Goal: Register for event/course

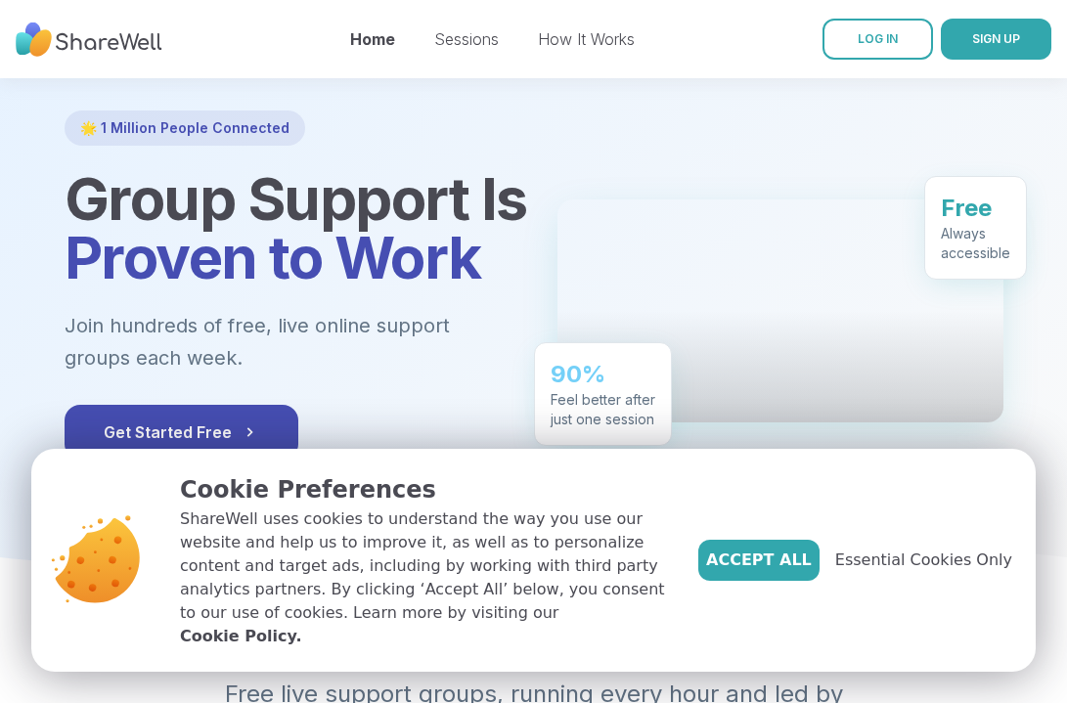
scroll to position [92, 0]
click at [908, 572] on span "Essential Cookies Only" at bounding box center [923, 560] width 177 height 23
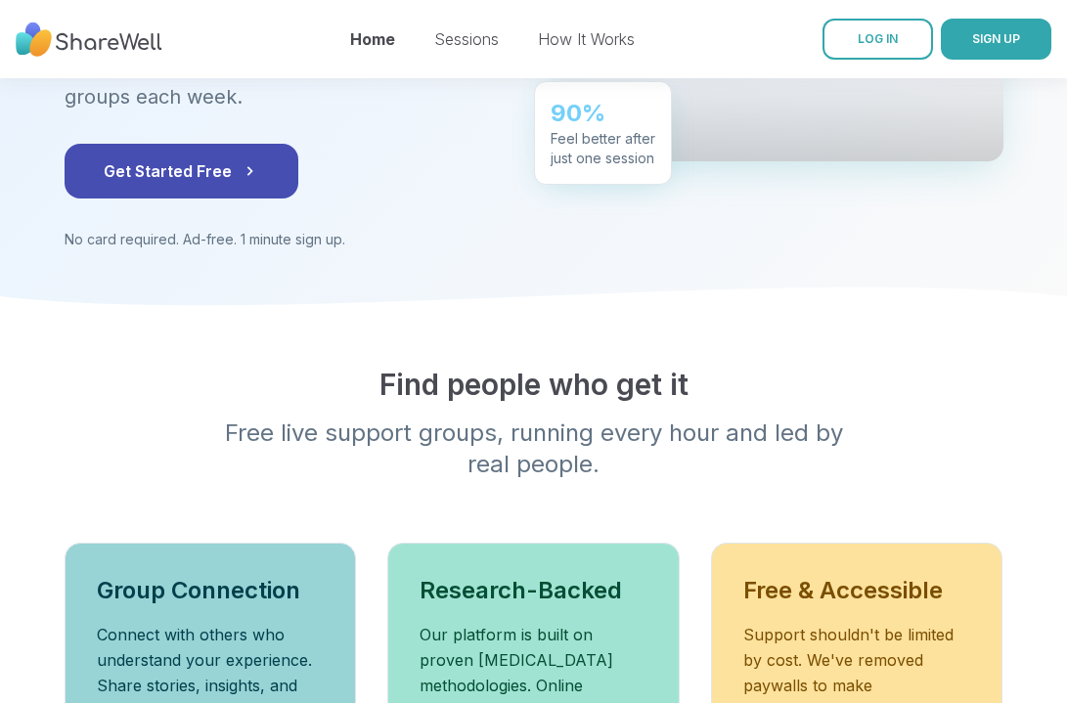
scroll to position [330, 0]
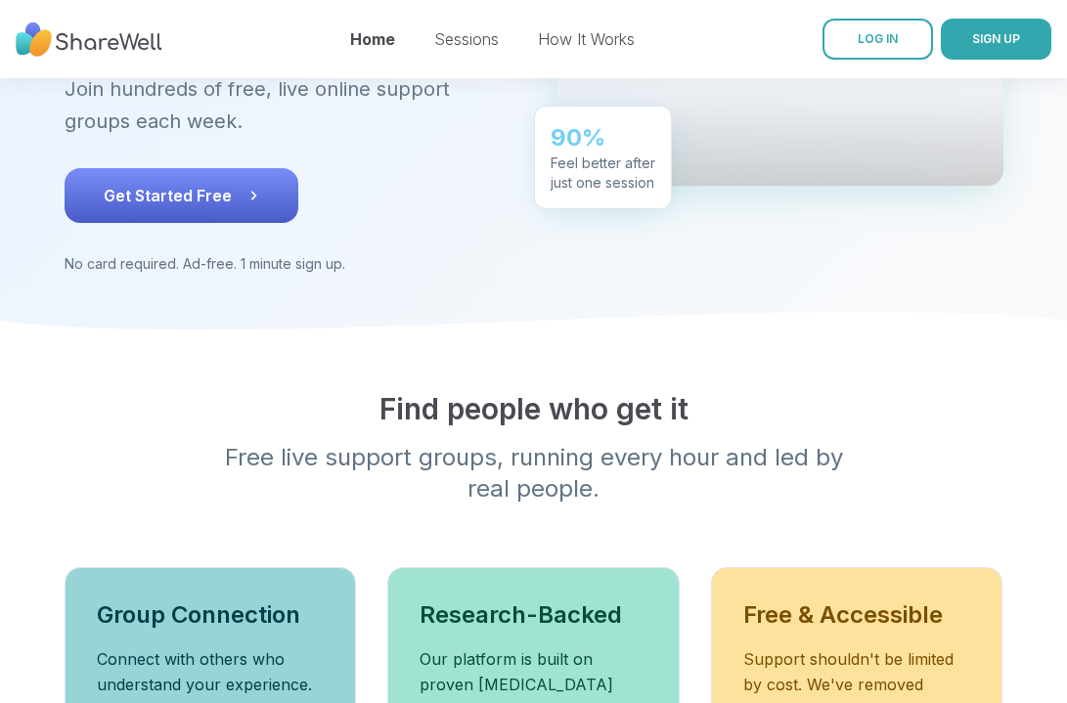
click at [258, 209] on button "Get Started Free" at bounding box center [182, 195] width 234 height 55
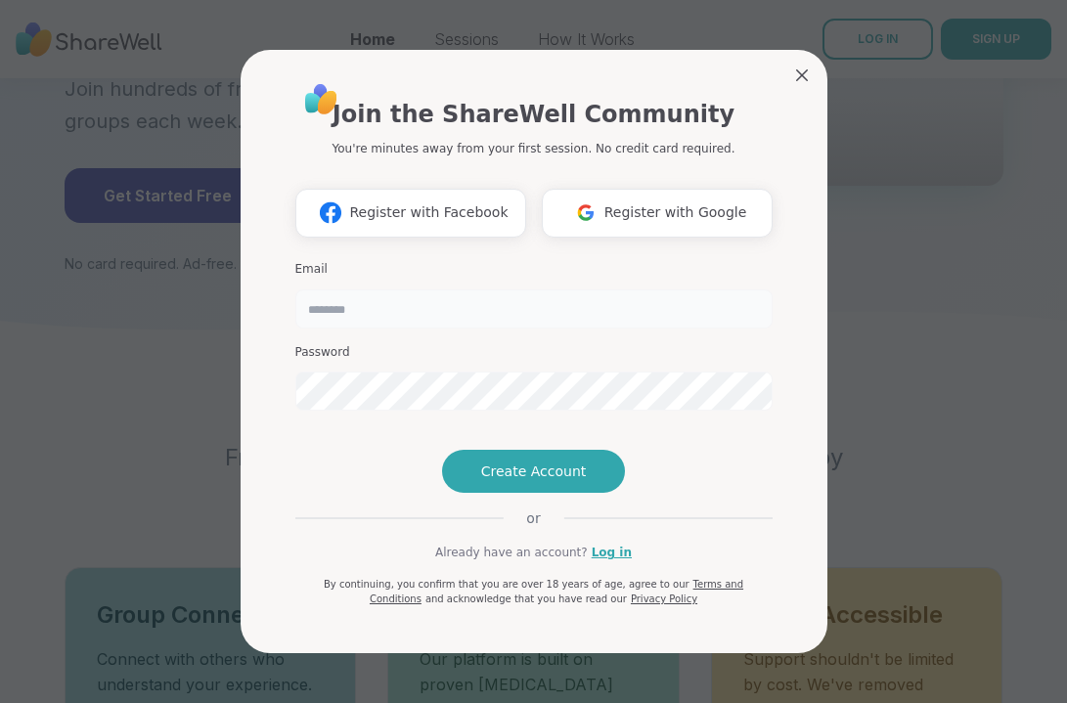
click at [410, 290] on input "email" at bounding box center [533, 309] width 477 height 39
type input "**********"
click at [520, 481] on span "Create Account" at bounding box center [534, 472] width 106 height 20
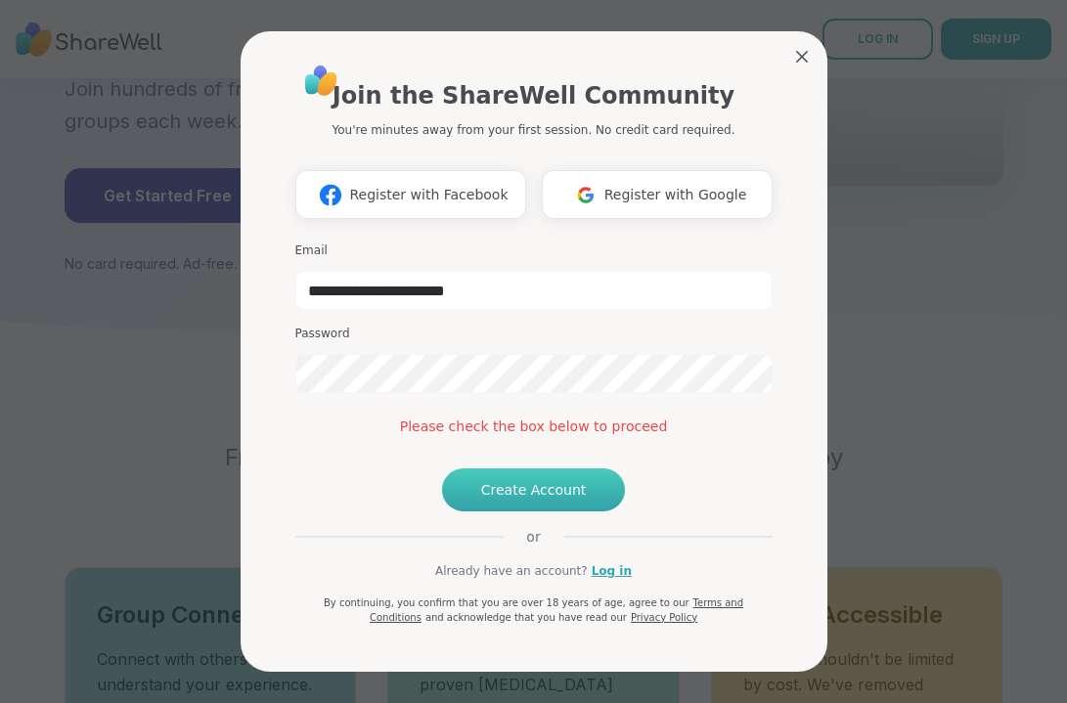
click at [524, 500] on span "Create Account" at bounding box center [534, 490] width 106 height 20
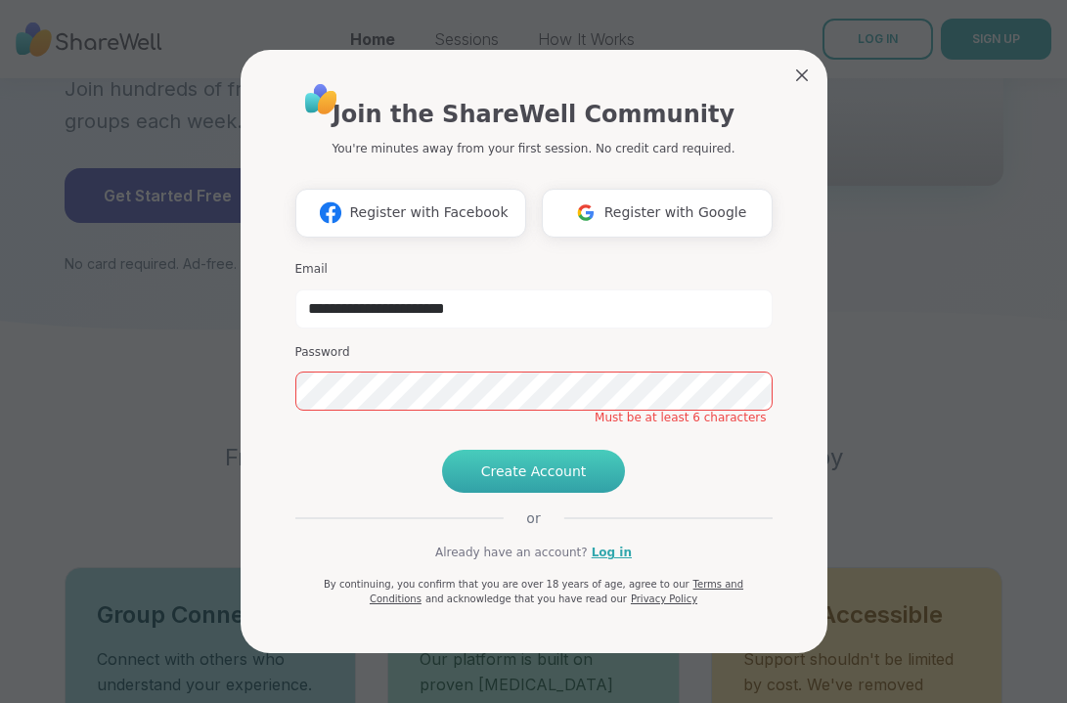
click at [508, 481] on span "Create Account" at bounding box center [534, 472] width 106 height 20
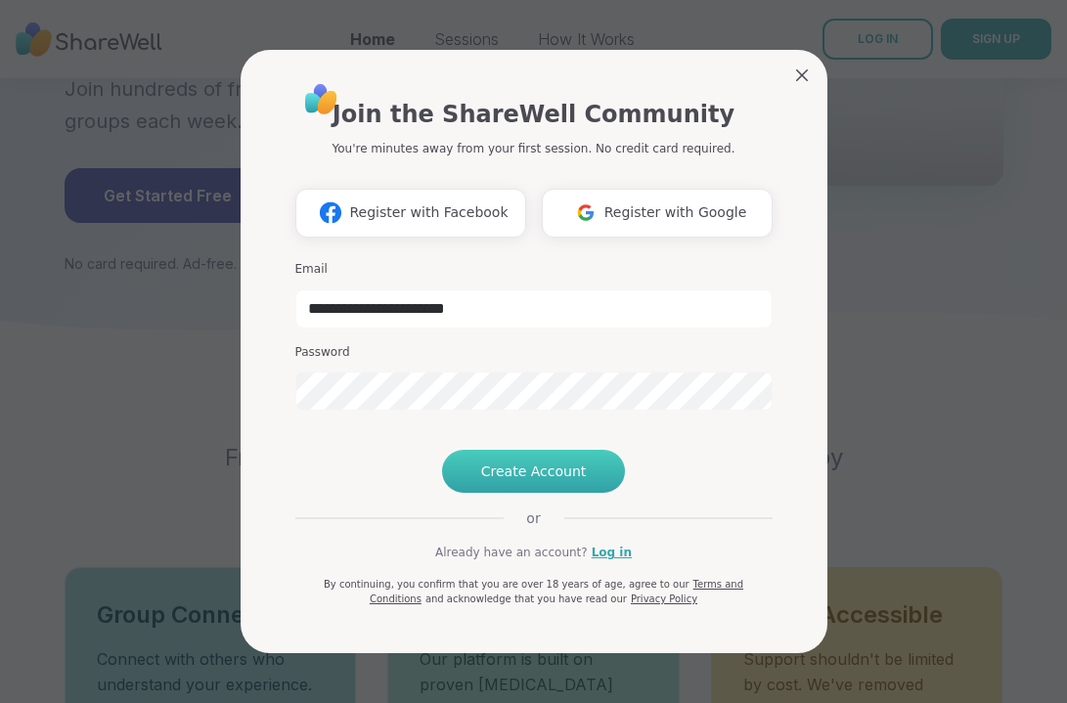
click at [556, 481] on span "Create Account" at bounding box center [534, 472] width 106 height 20
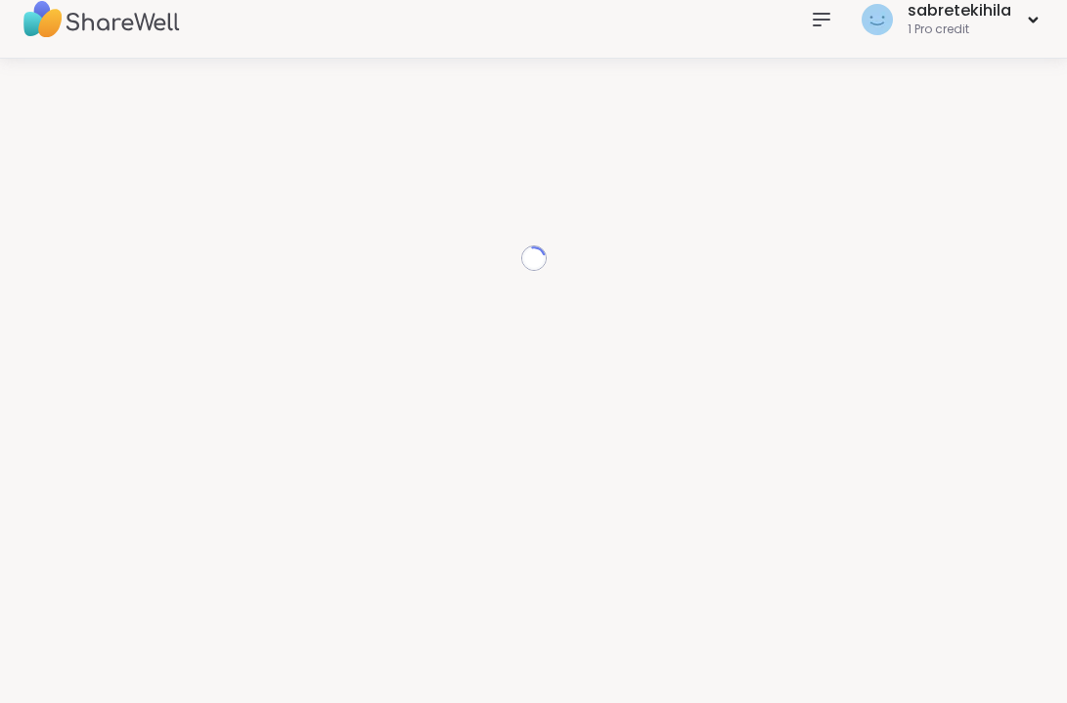
scroll to position [20, 0]
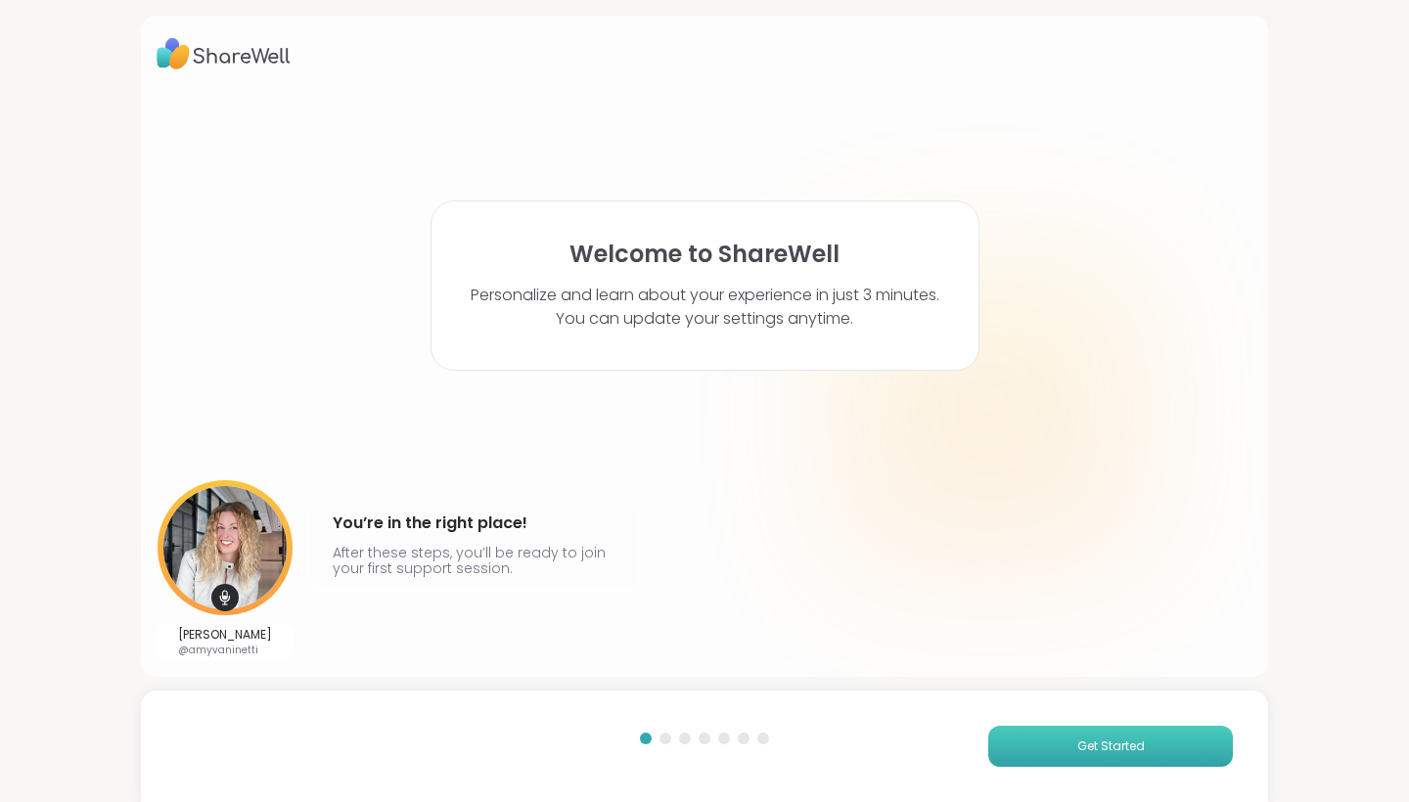
click at [1066, 702] on button "Get Started" at bounding box center [1110, 746] width 245 height 41
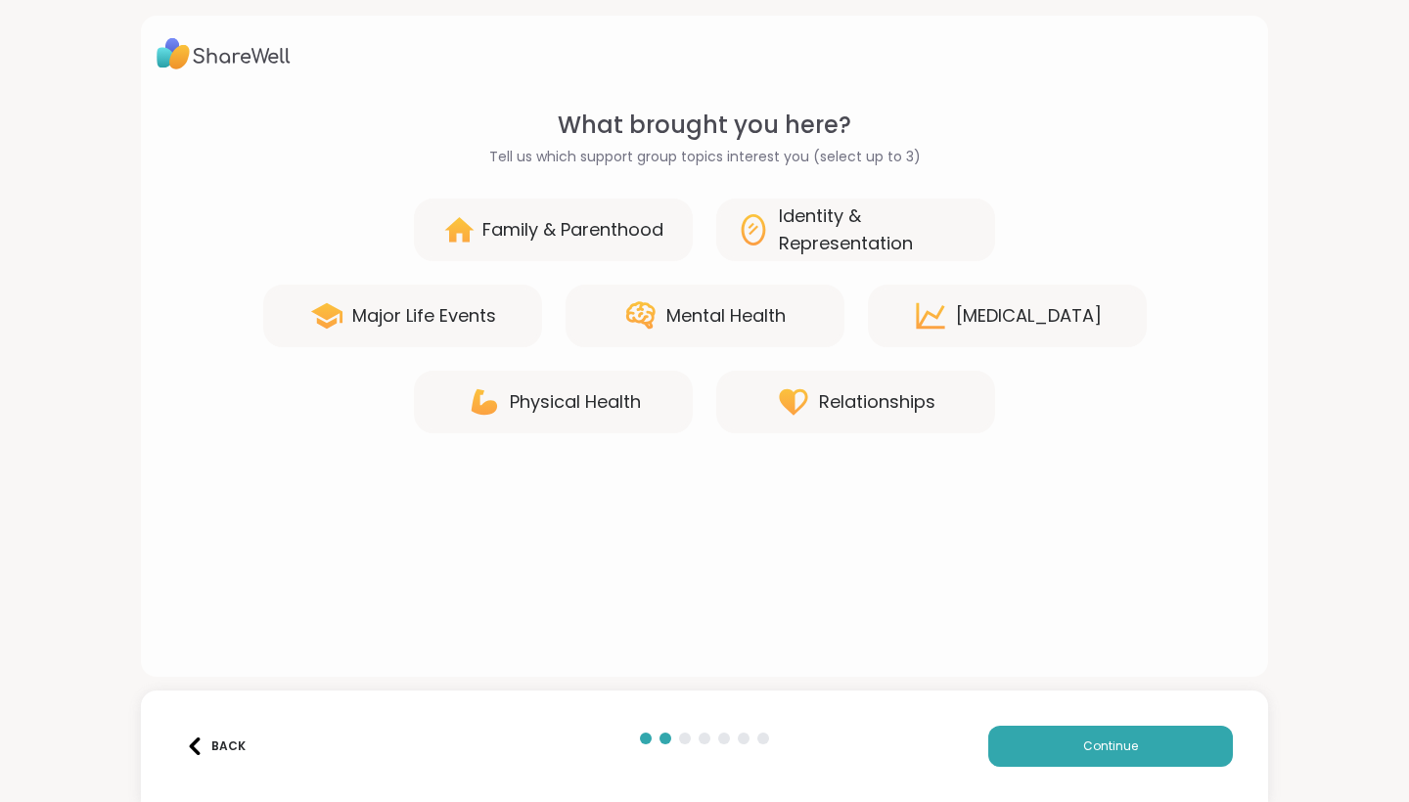
click at [565, 400] on div "Physical Health" at bounding box center [575, 401] width 131 height 27
click at [777, 403] on icon at bounding box center [793, 401] width 35 height 35
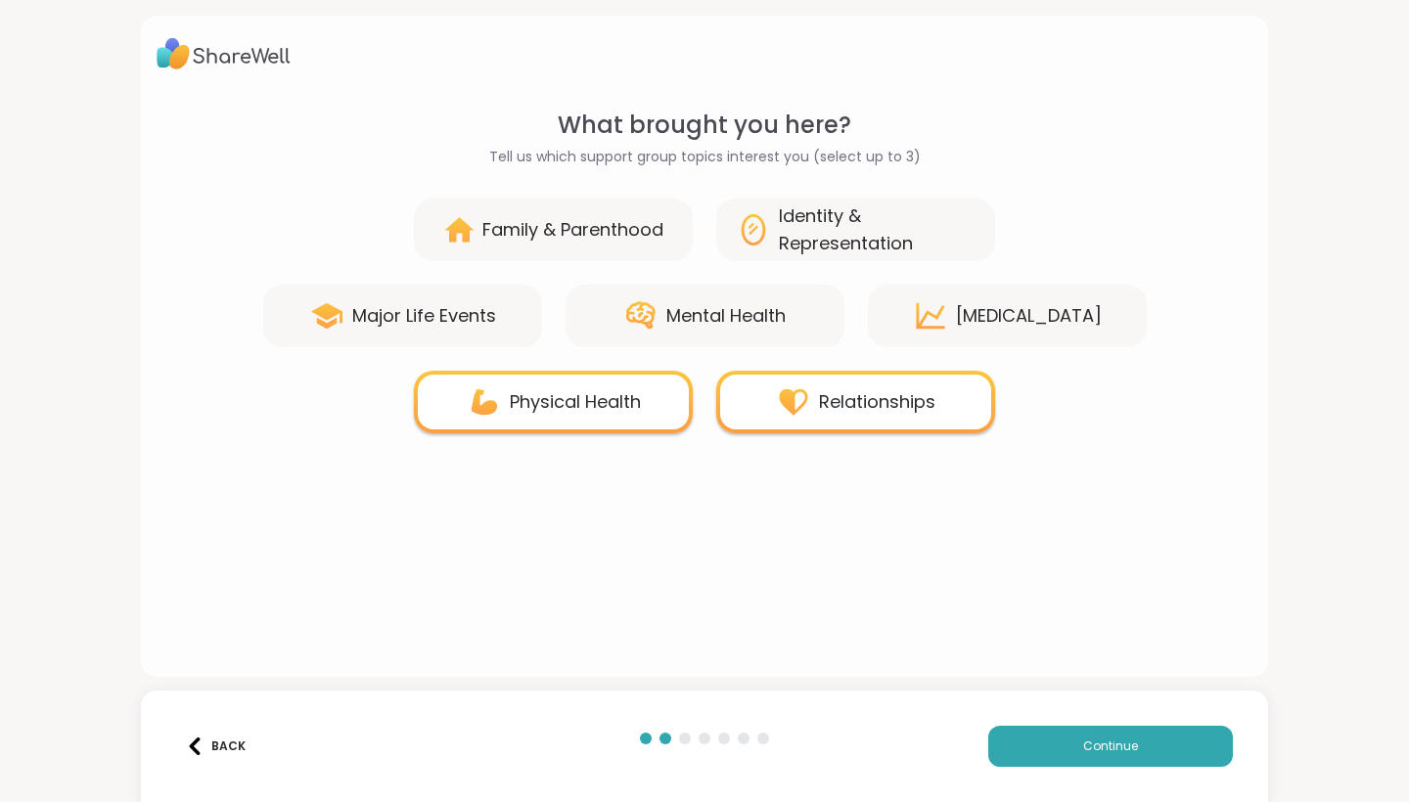
click at [741, 340] on div "Mental Health" at bounding box center [704, 316] width 279 height 63
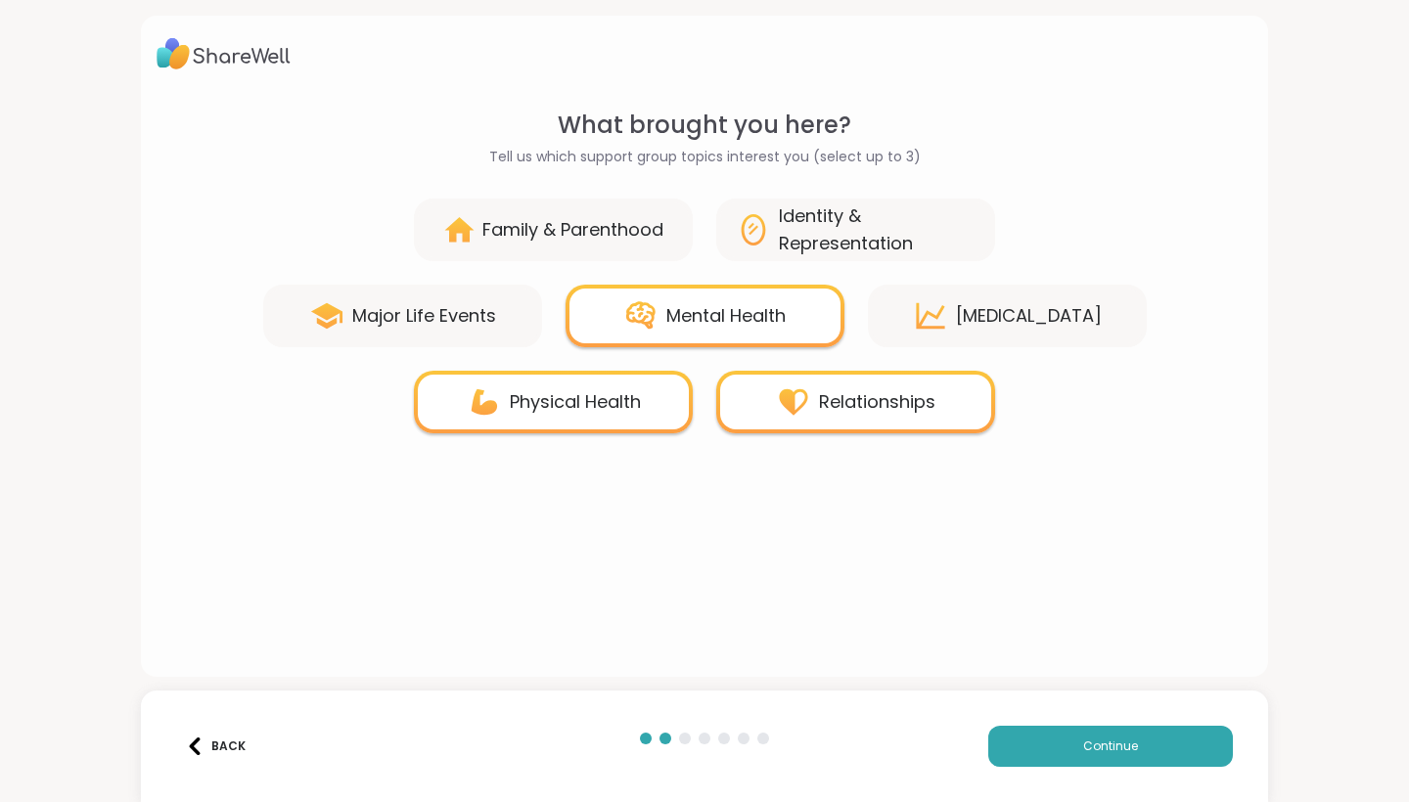
click at [953, 302] on div "[MEDICAL_DATA]" at bounding box center [1007, 316] width 279 height 63
click at [870, 234] on div "Identity & Representation" at bounding box center [877, 229] width 197 height 55
click at [925, 311] on icon at bounding box center [930, 315] width 35 height 35
click at [866, 256] on div "Identity & Representation" at bounding box center [877, 229] width 197 height 55
click at [866, 257] on div "Identity & Representation" at bounding box center [855, 230] width 279 height 63
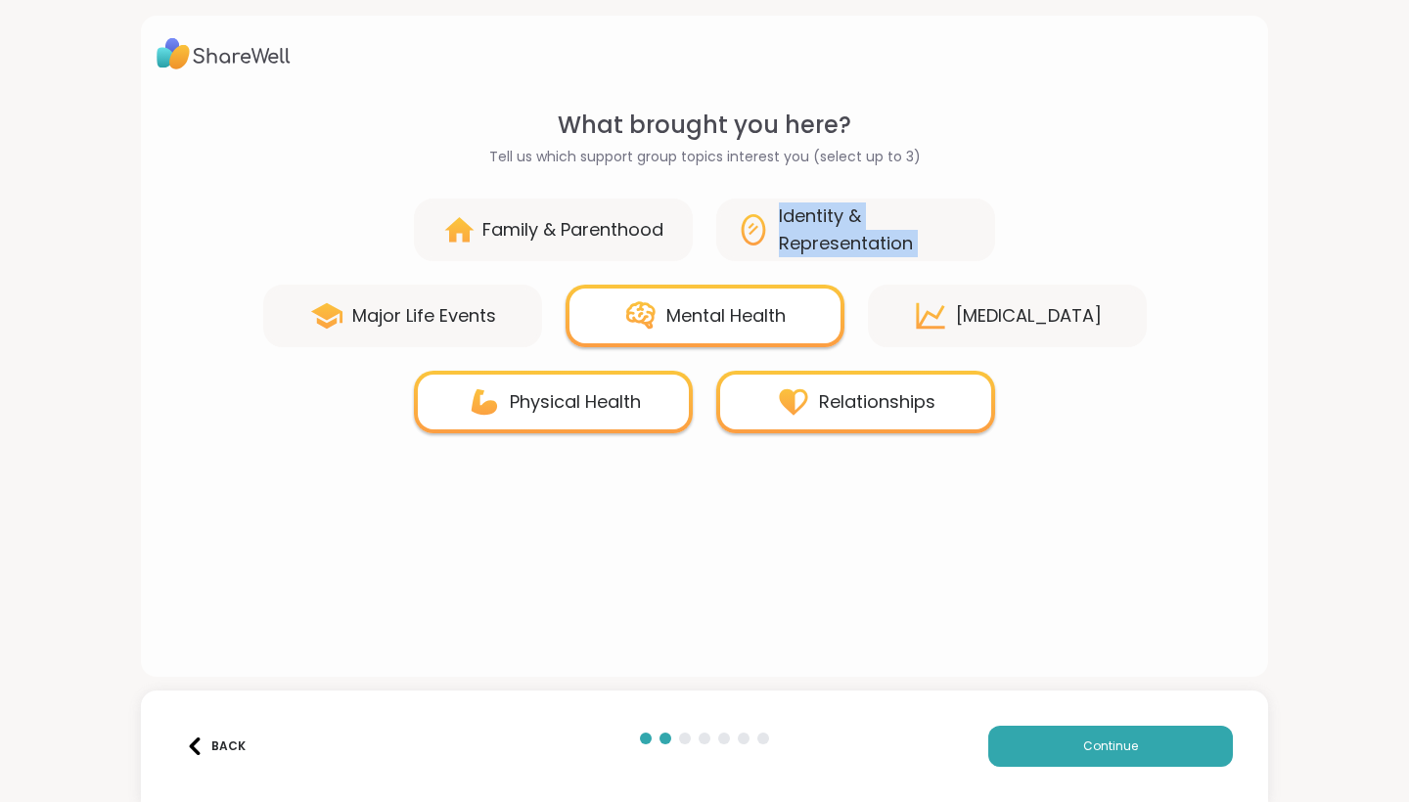
click at [866, 257] on div "Identity & Representation" at bounding box center [855, 230] width 279 height 63
click at [793, 337] on div "Mental Health" at bounding box center [704, 316] width 279 height 63
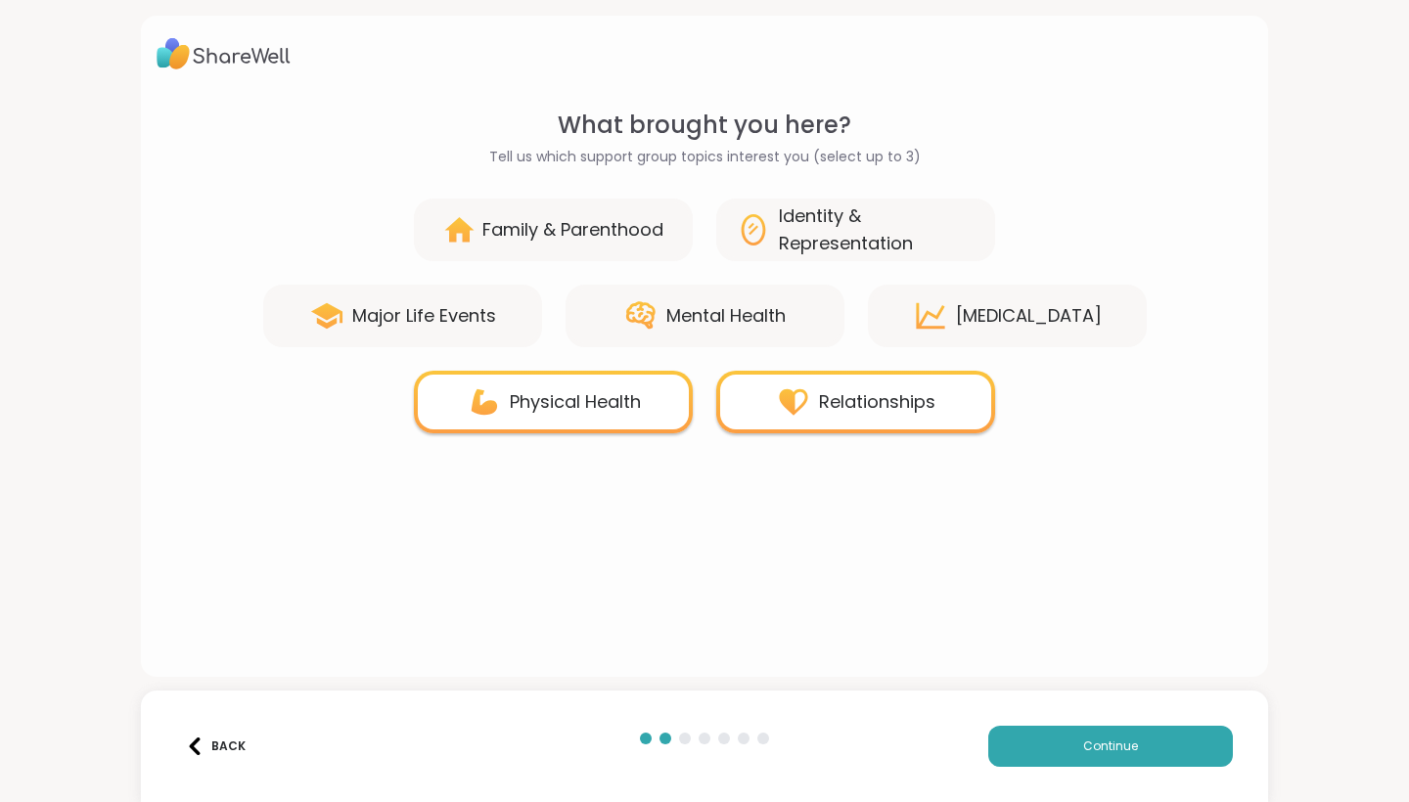
click at [820, 378] on div "Relationships" at bounding box center [855, 402] width 279 height 63
click at [556, 388] on div "Physical Health" at bounding box center [575, 401] width 131 height 27
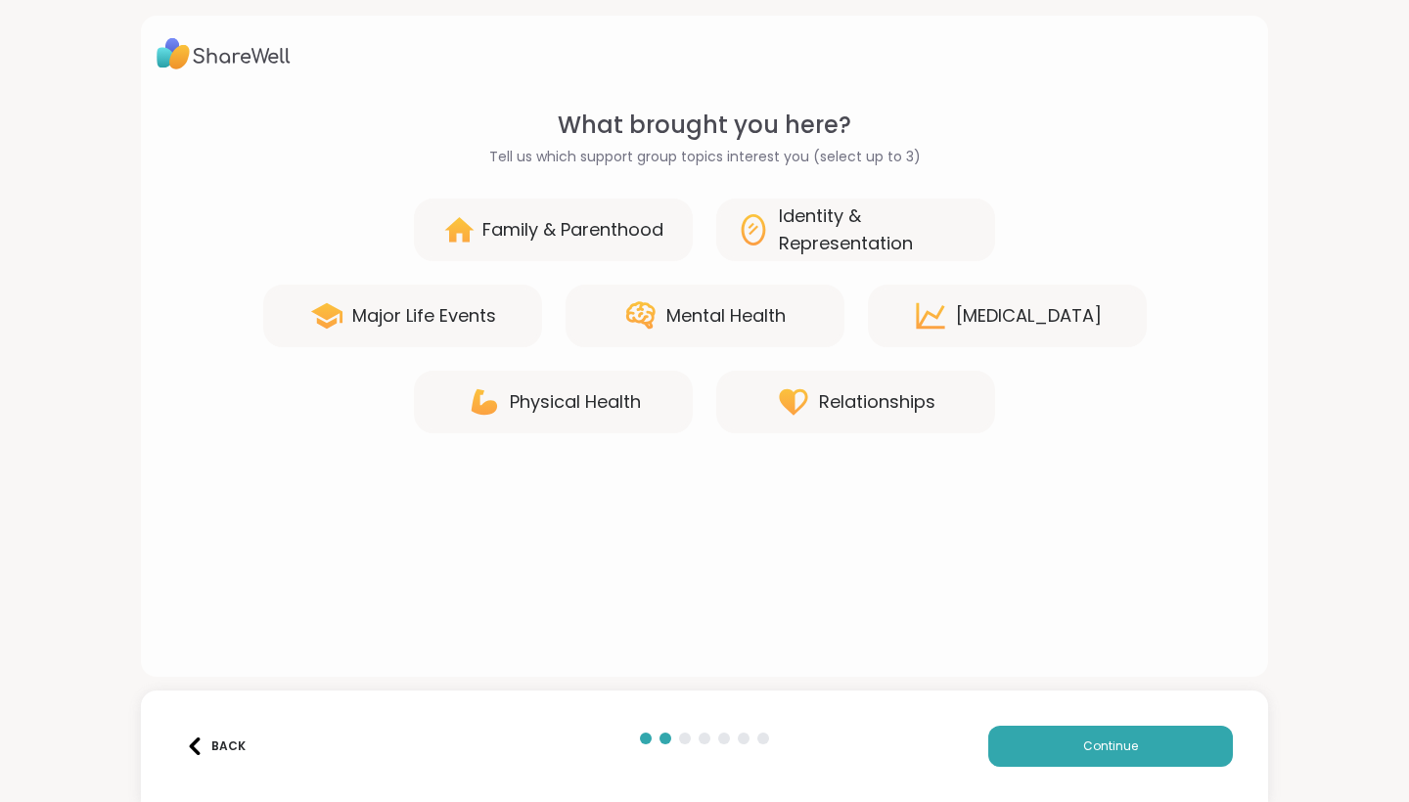
click at [648, 334] on div "Mental Health" at bounding box center [704, 316] width 279 height 63
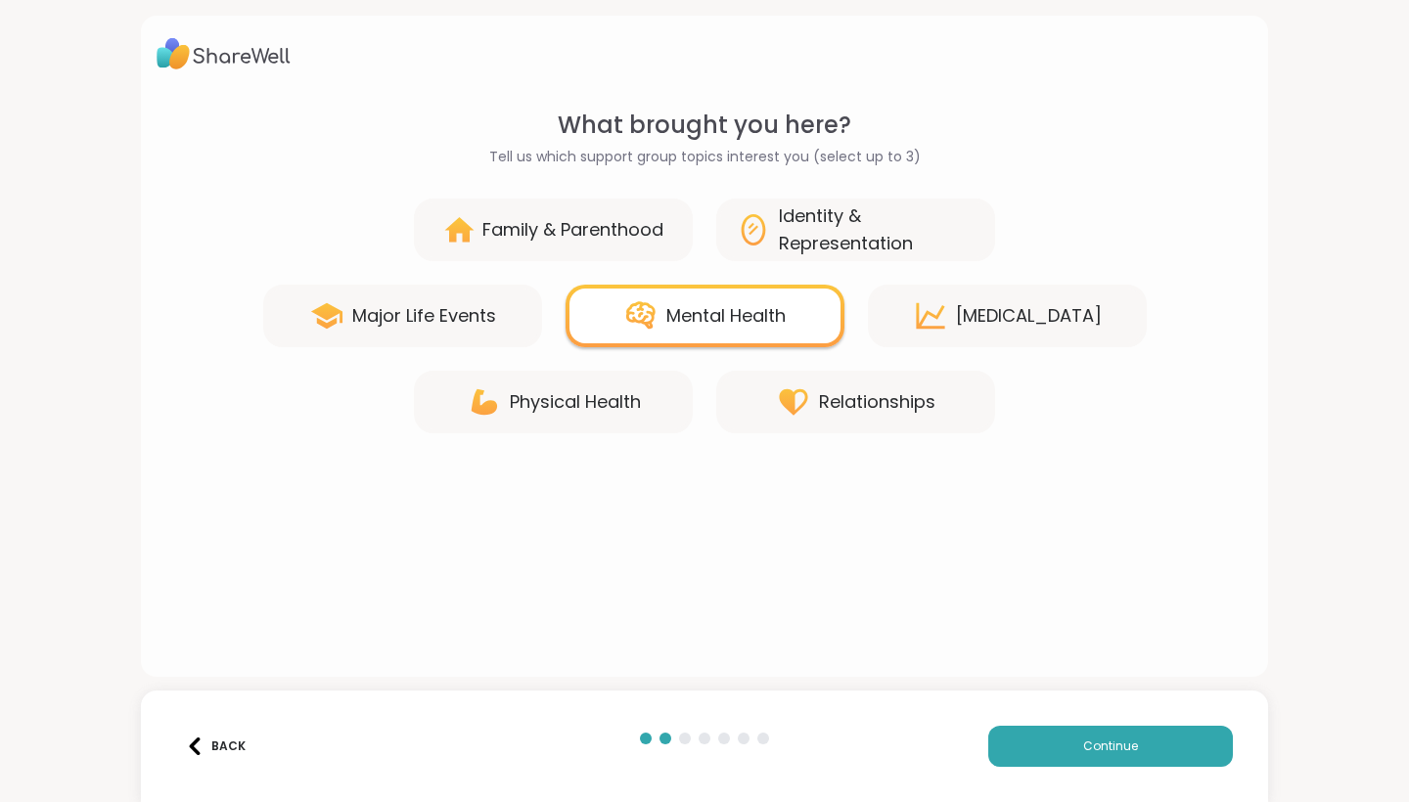
click at [777, 250] on div "Identity & Representation" at bounding box center [855, 230] width 279 height 63
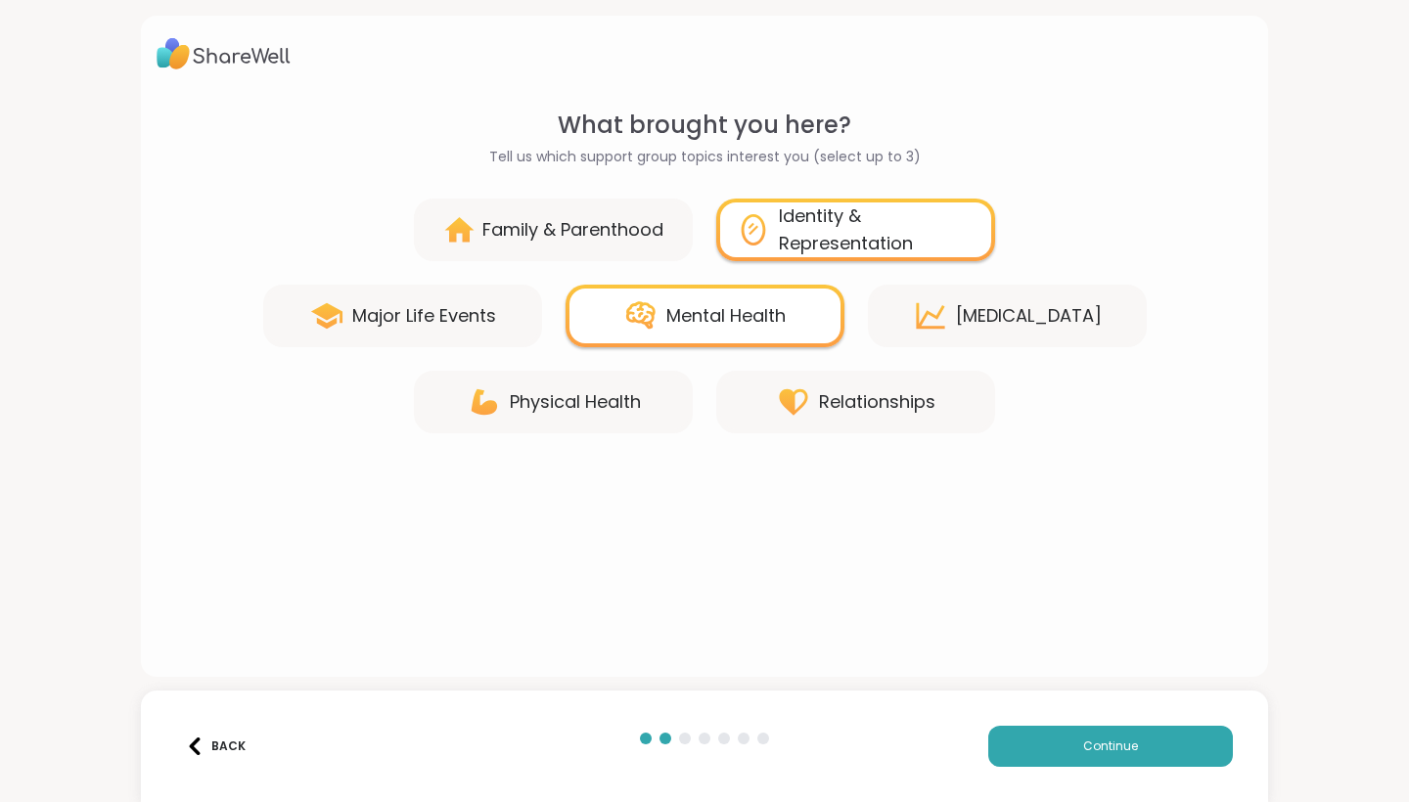
click at [958, 328] on div "[MEDICAL_DATA]" at bounding box center [1029, 315] width 146 height 27
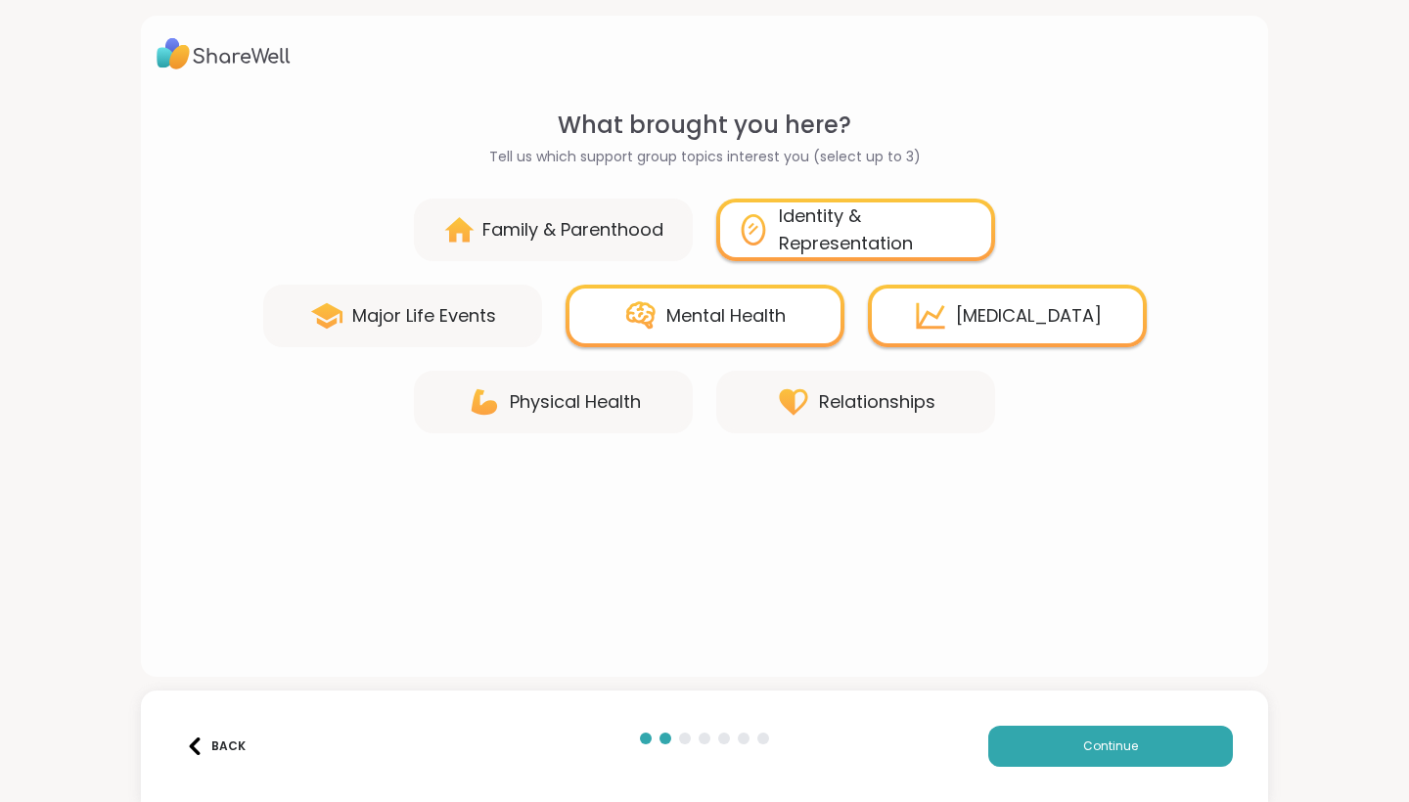
click at [831, 240] on div "Identity & Representation" at bounding box center [877, 229] width 197 height 55
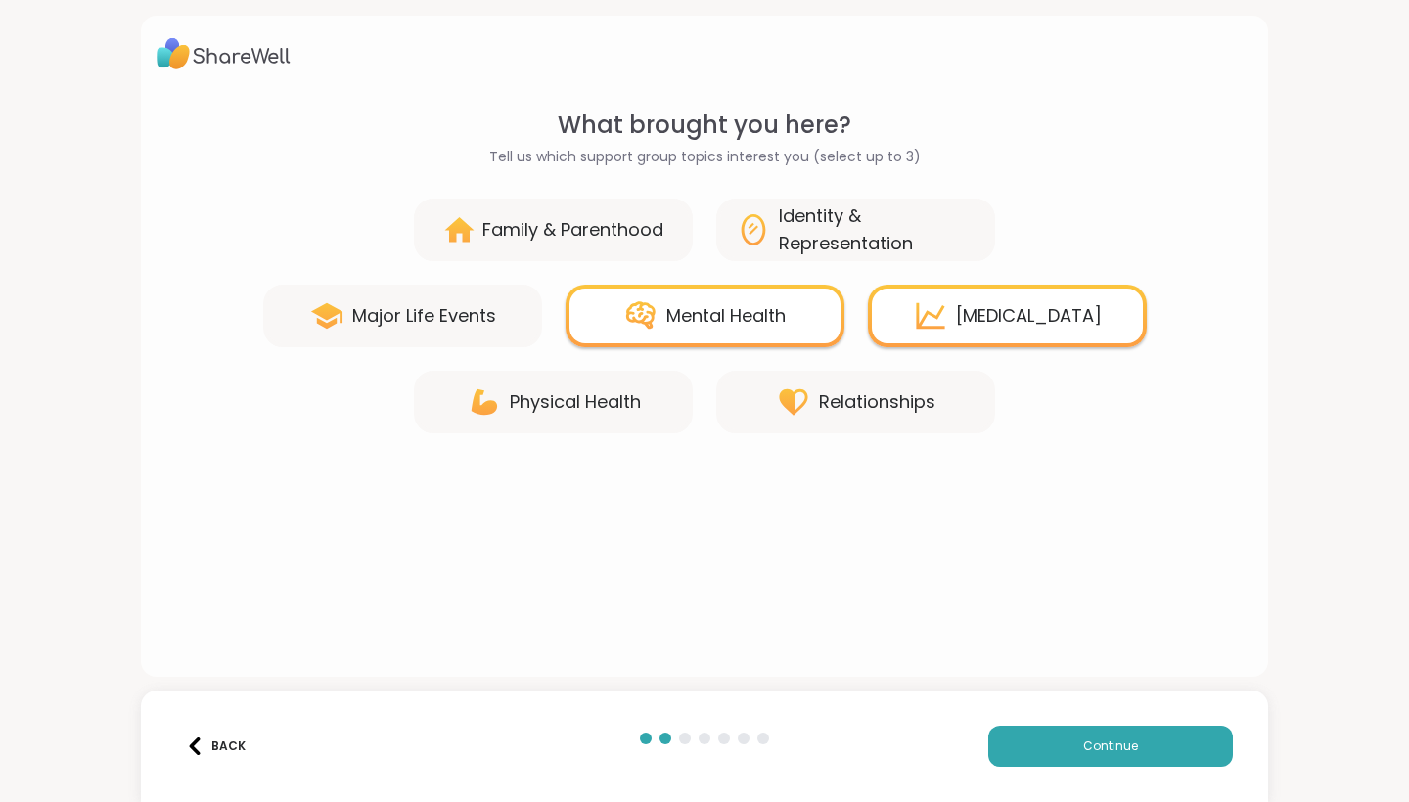
click at [536, 408] on div "Physical Health" at bounding box center [575, 401] width 131 height 27
click at [644, 416] on div "Physical Health" at bounding box center [553, 402] width 279 height 63
click at [629, 402] on div "Physical Health" at bounding box center [575, 401] width 131 height 27
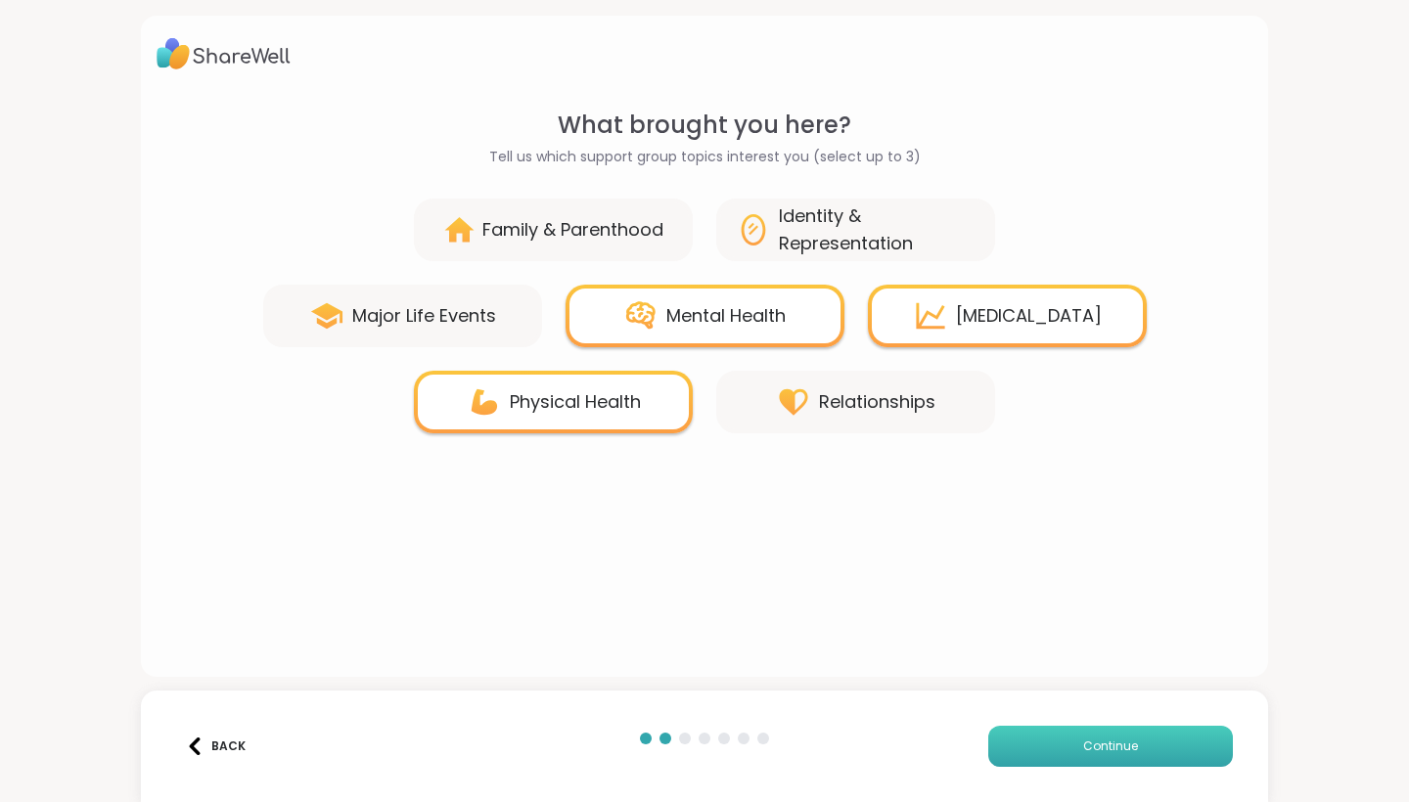
click at [1066, 702] on span "Continue" at bounding box center [1110, 747] width 55 height 18
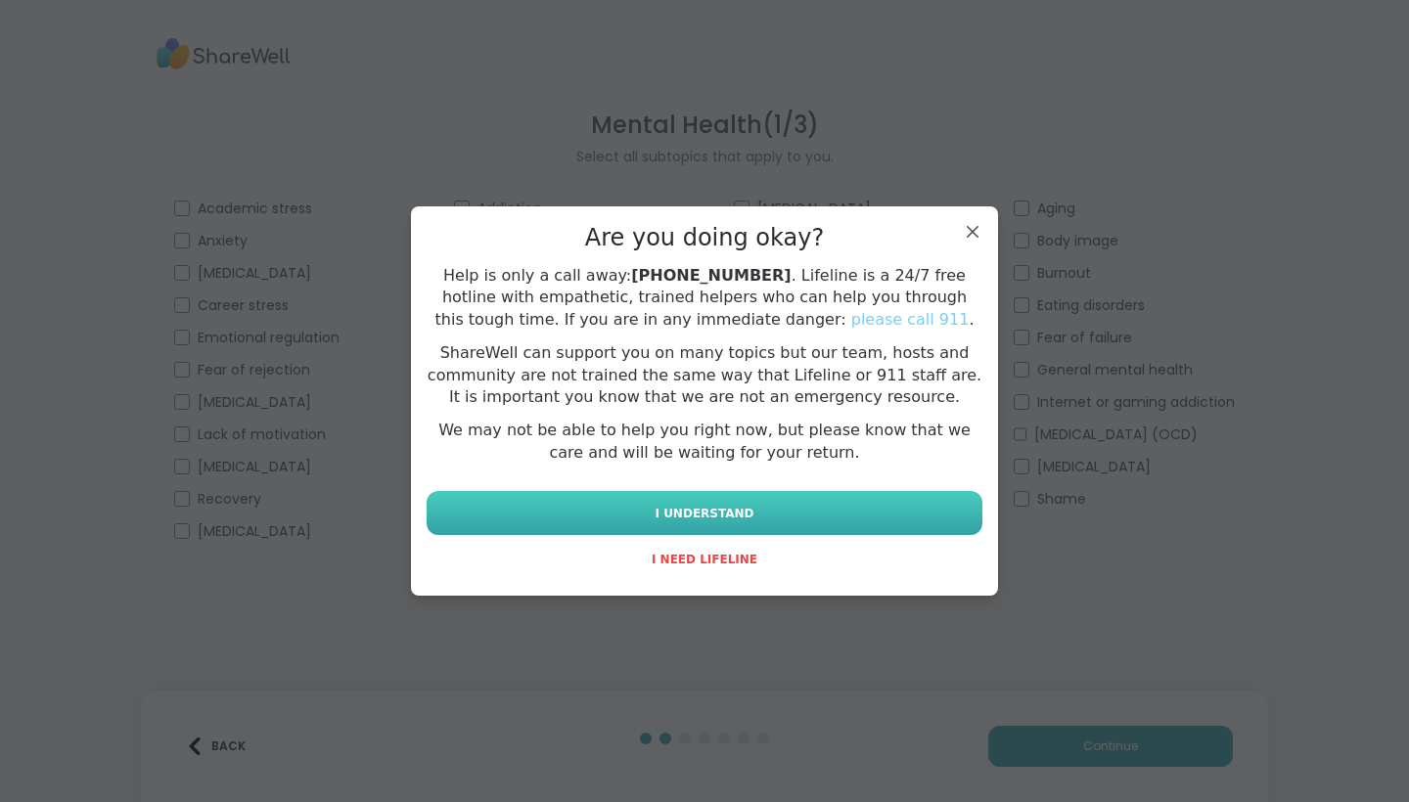
click at [843, 515] on button "I UNDERSTAND" at bounding box center [704, 513] width 556 height 44
click at [765, 505] on button "I UNDERSTAND" at bounding box center [704, 513] width 556 height 44
click at [772, 519] on button "I UNDERSTAND" at bounding box center [704, 513] width 556 height 44
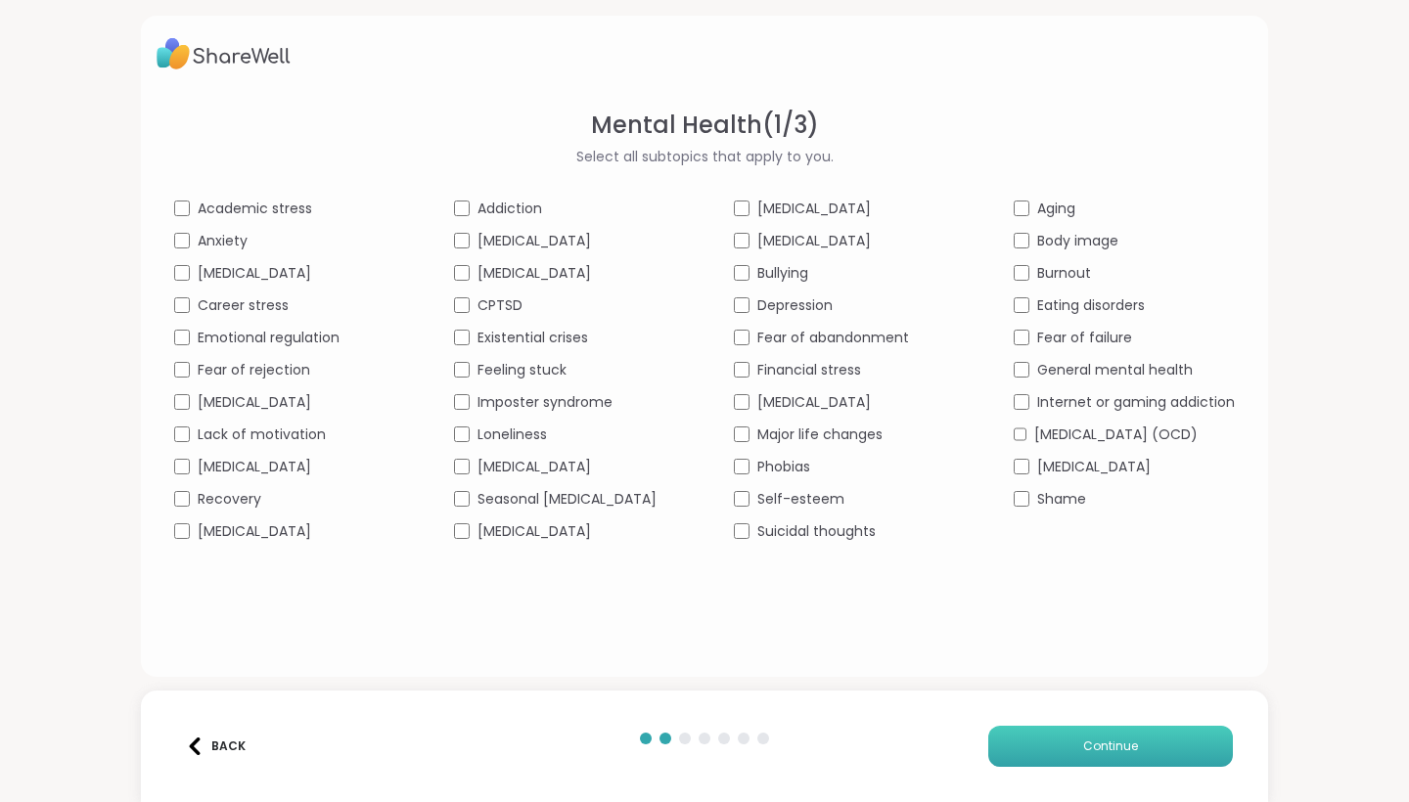
click at [1036, 702] on button "Continue" at bounding box center [1110, 746] width 245 height 41
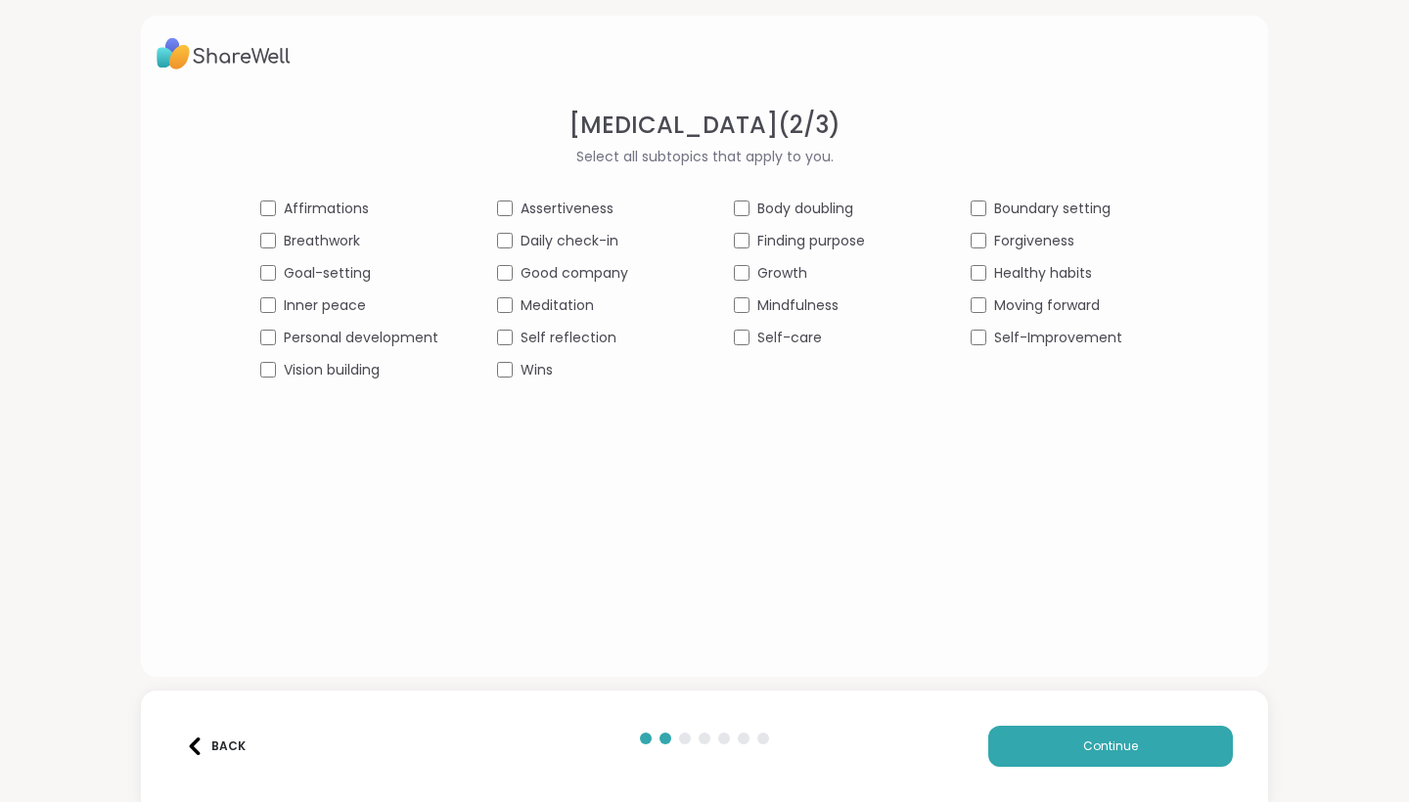
click at [512, 200] on div "Assertiveness" at bounding box center [586, 209] width 178 height 21
click at [1035, 702] on button "Continue" at bounding box center [1110, 746] width 245 height 41
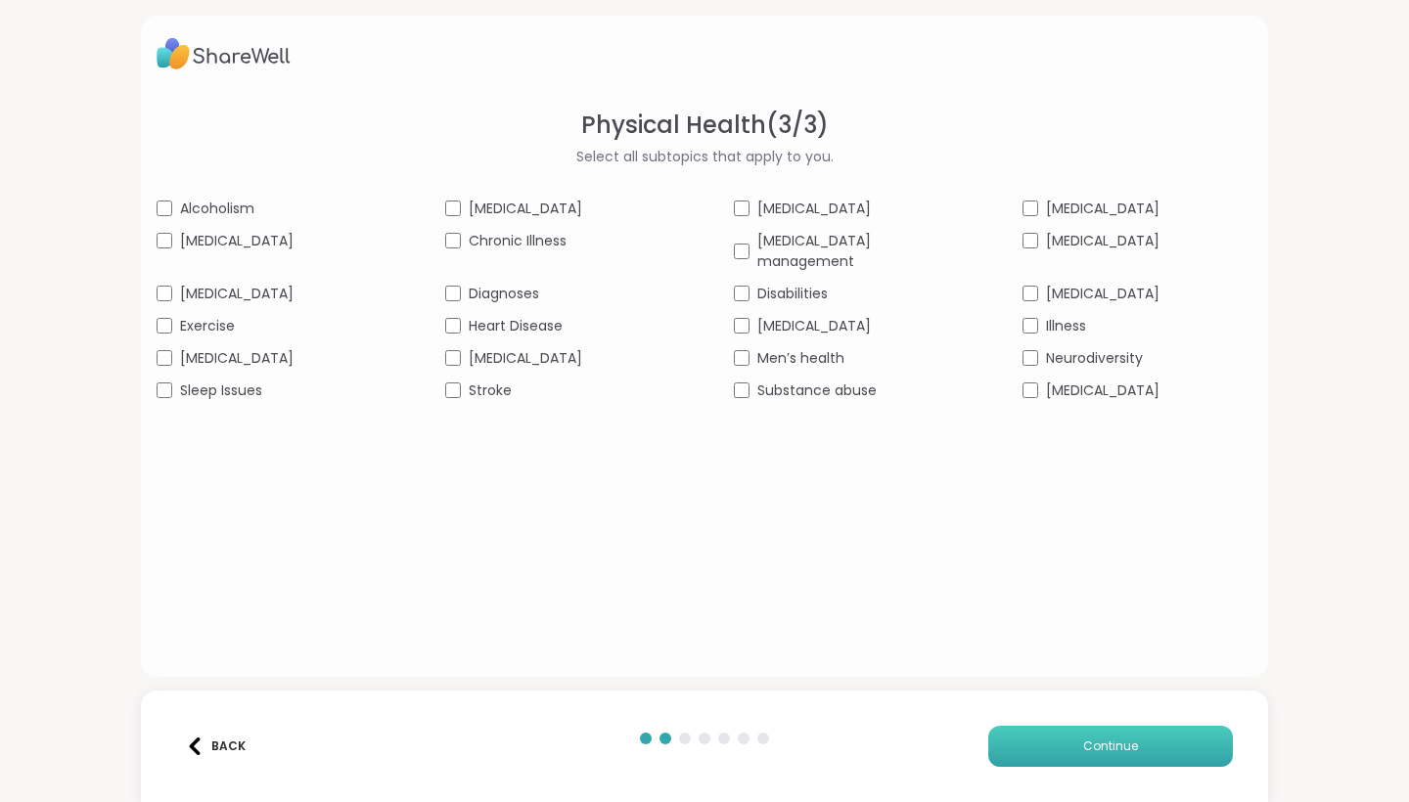
click at [1066, 702] on button "Continue" at bounding box center [1110, 746] width 245 height 41
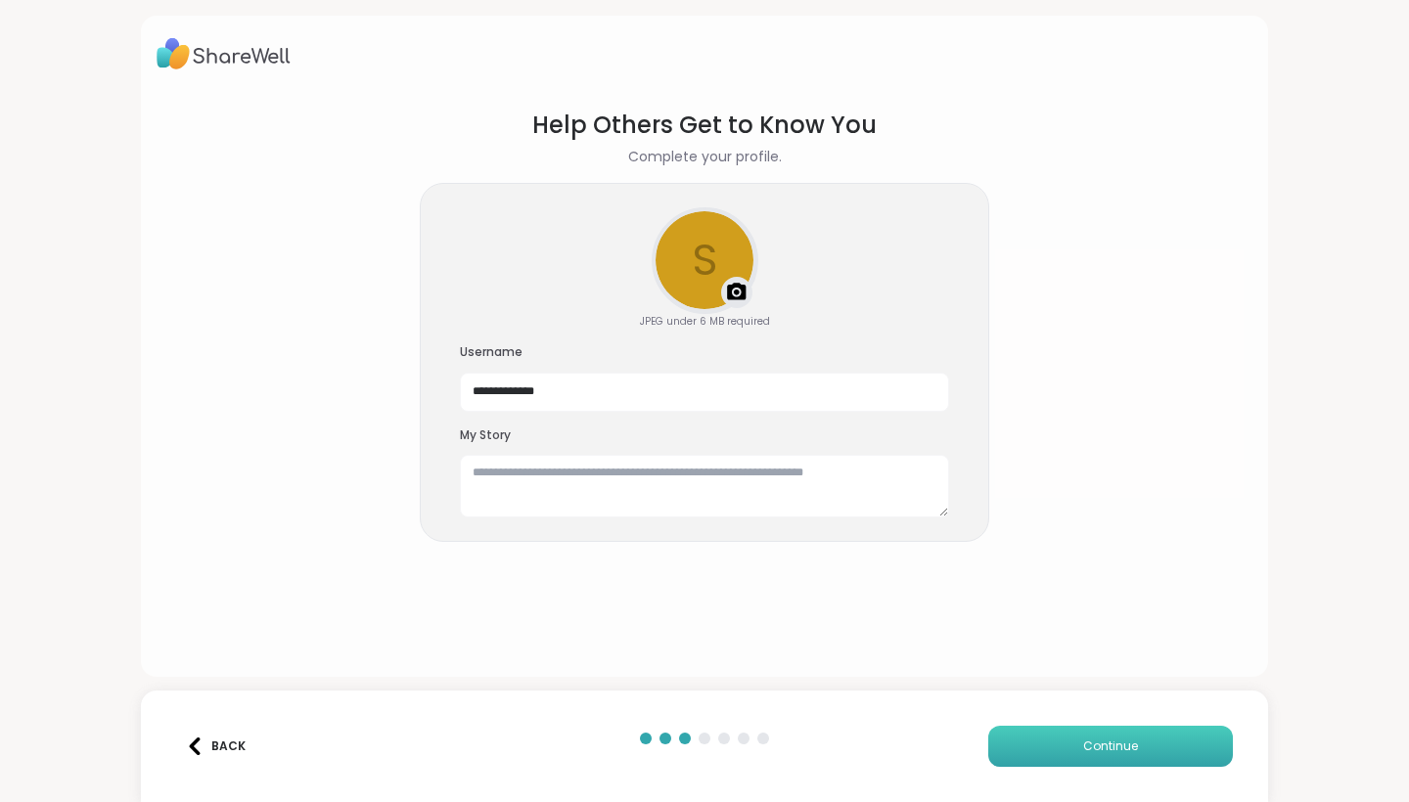
click at [1066, 702] on button "Continue" at bounding box center [1110, 746] width 245 height 41
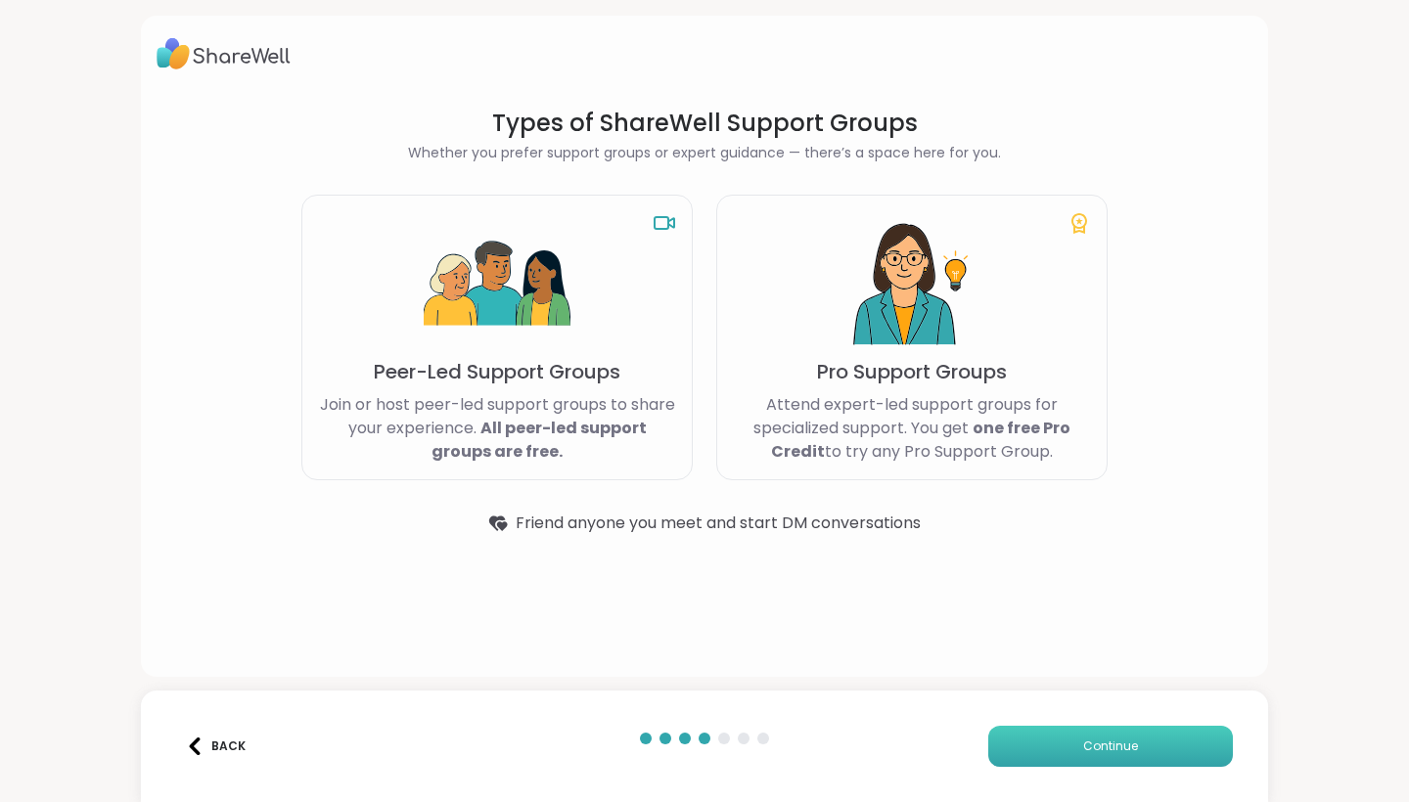
click at [1043, 702] on button "Continue" at bounding box center [1110, 746] width 245 height 41
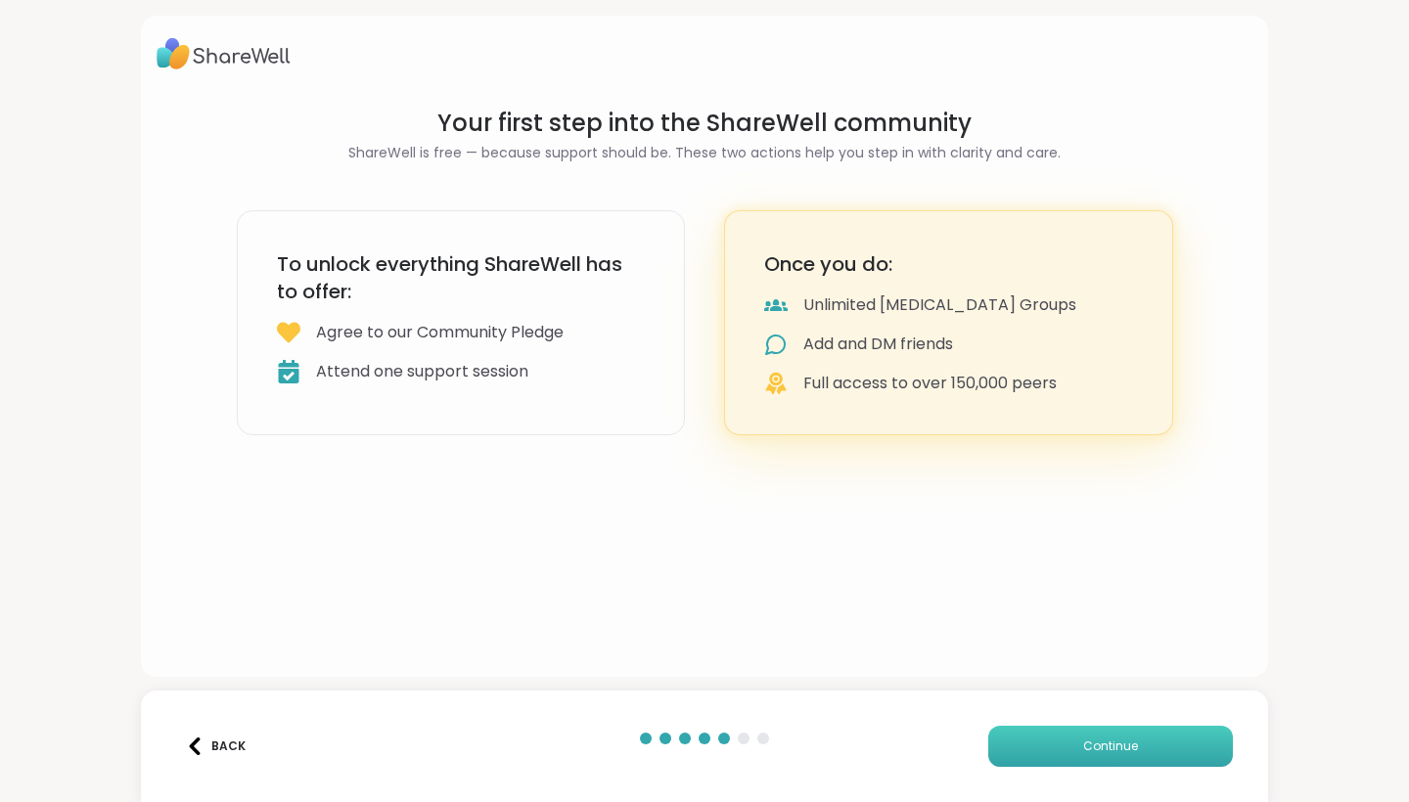
click at [1043, 702] on button "Continue" at bounding box center [1110, 746] width 245 height 41
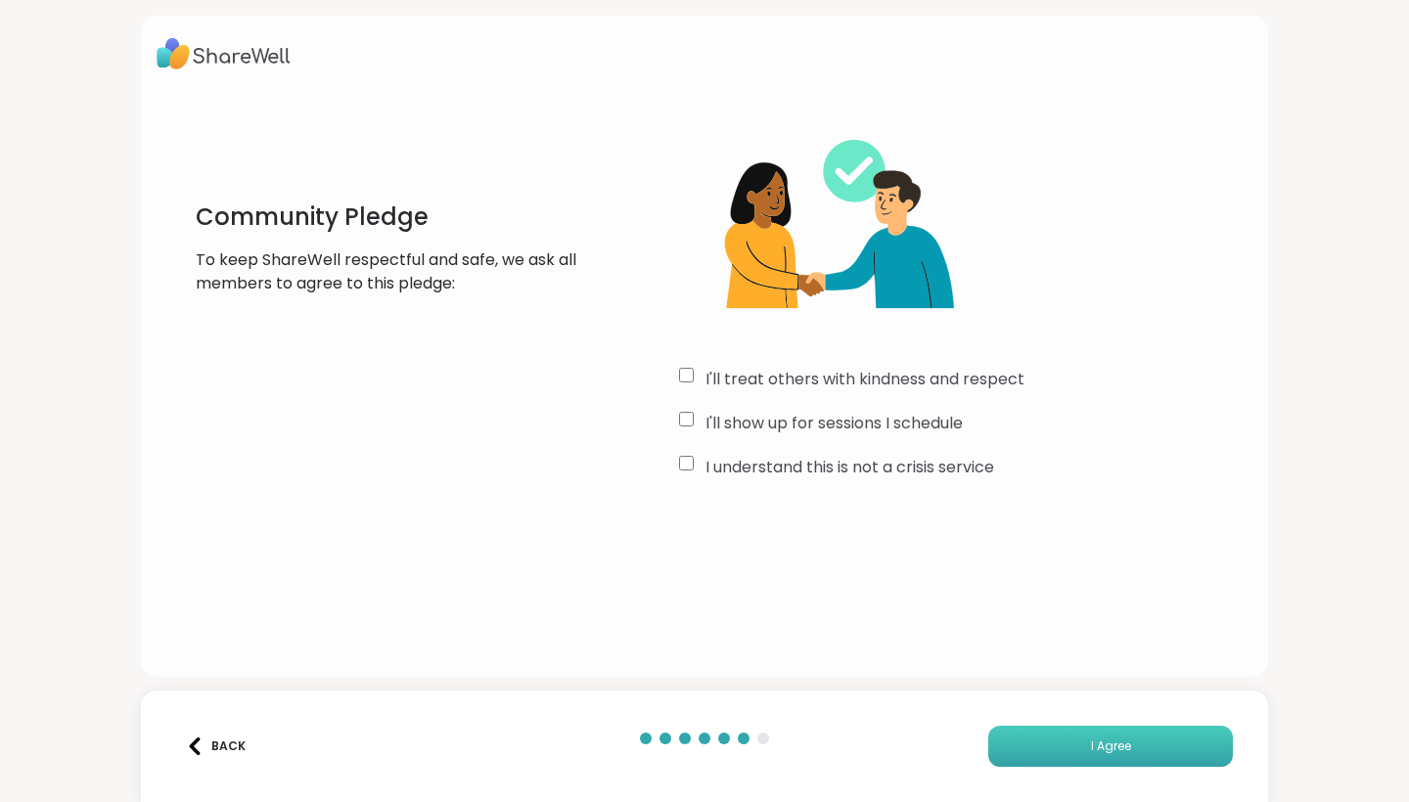
click at [1043, 702] on button "I Agree" at bounding box center [1110, 746] width 245 height 41
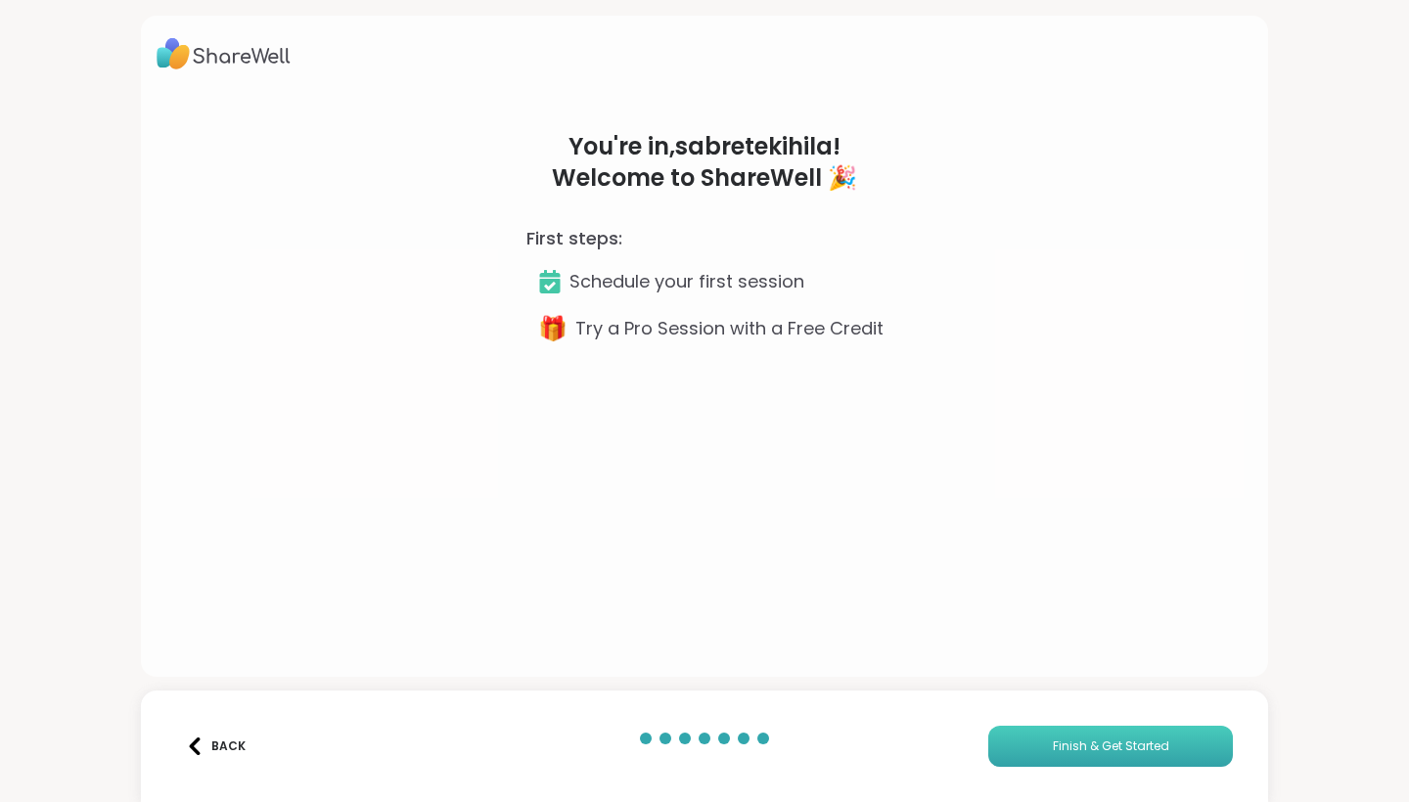
click at [1066, 702] on span "Finish & Get Started" at bounding box center [1111, 747] width 116 height 18
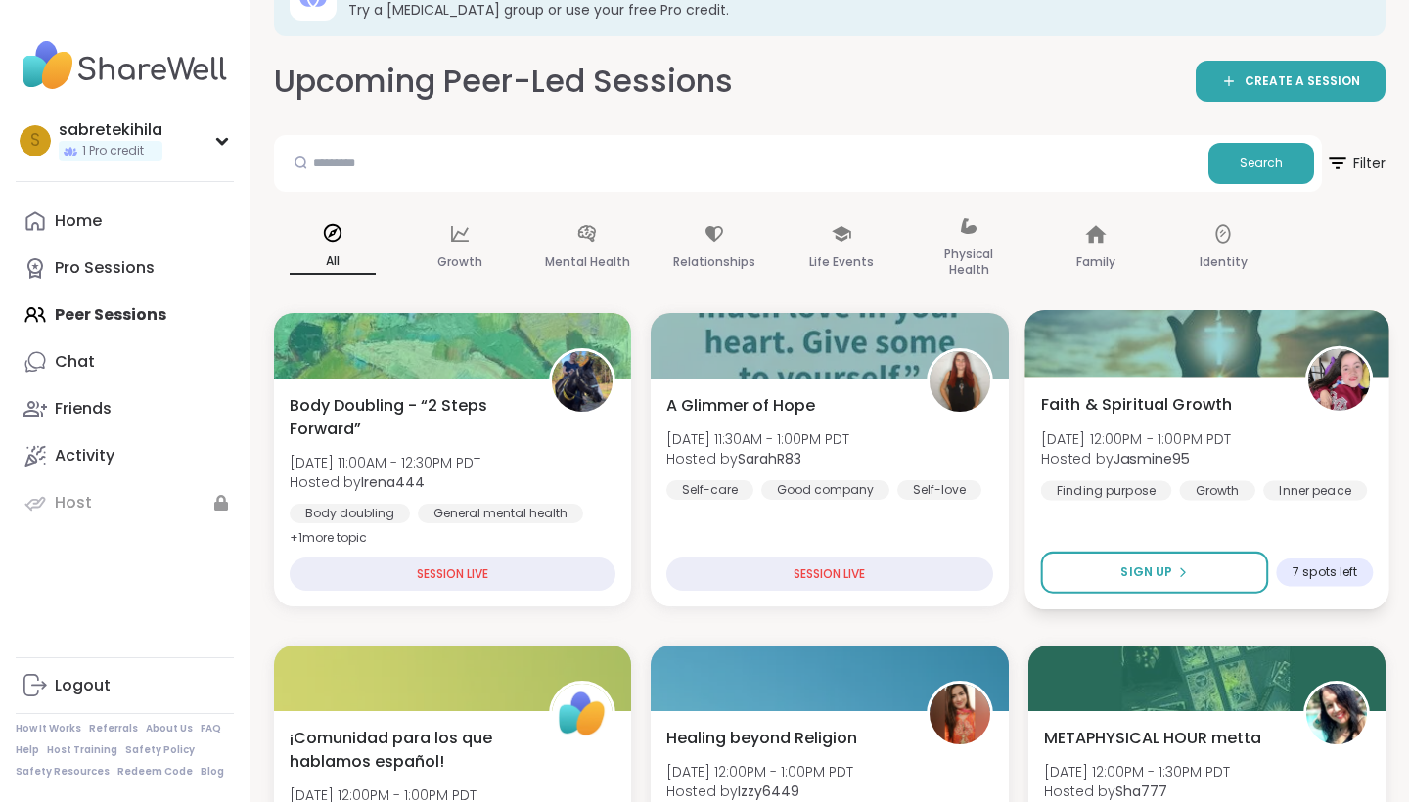
scroll to position [73, 0]
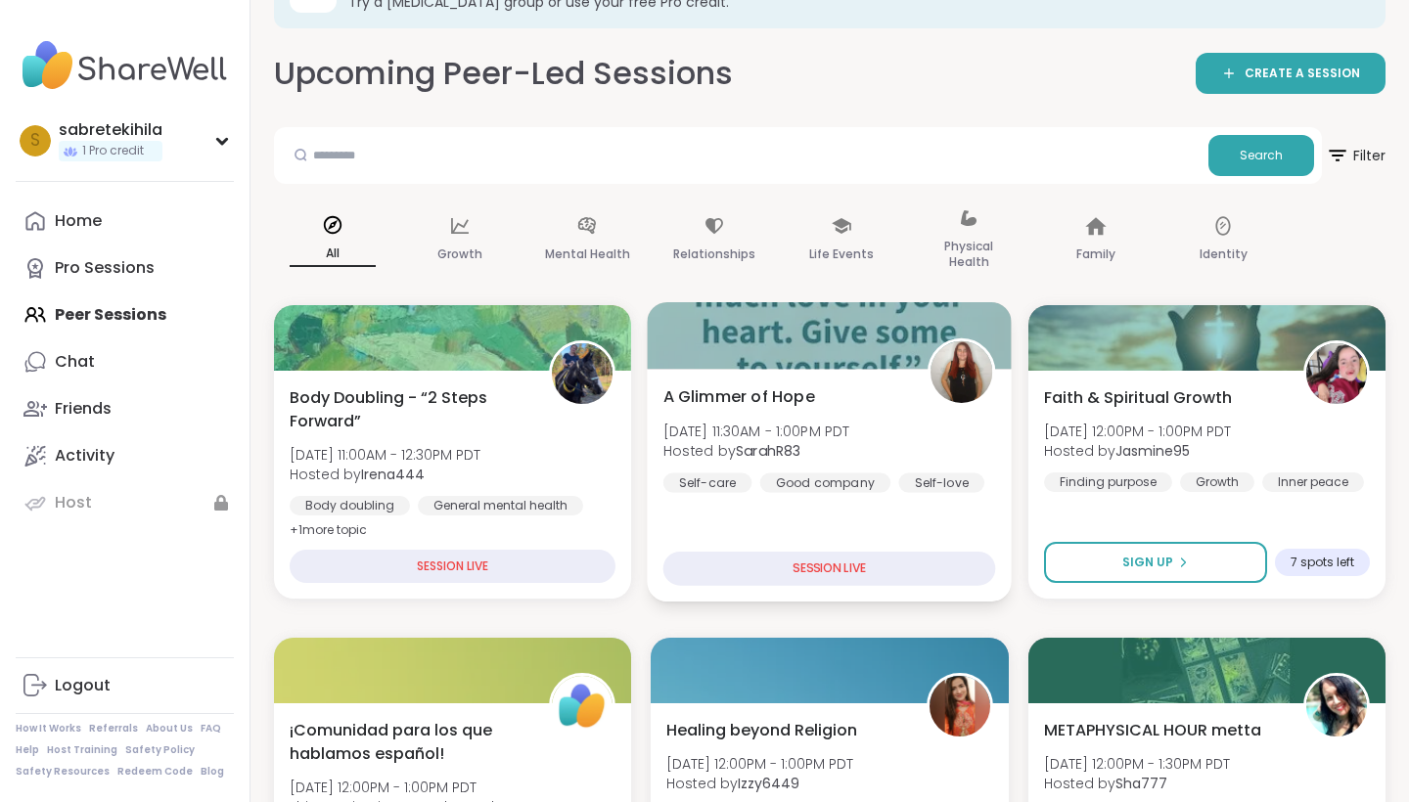
click at [934, 411] on div "A Glimmer of Hope [DATE] 11:30AM - 1:00PM PDT Hosted by SarahR83 Self-care Good…" at bounding box center [829, 438] width 333 height 108
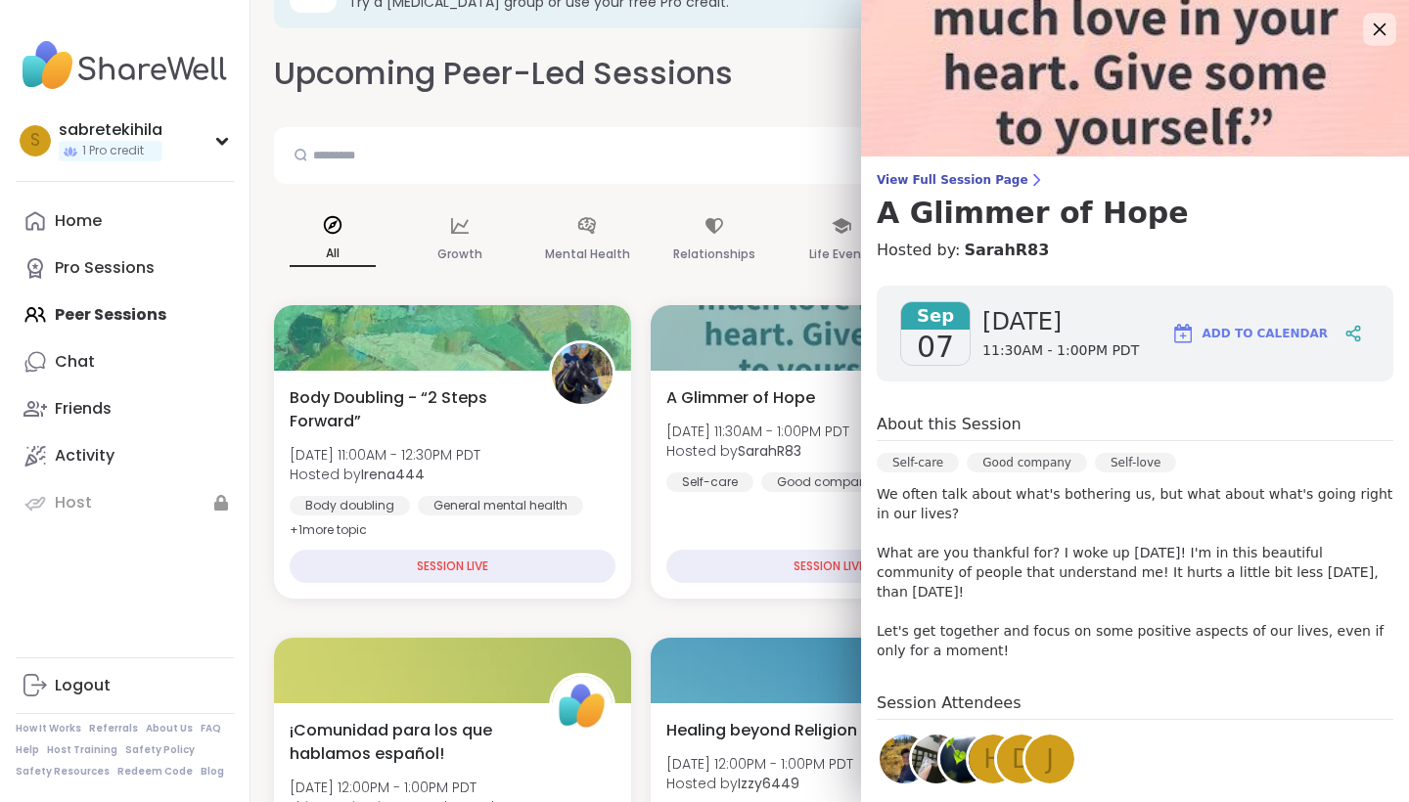
click at [1066, 28] on icon at bounding box center [1379, 29] width 24 height 24
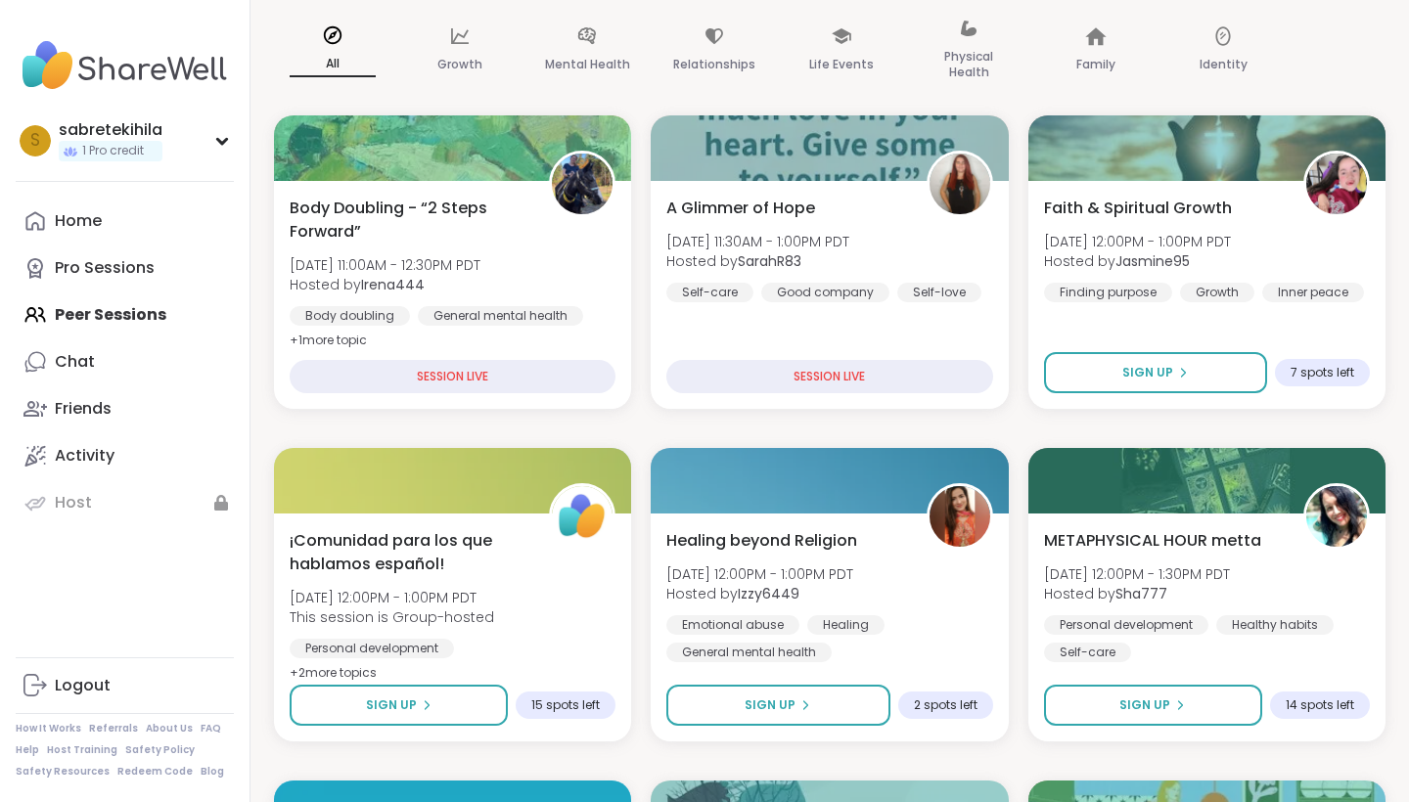
scroll to position [279, 0]
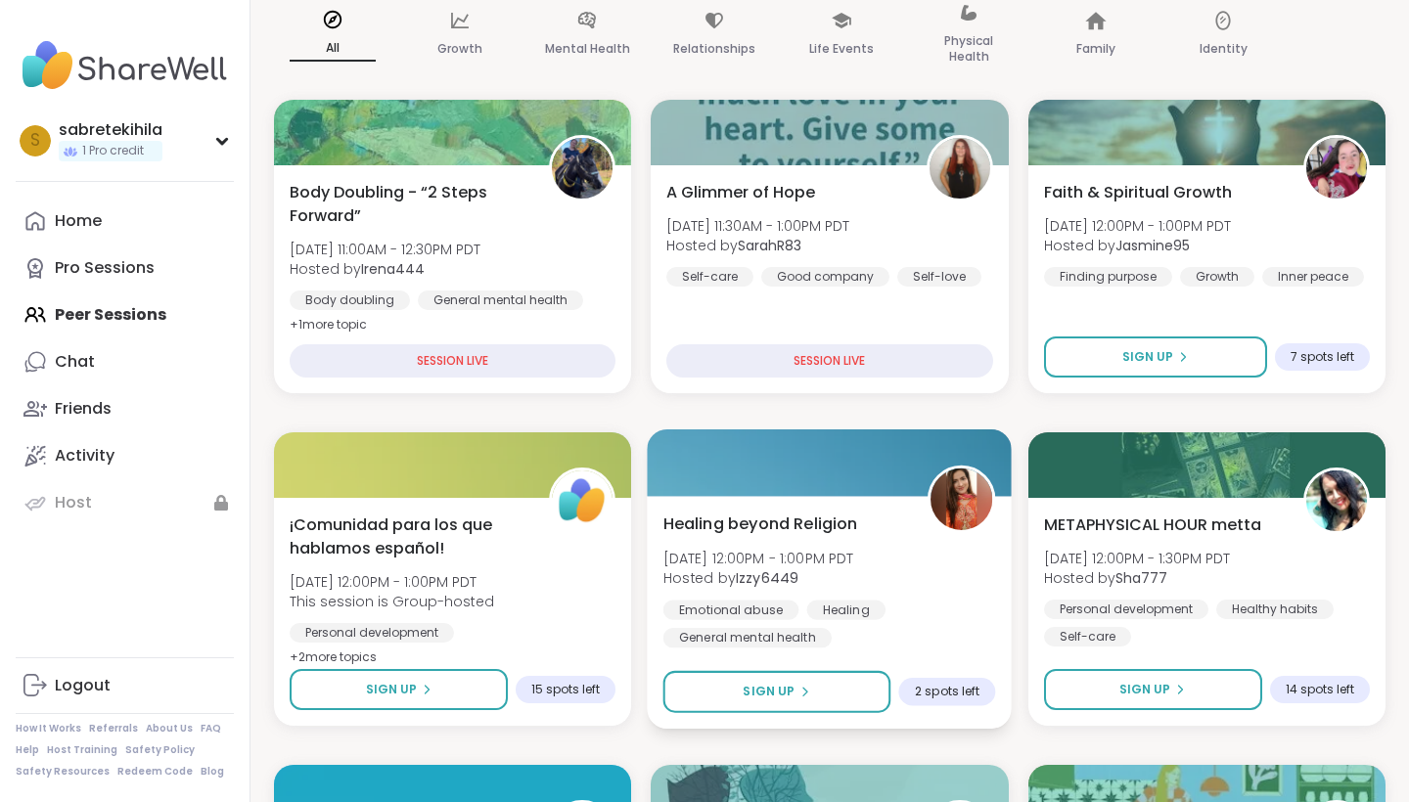
click at [908, 566] on div "Healing beyond Religion [DATE] 12:00PM - 1:00PM PDT Hosted by Izzy6449 Emotiona…" at bounding box center [829, 580] width 333 height 136
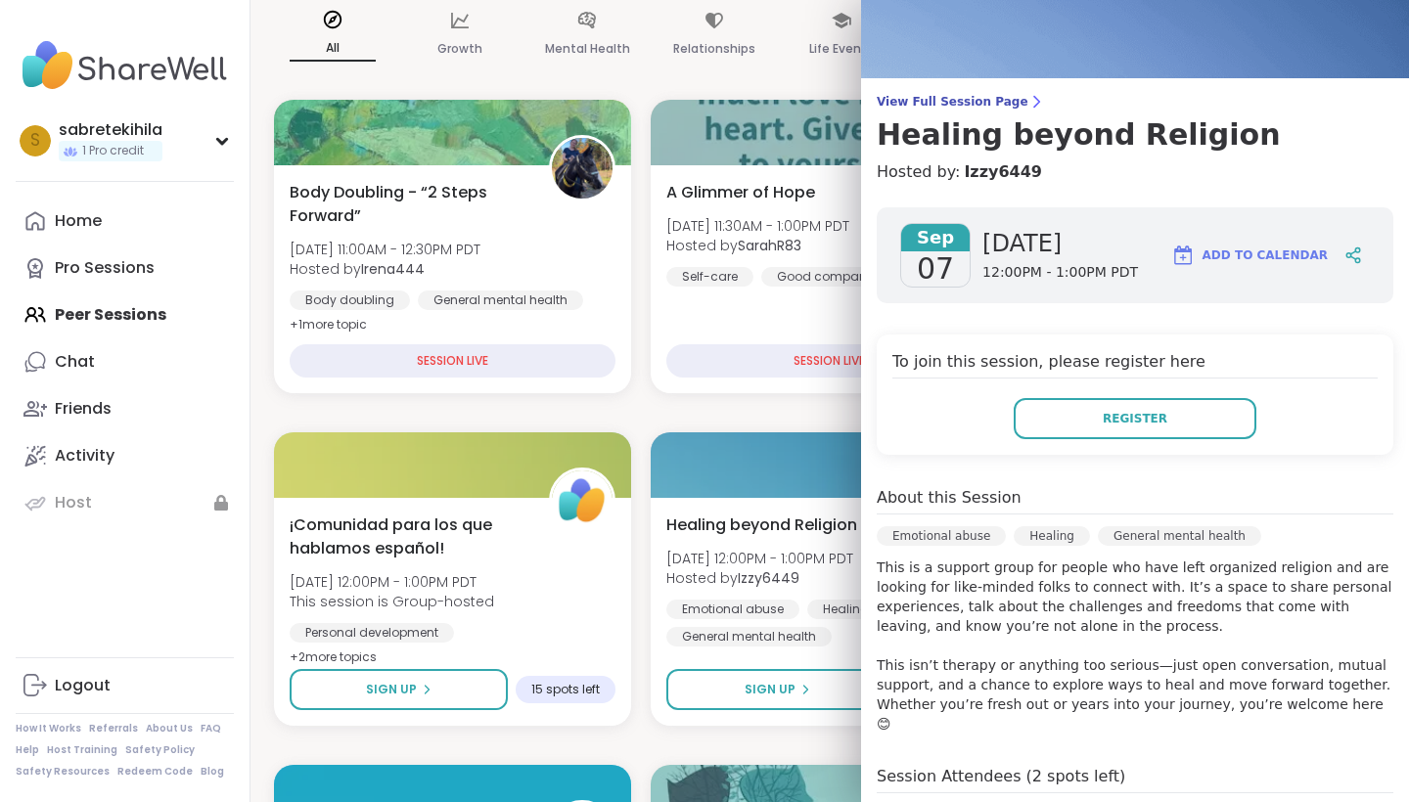
scroll to position [97, 0]
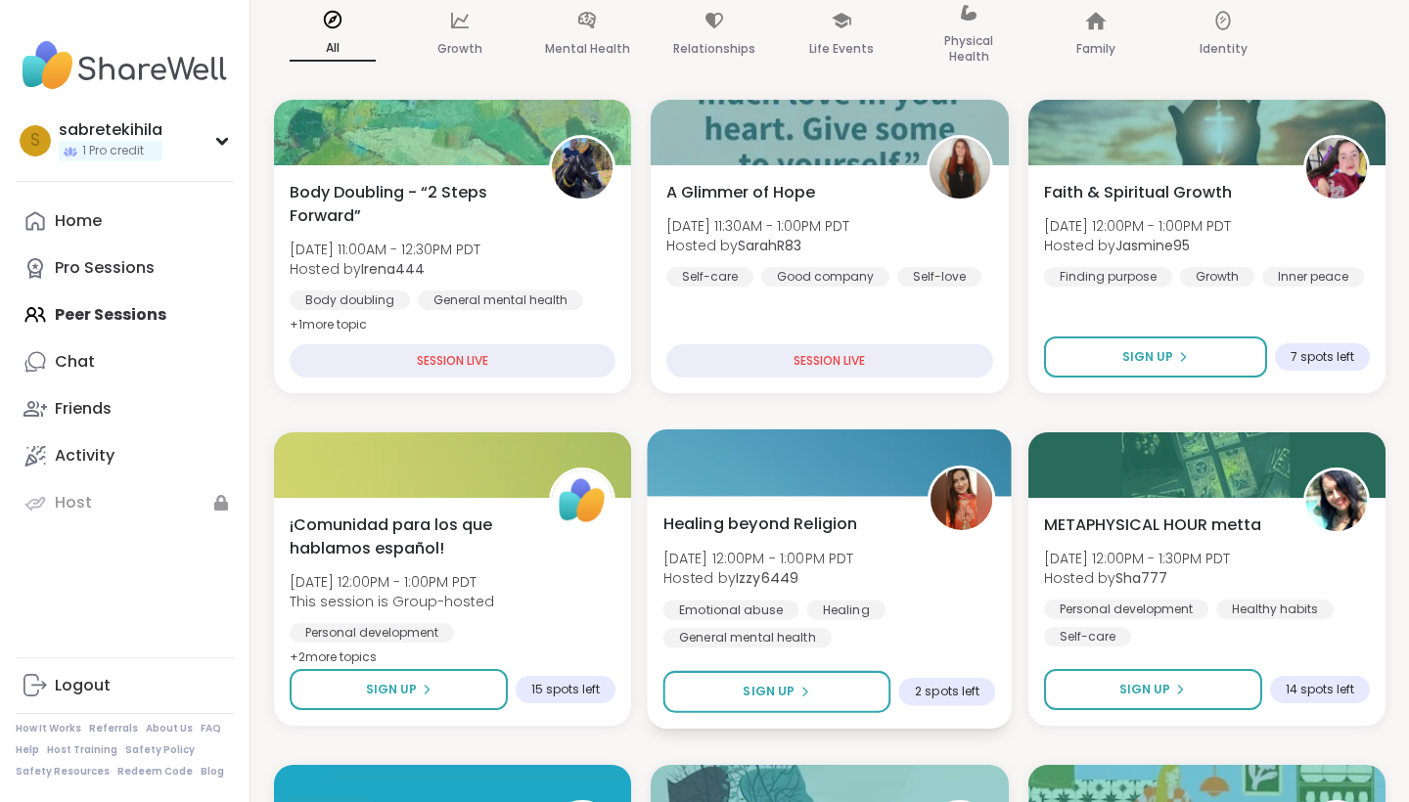
click at [787, 431] on div at bounding box center [830, 462] width 365 height 67
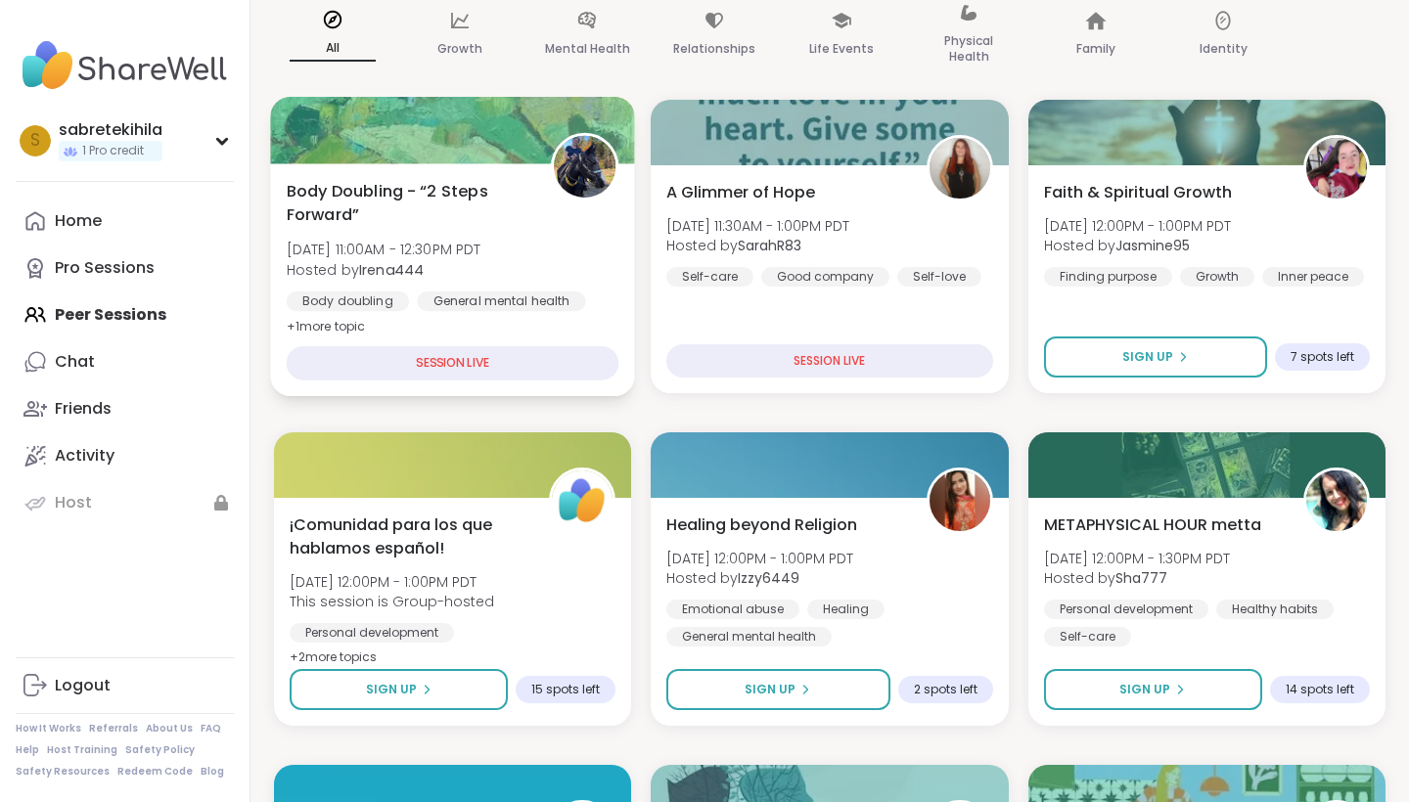
click at [548, 247] on div "Body Doubling - “2 Steps Forward” [DATE] 11:00AM - 12:30PM PDT Hosted by Irena4…" at bounding box center [453, 258] width 333 height 159
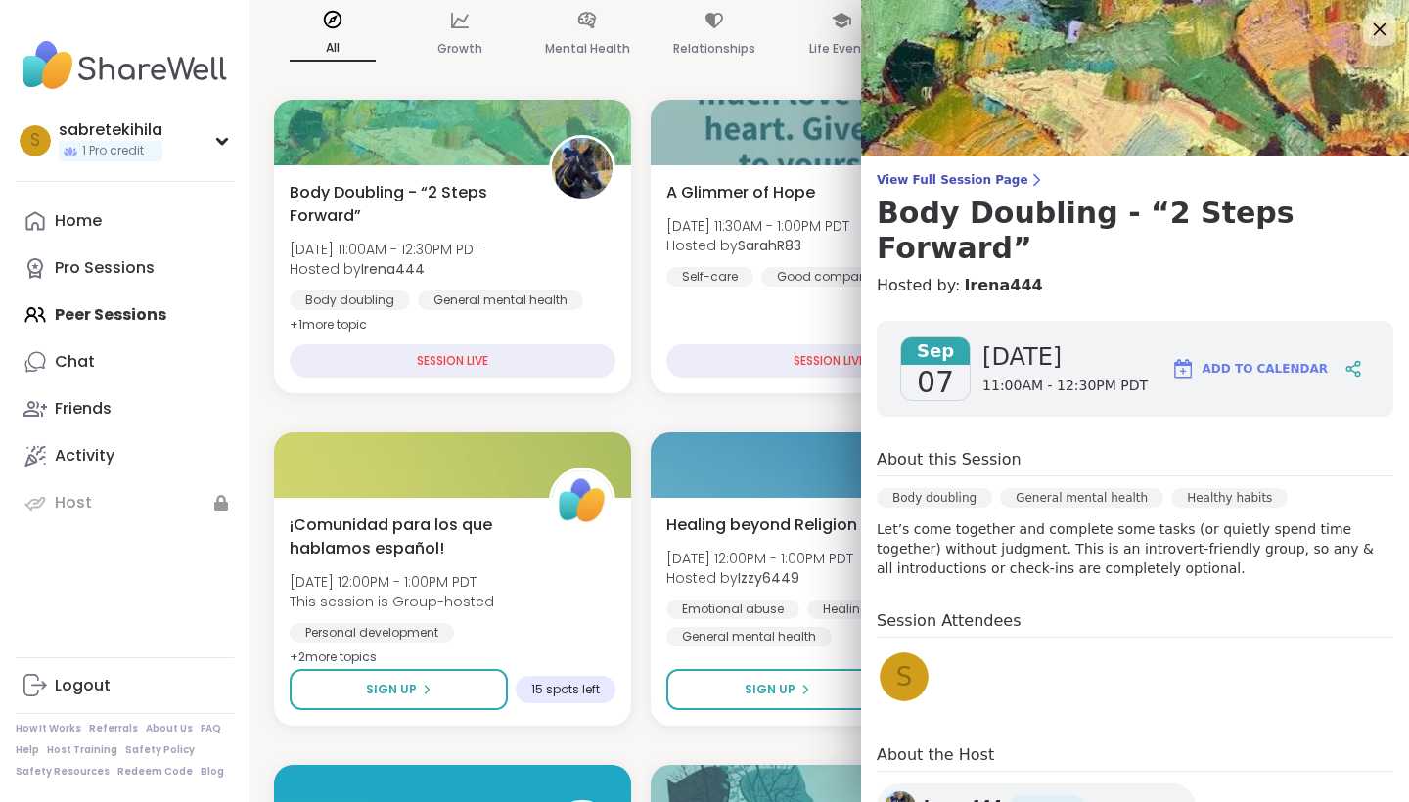
click at [1066, 21] on icon at bounding box center [1379, 29] width 24 height 24
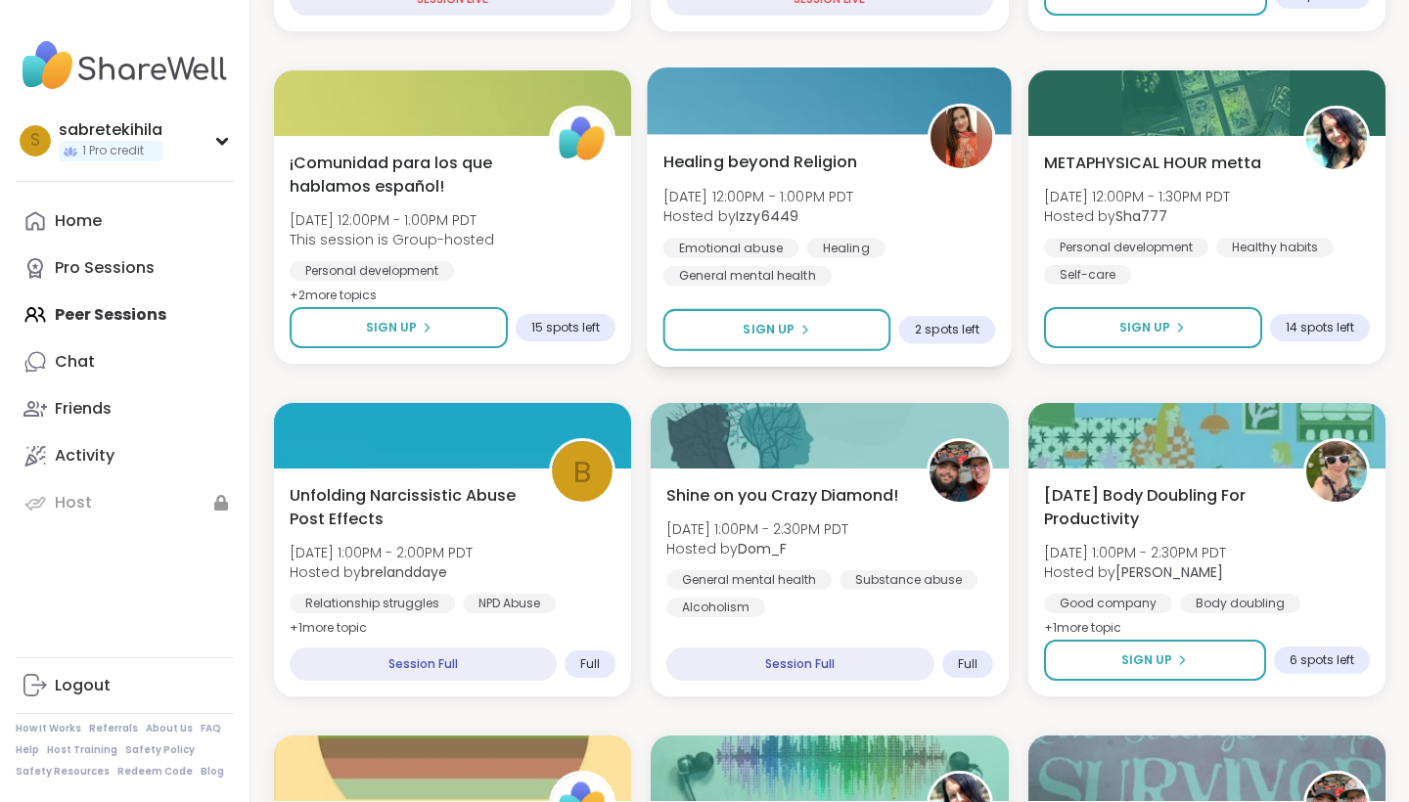
scroll to position [644, 0]
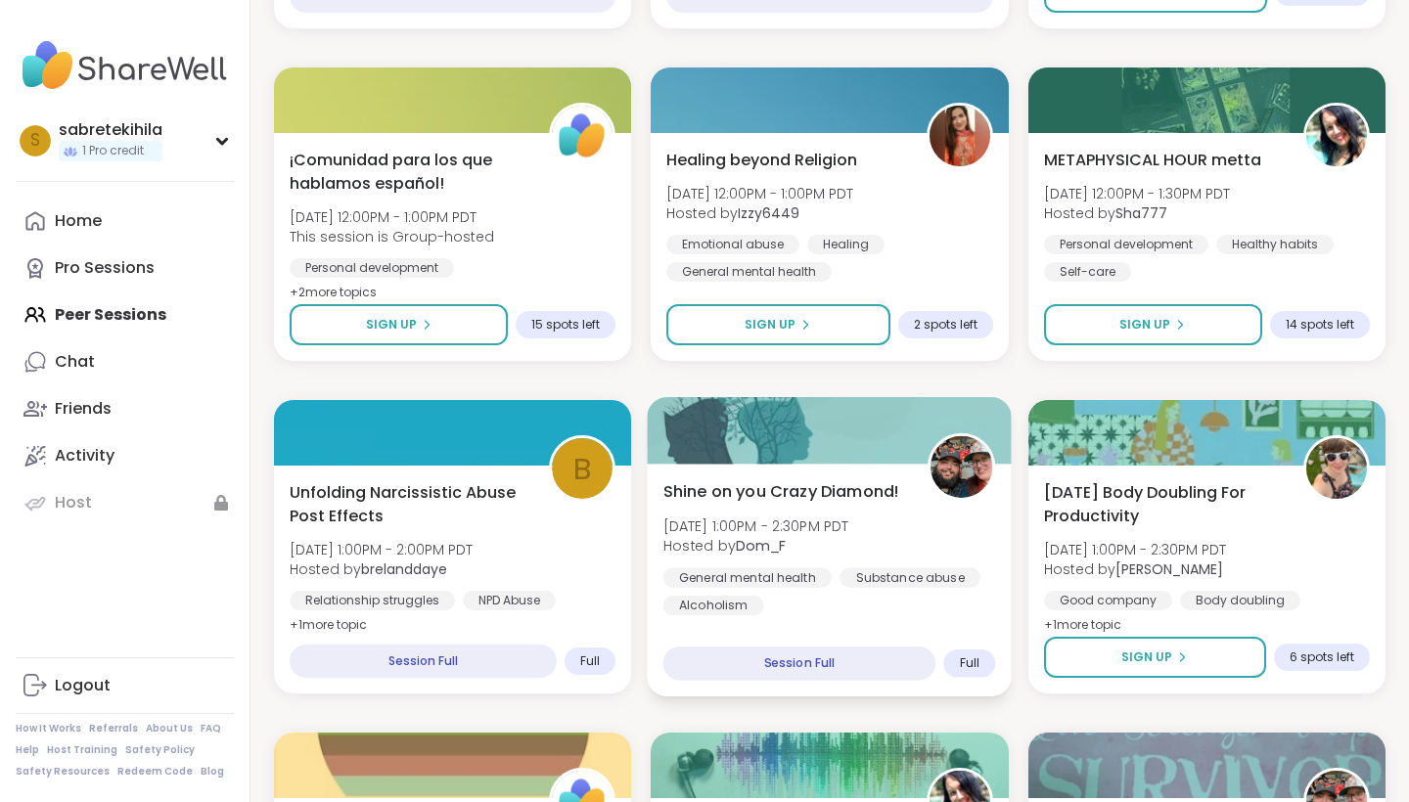
click at [920, 550] on div "Shine on you Crazy Diamond! [DATE] 1:00PM - 2:30PM PDT Hosted by Dom_F General …" at bounding box center [829, 547] width 333 height 136
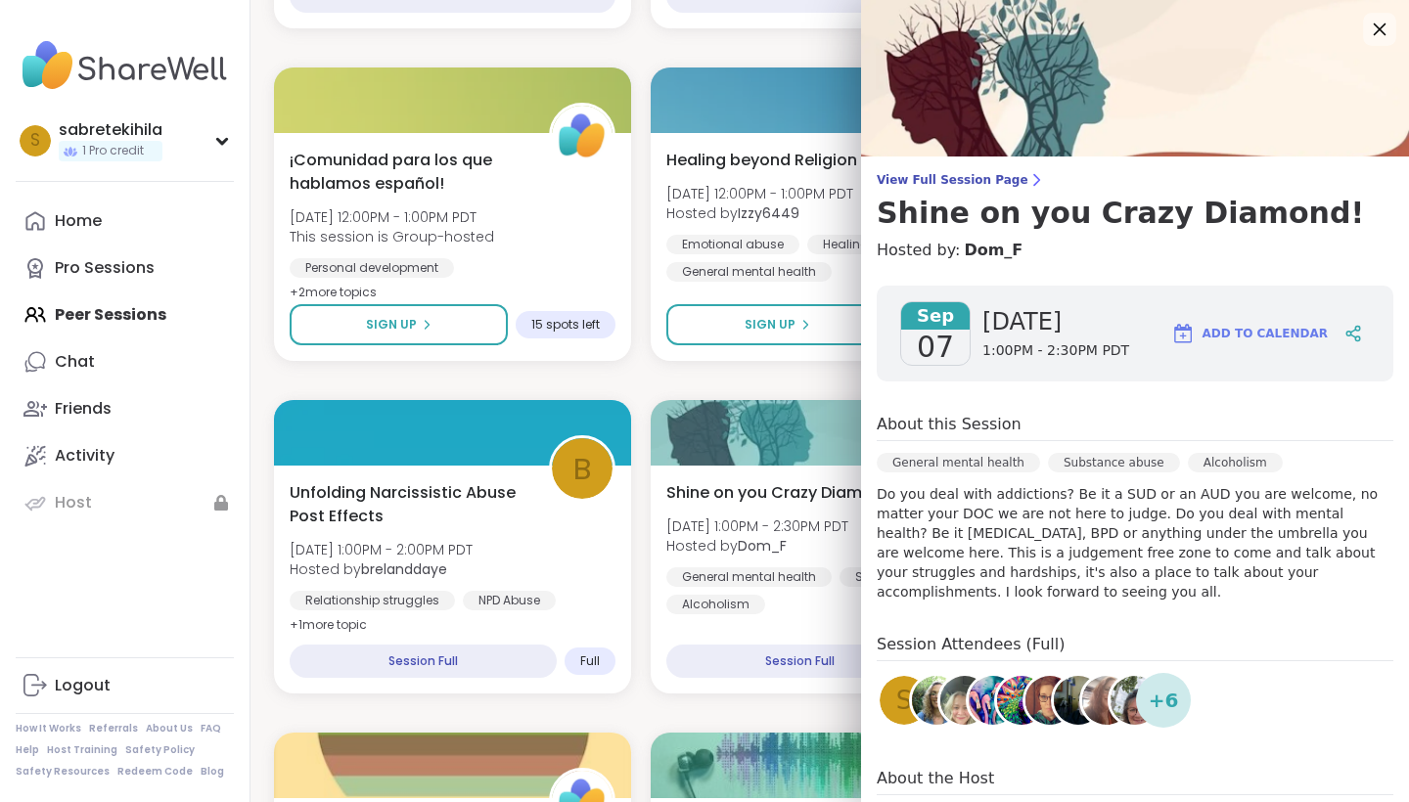
click at [1066, 20] on icon at bounding box center [1379, 29] width 24 height 24
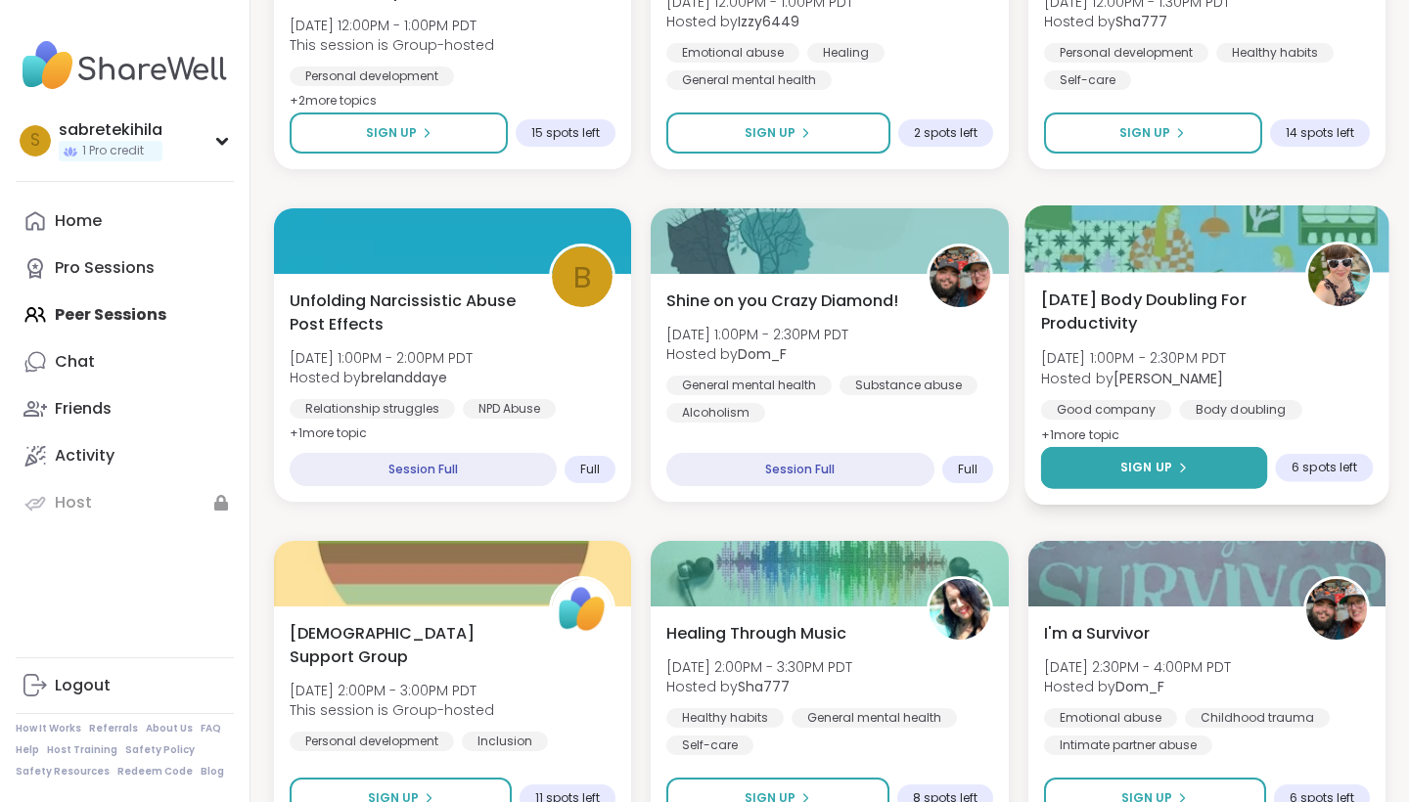
scroll to position [836, 0]
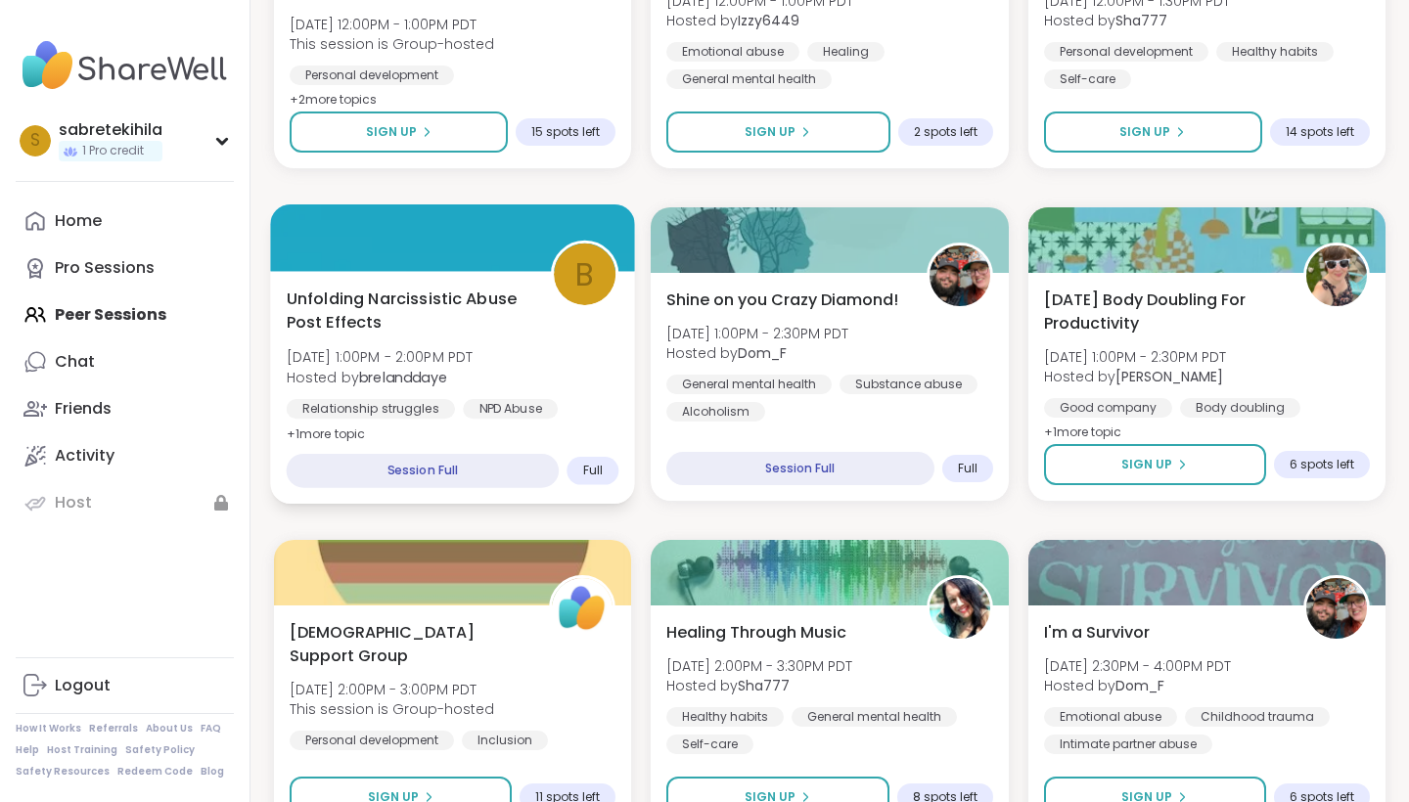
click at [563, 377] on div "Unfolding Narcissistic Abuse Post Effects [DATE] 1:00PM - 2:00PM PDT Hosted by …" at bounding box center [453, 366] width 333 height 159
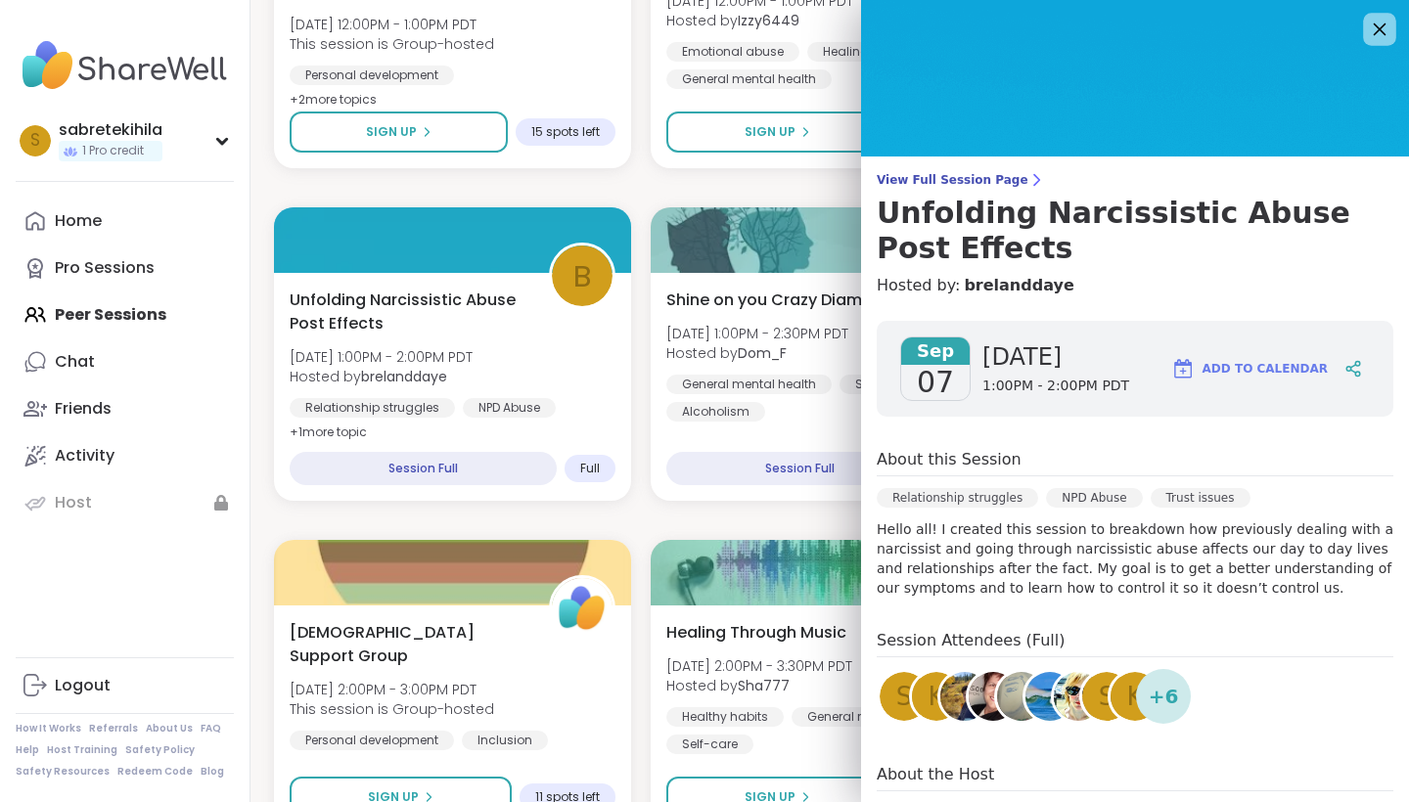
click at [1066, 34] on icon at bounding box center [1379, 29] width 24 height 24
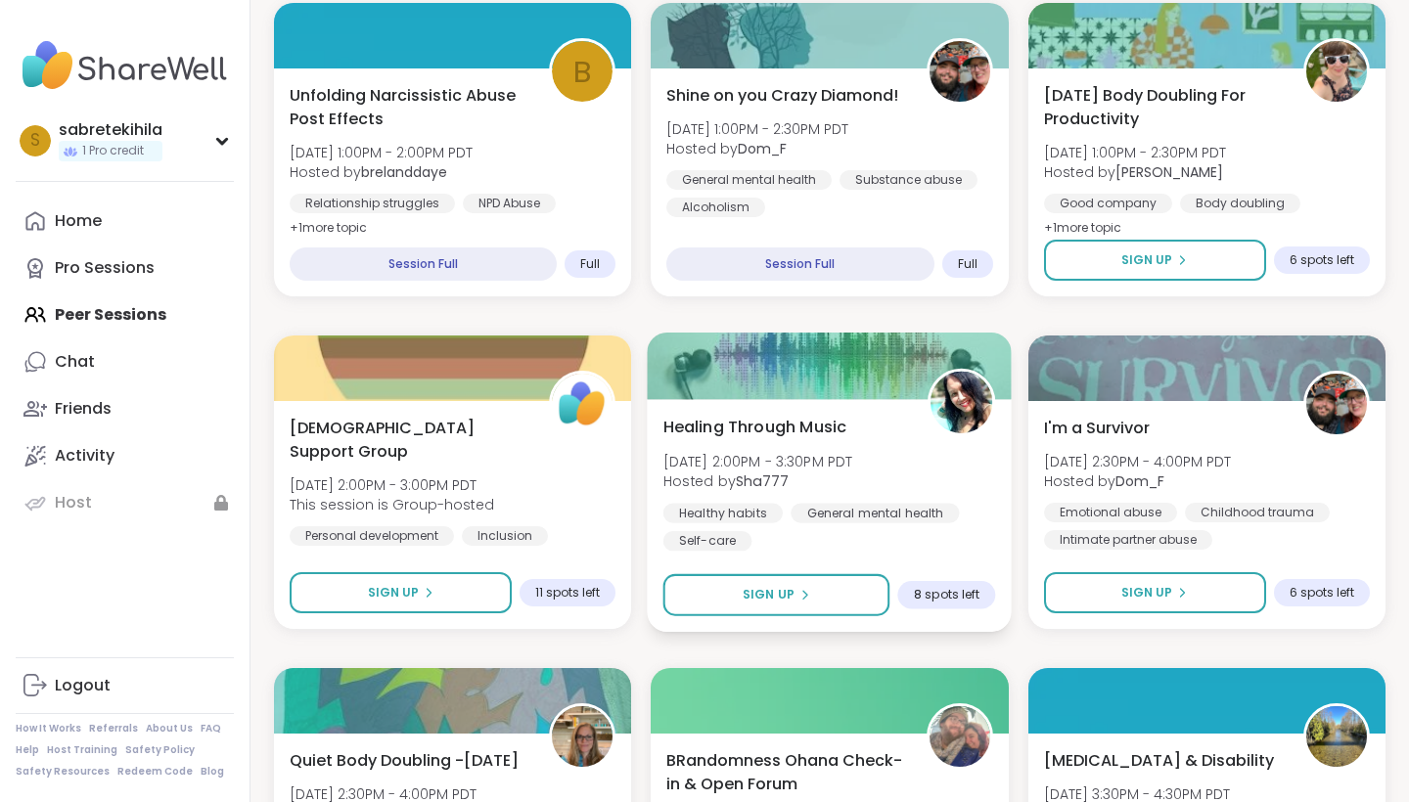
scroll to position [1043, 0]
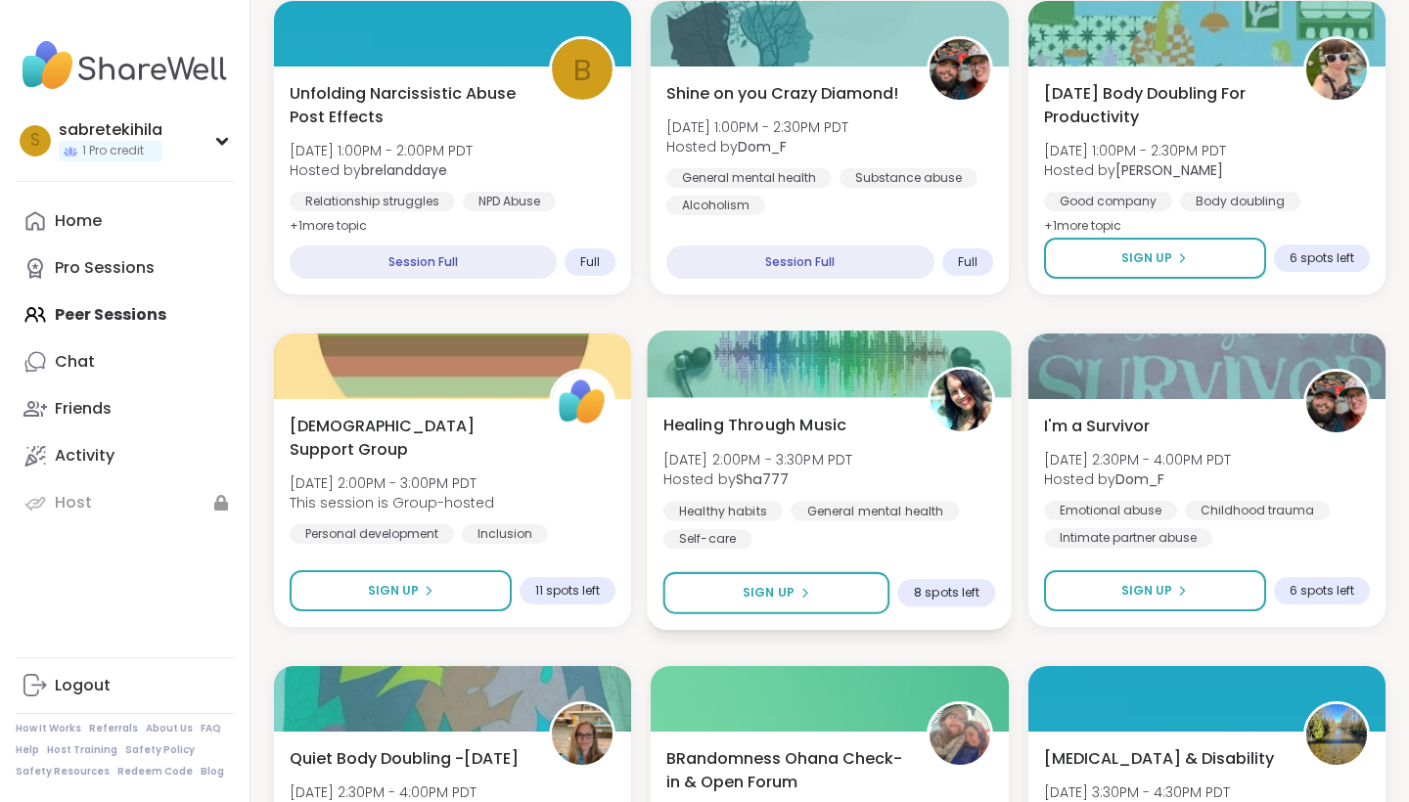
click at [905, 466] on div "Healing Through Music [DATE] 2:00PM - 3:30PM PDT Hosted by Sha777 Healthy habit…" at bounding box center [829, 481] width 333 height 136
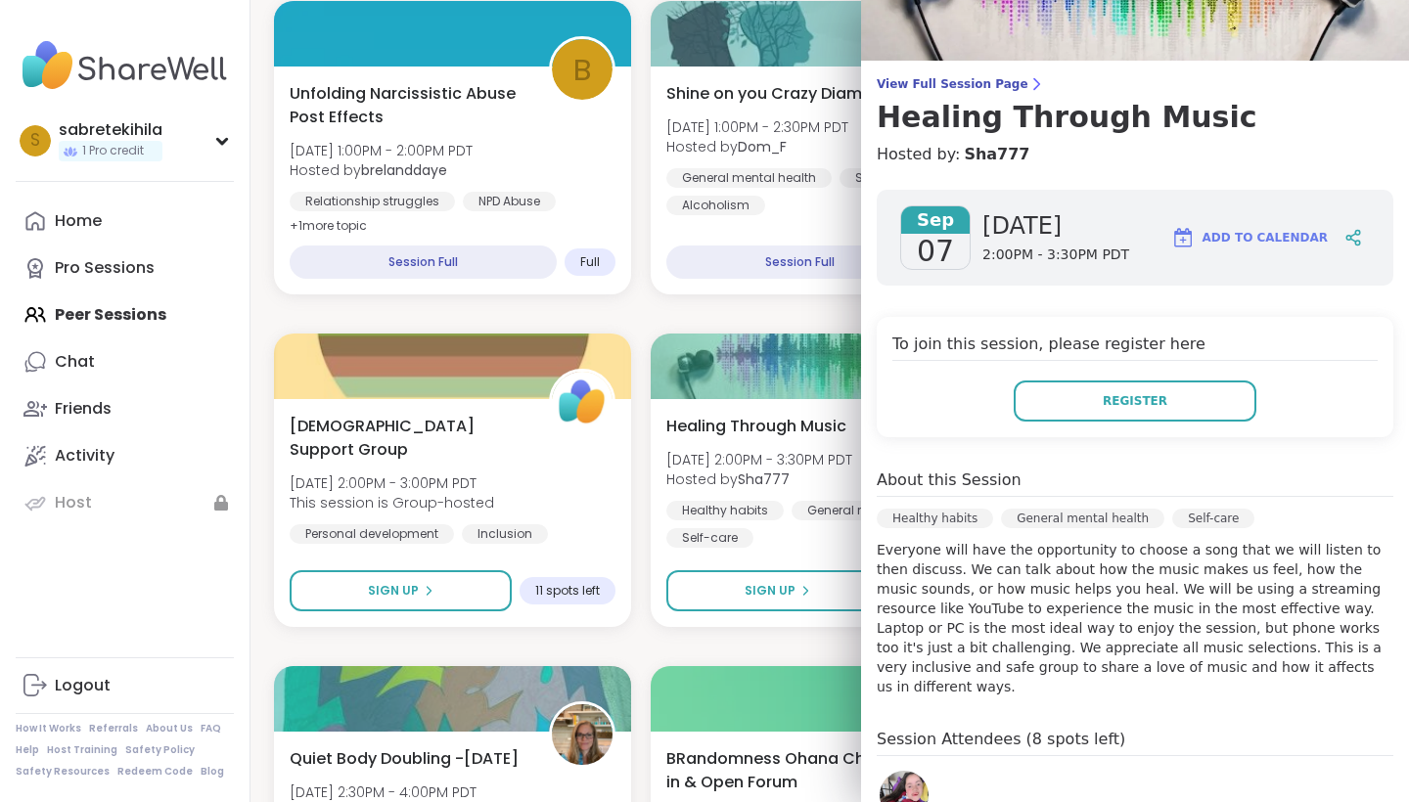
scroll to position [102, 0]
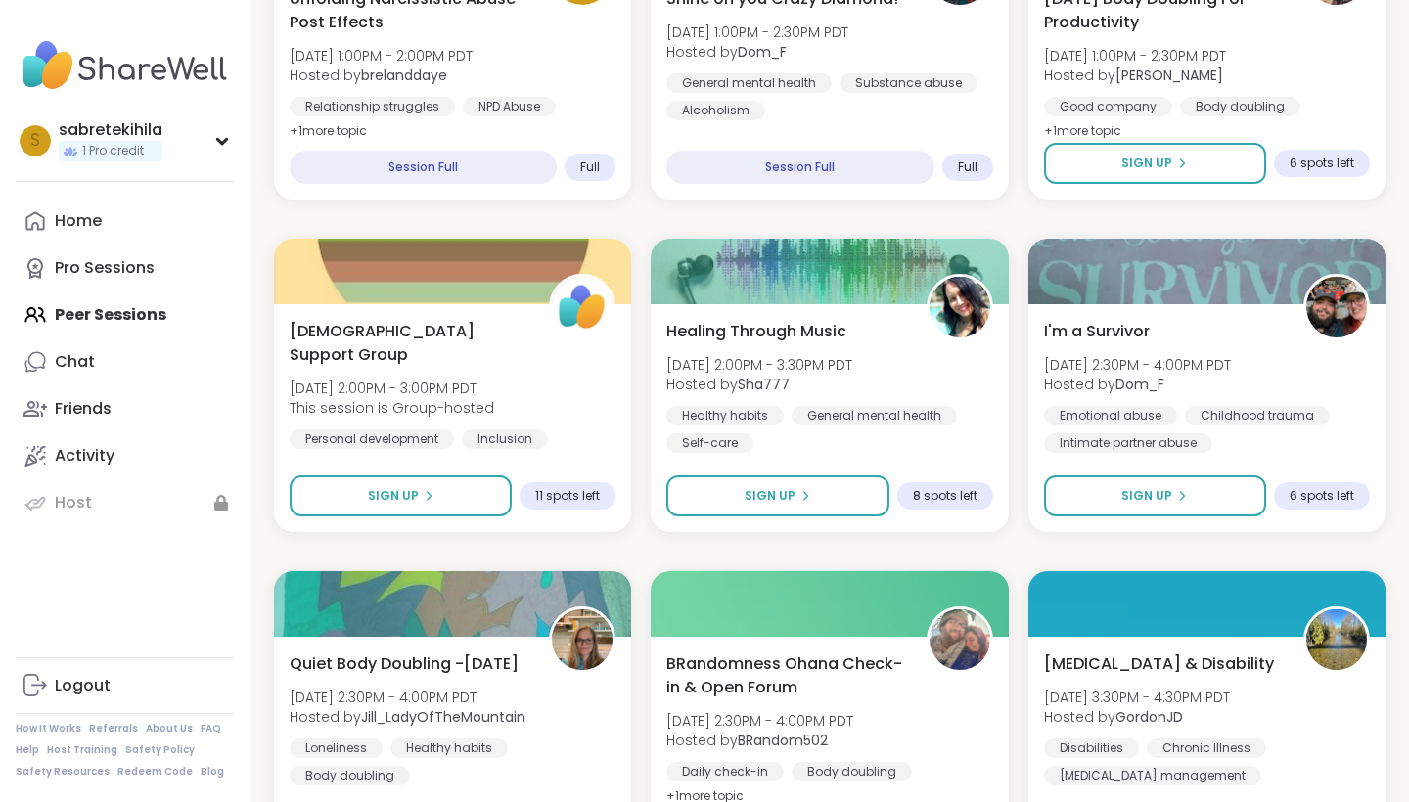
scroll to position [1140, 0]
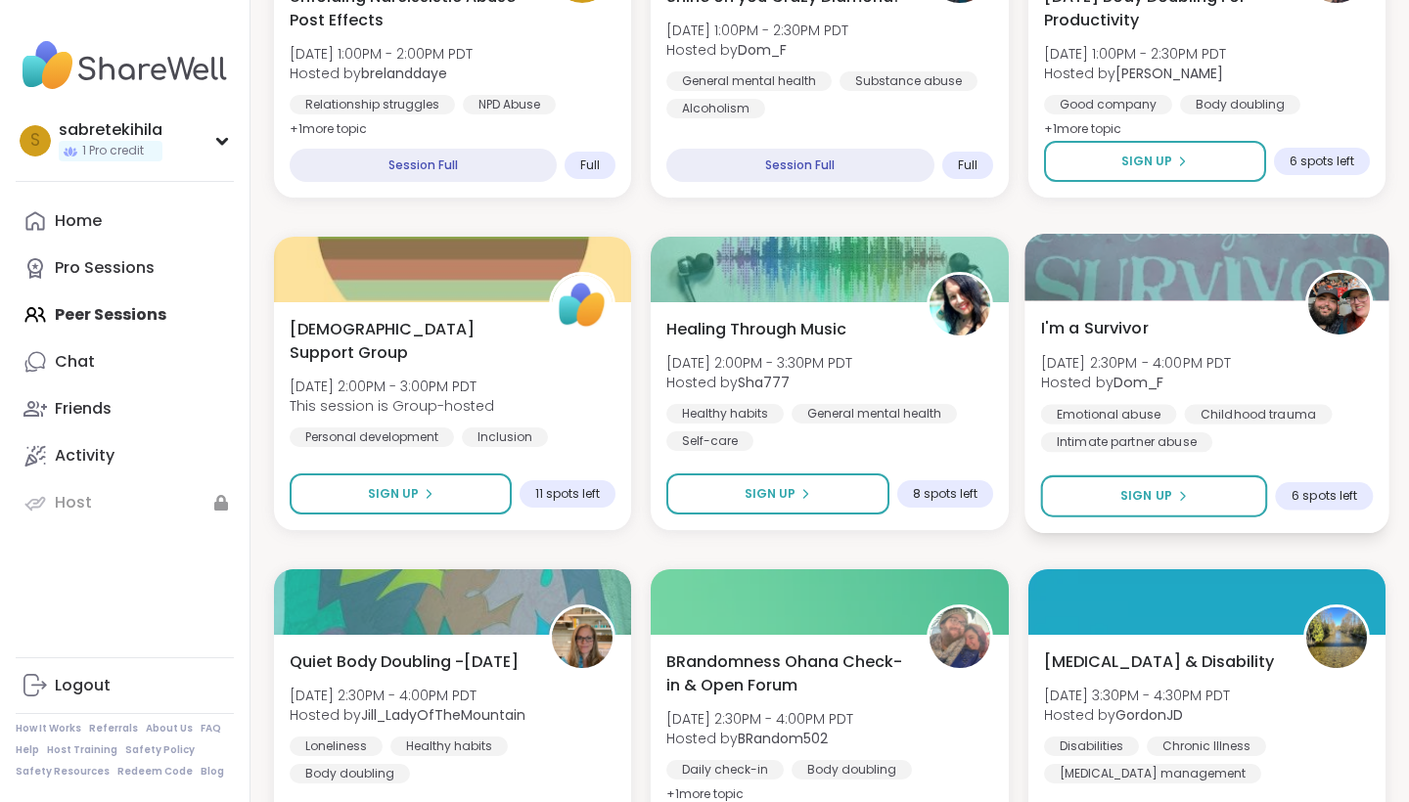
click at [1066, 373] on div "I'm a Survivor [DATE] 2:30PM - 4:00PM PDT Hosted by Dom_F Emotional abuse Child…" at bounding box center [1206, 384] width 333 height 136
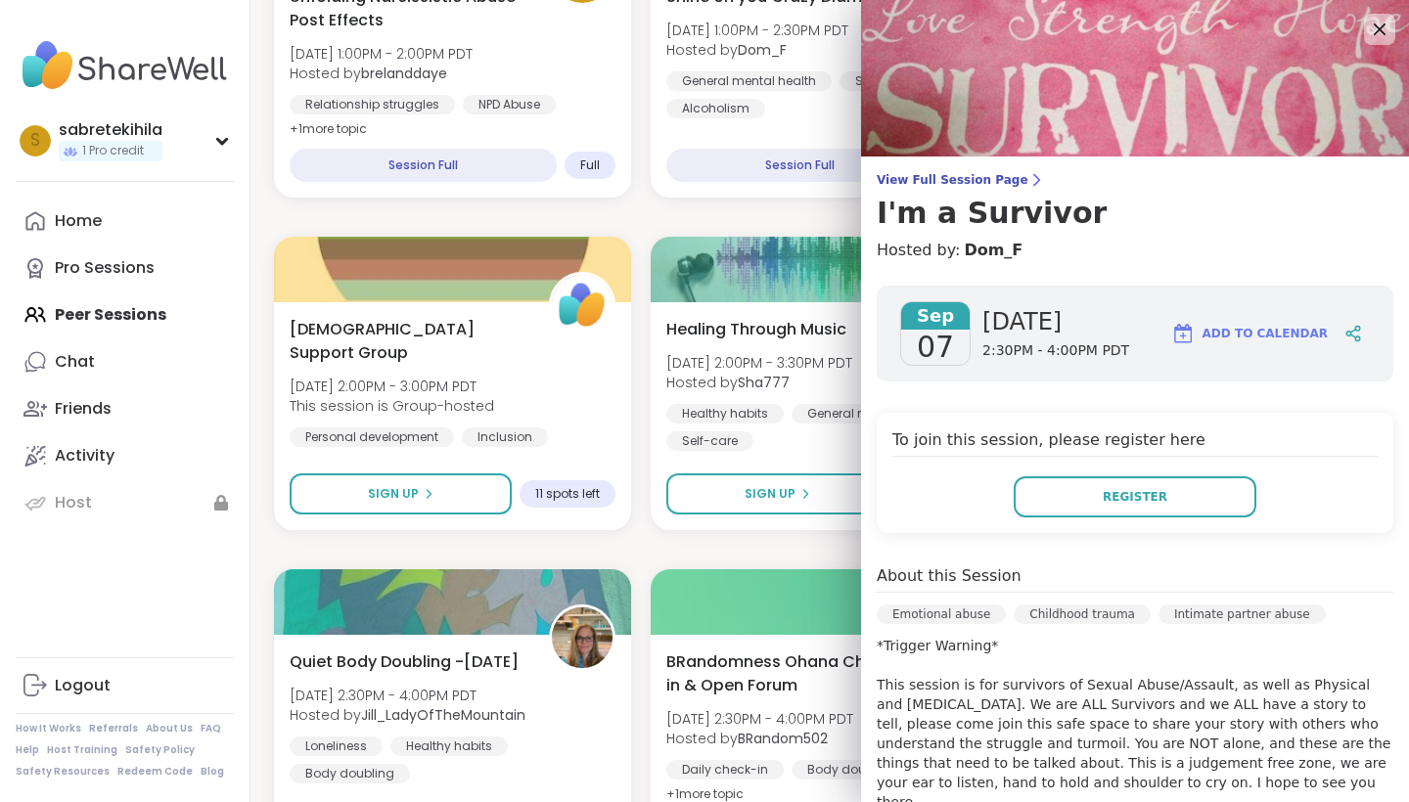
scroll to position [0, 0]
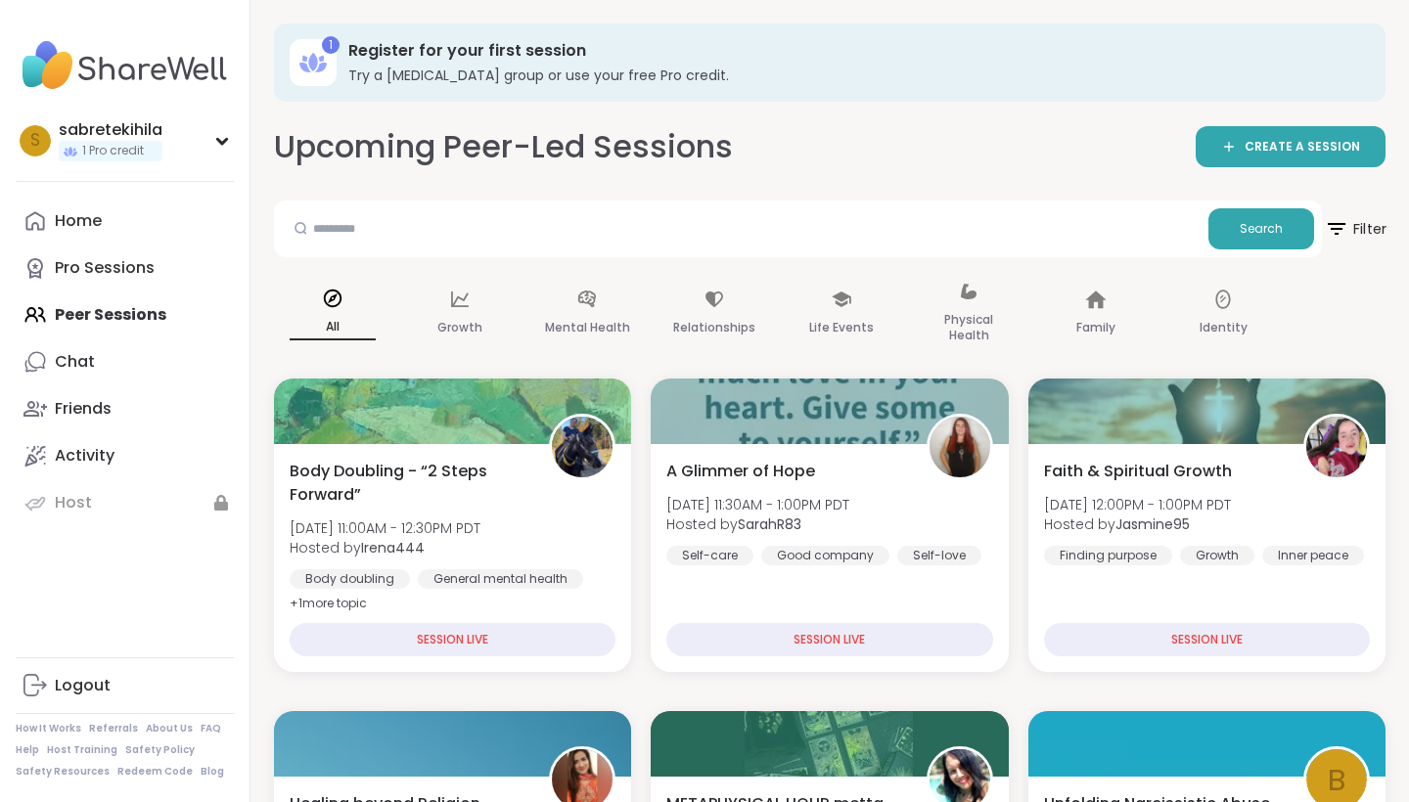
click at [1066, 231] on icon at bounding box center [1336, 228] width 24 height 24
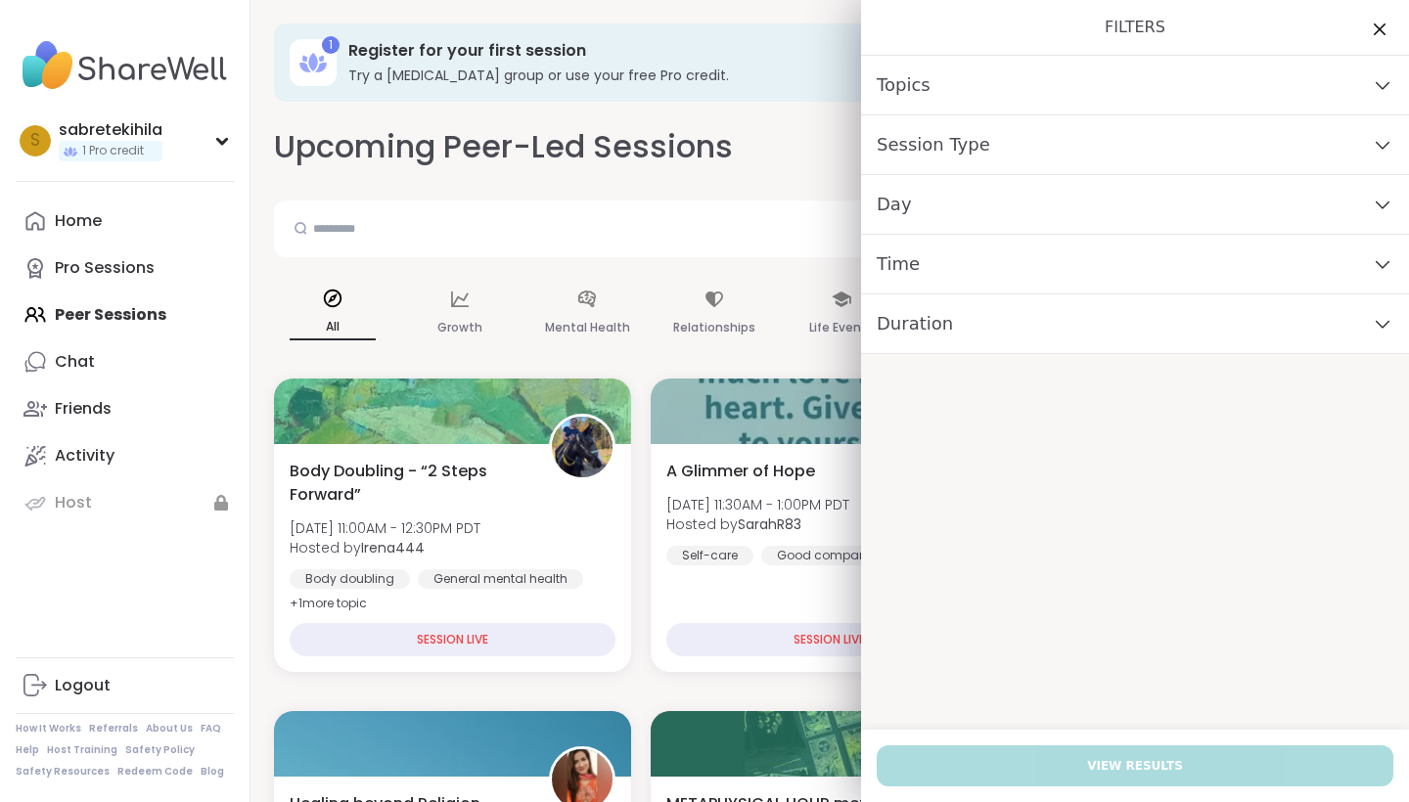
click at [1066, 290] on div "Time" at bounding box center [1135, 265] width 548 height 60
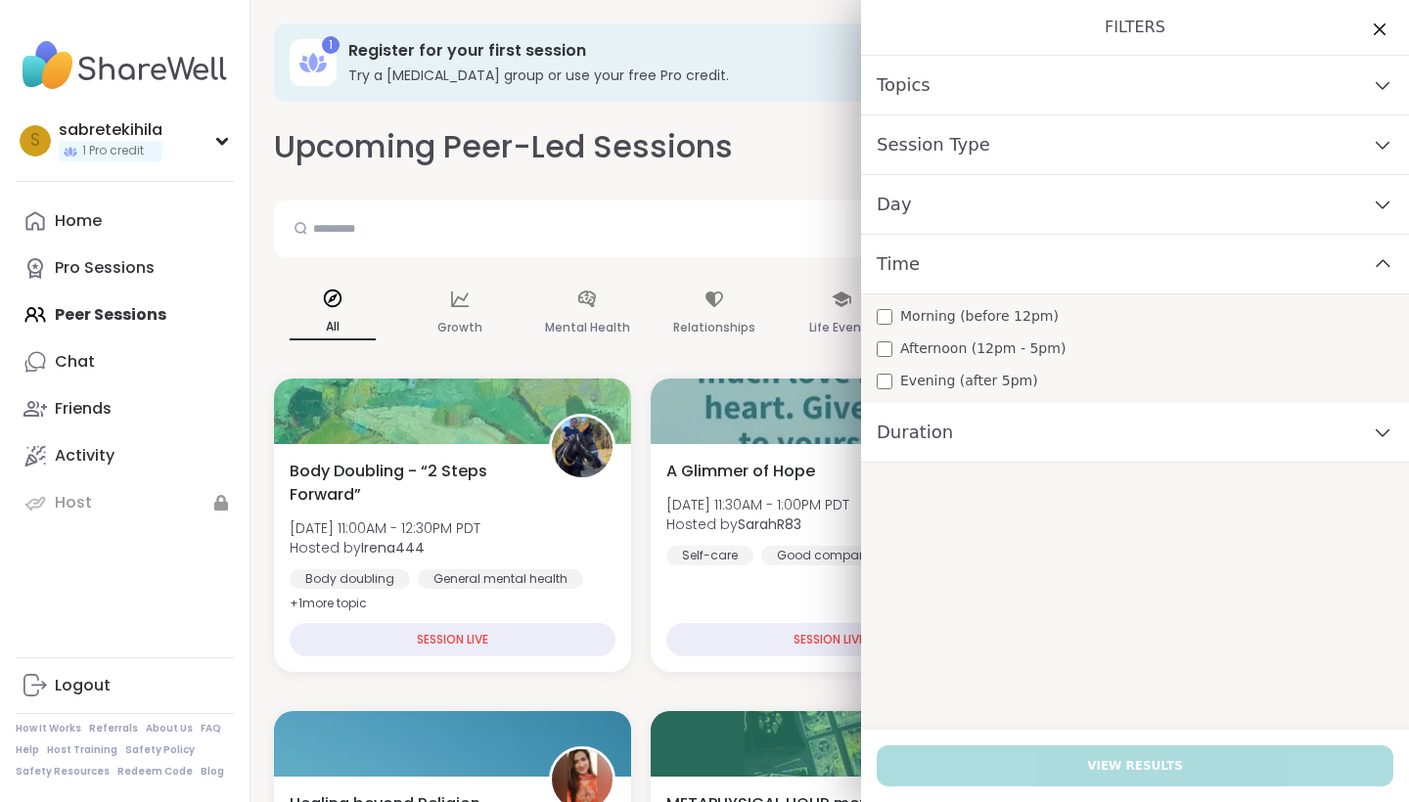
click at [1046, 207] on div "Day" at bounding box center [1135, 205] width 548 height 60
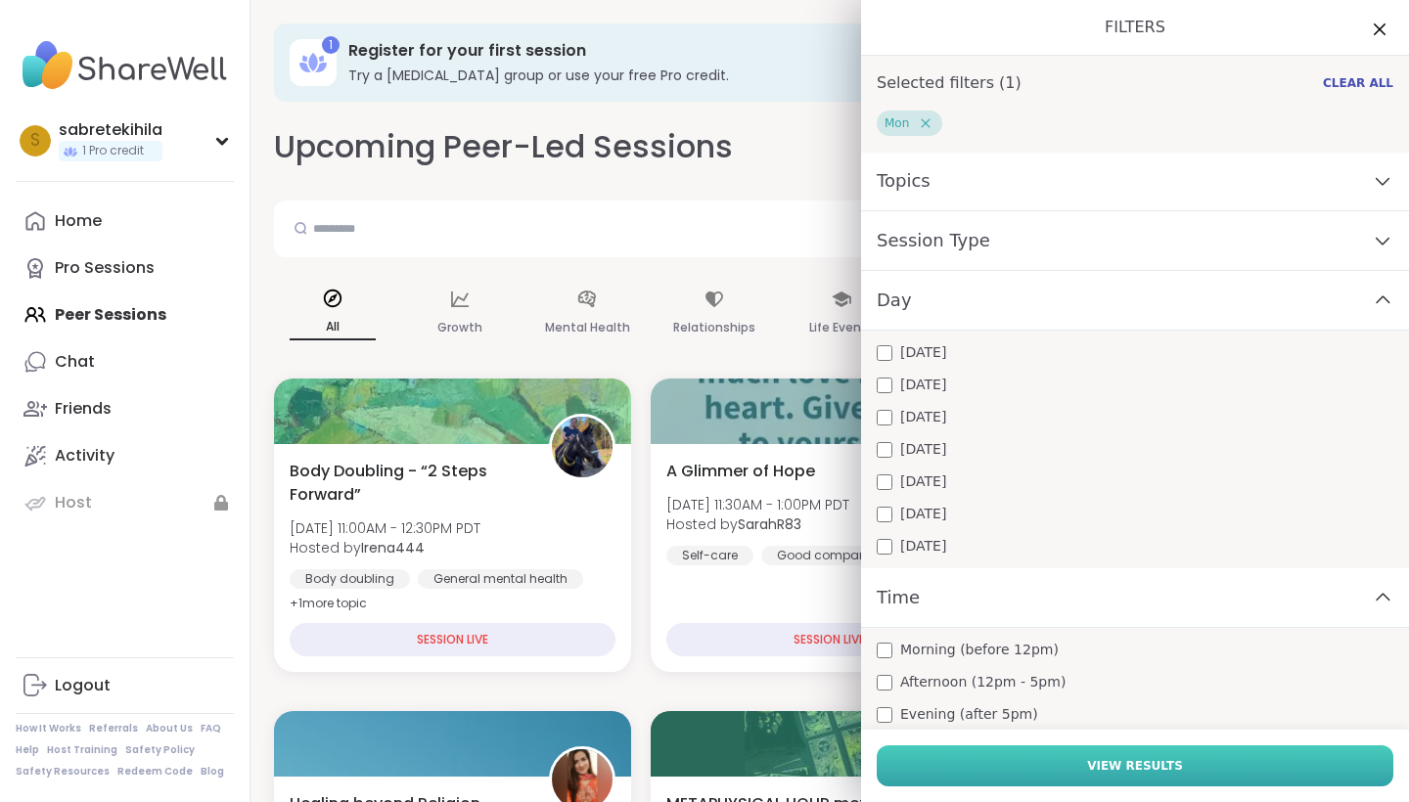
click at [1066, 702] on button "View Results" at bounding box center [1134, 765] width 516 height 41
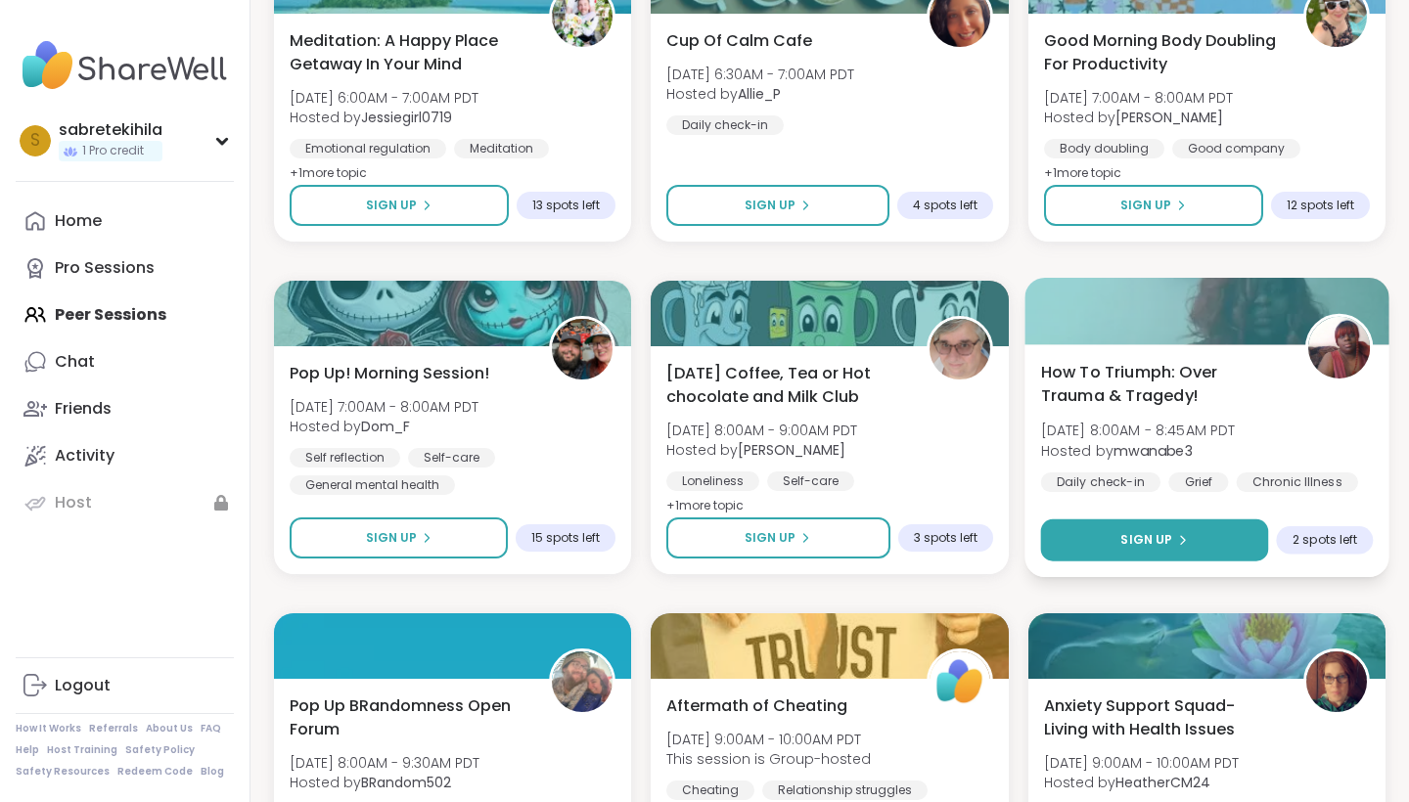
scroll to position [806, 0]
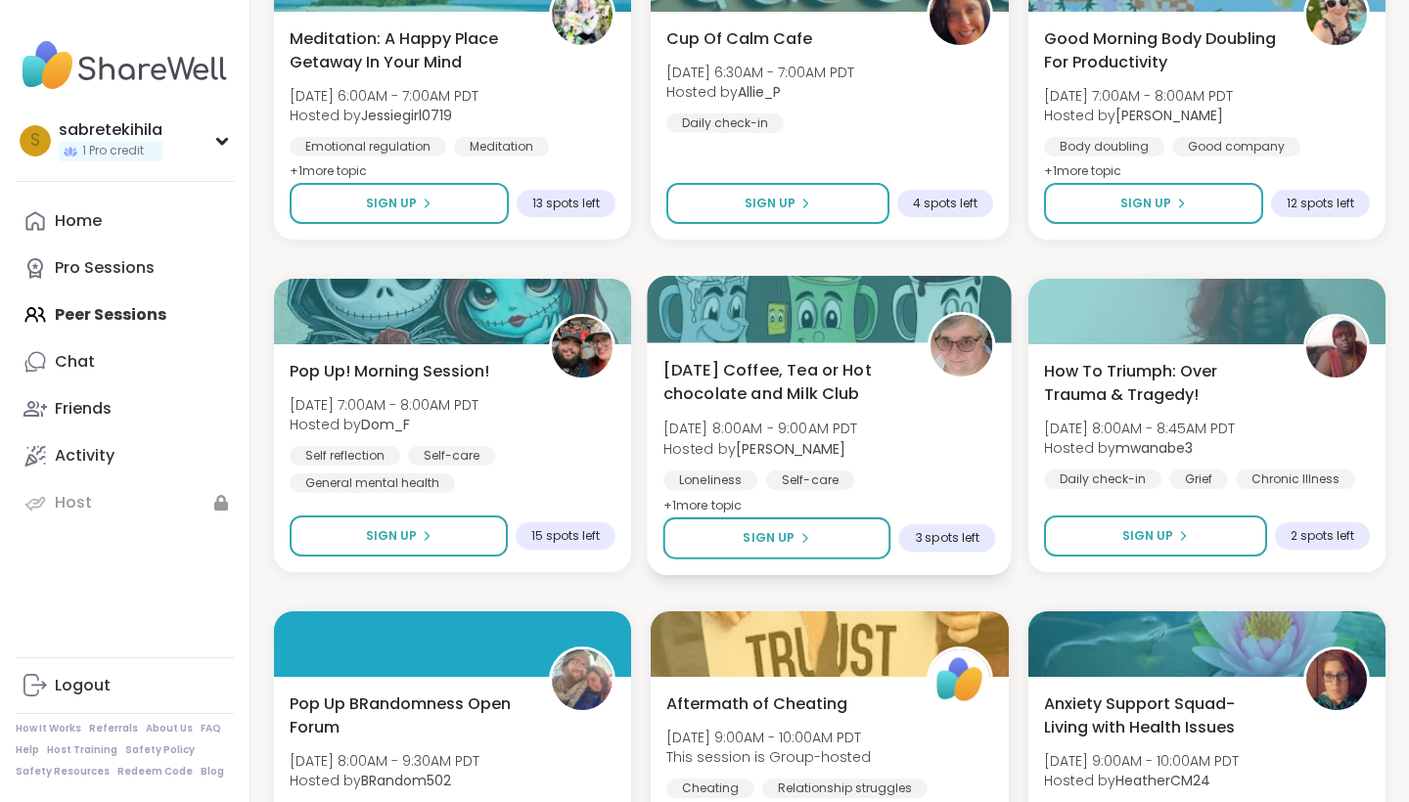
click at [935, 426] on div "[DATE] Coffee, Tea or Hot chocolate and Milk Club [DATE] 8:00AM - 9:00AM PDT Ho…" at bounding box center [829, 437] width 333 height 159
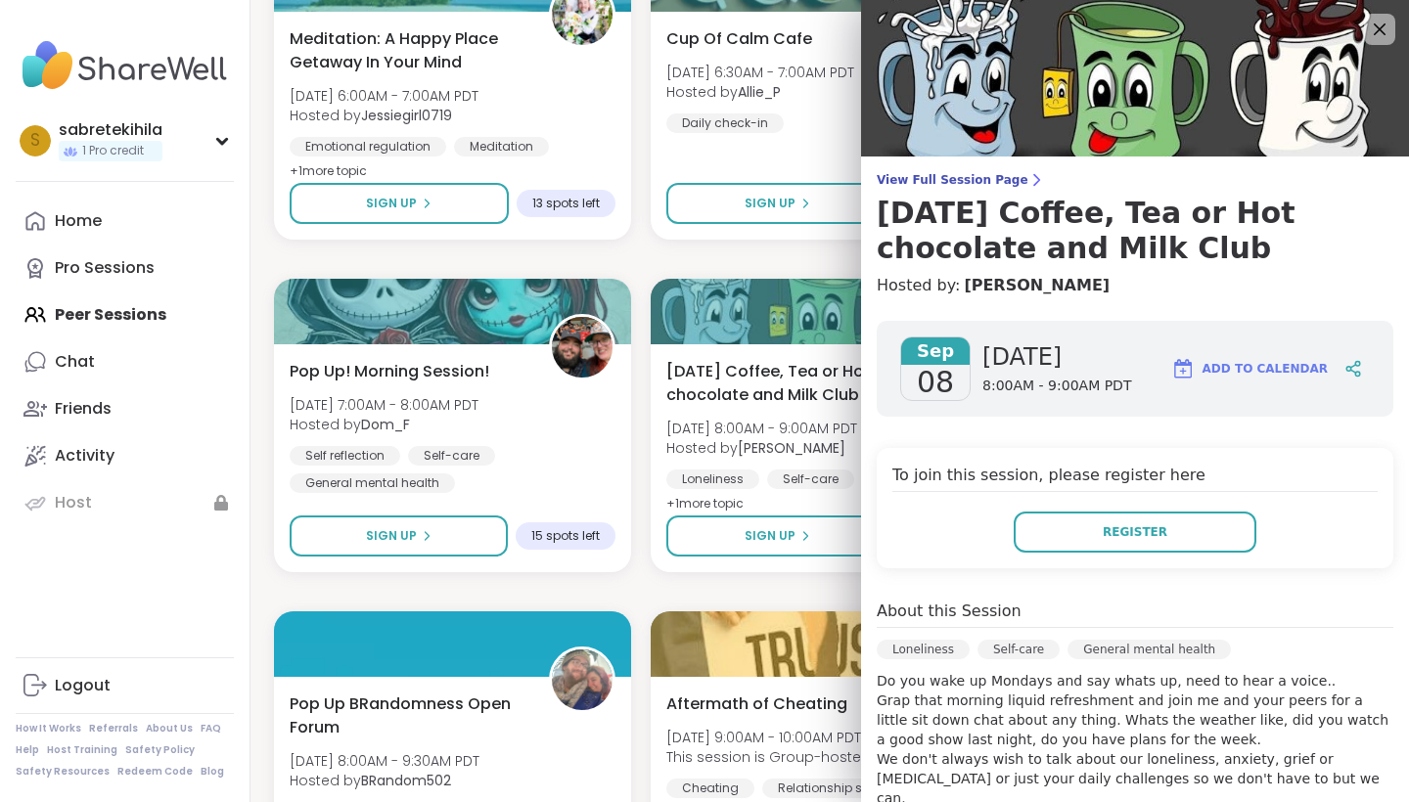
scroll to position [0, 0]
click at [1066, 25] on icon at bounding box center [1379, 29] width 13 height 13
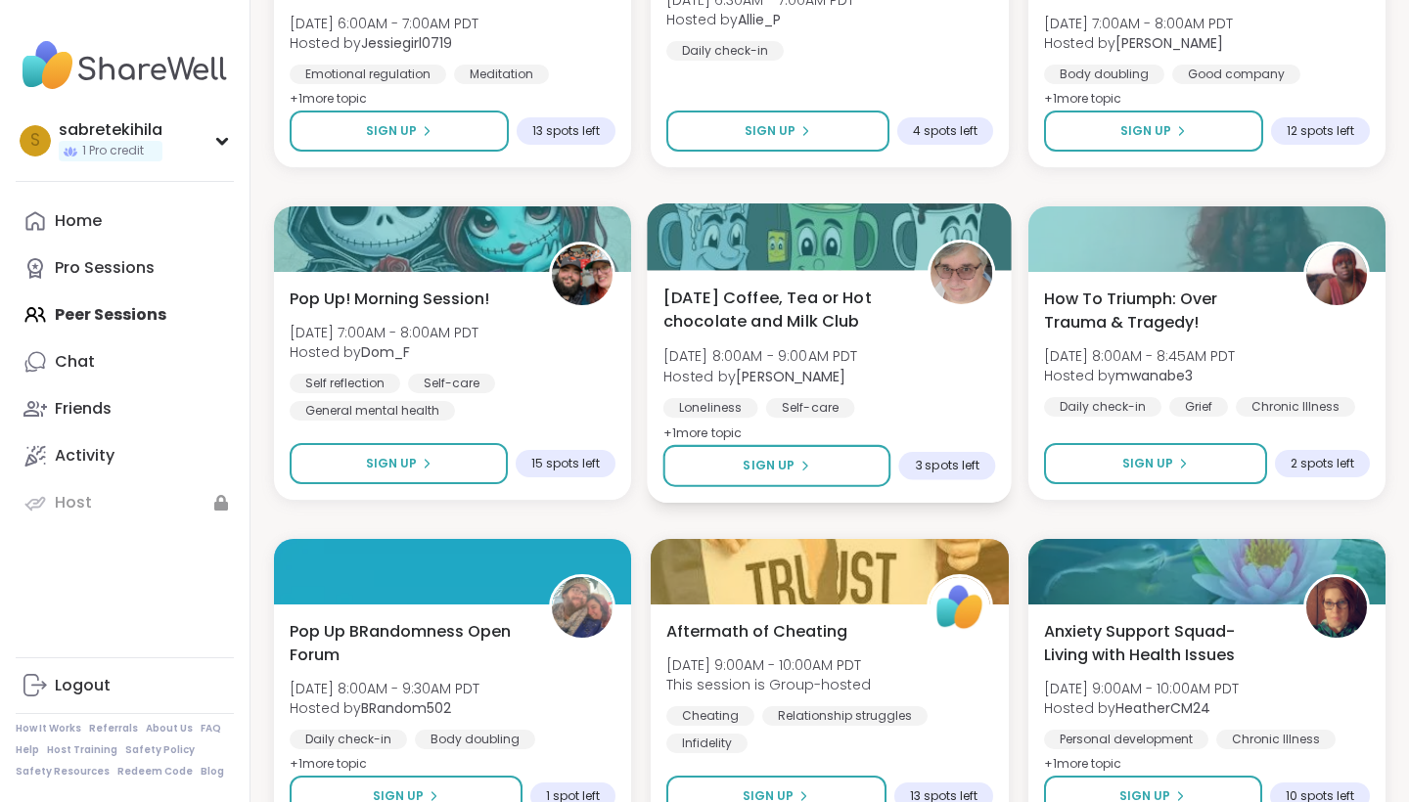
scroll to position [885, 0]
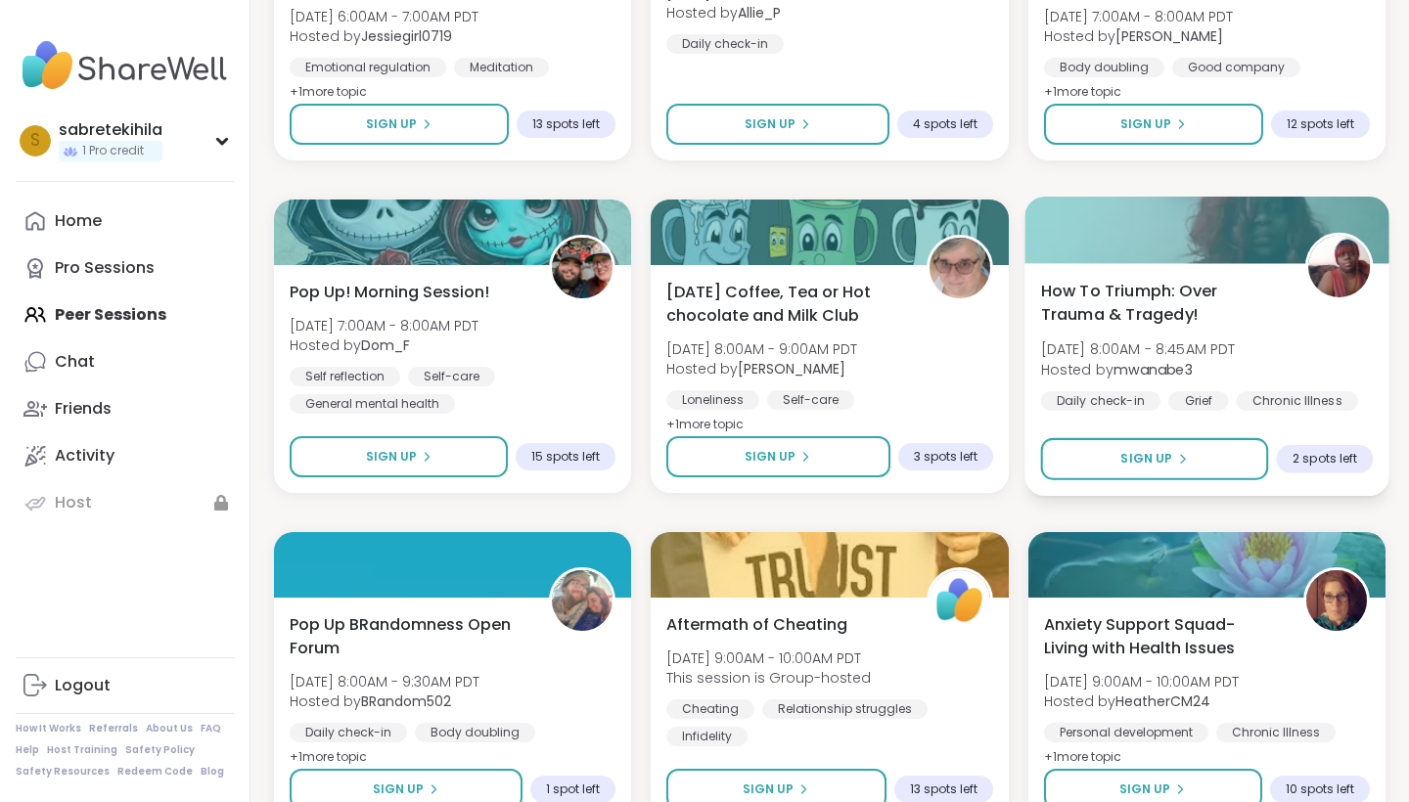
click at [1066, 350] on div "How To Triumph: Over Trauma & Tragedy! [DATE] 8:00AM - 8:45AM PDT Hosted by mwa…" at bounding box center [1206, 345] width 333 height 132
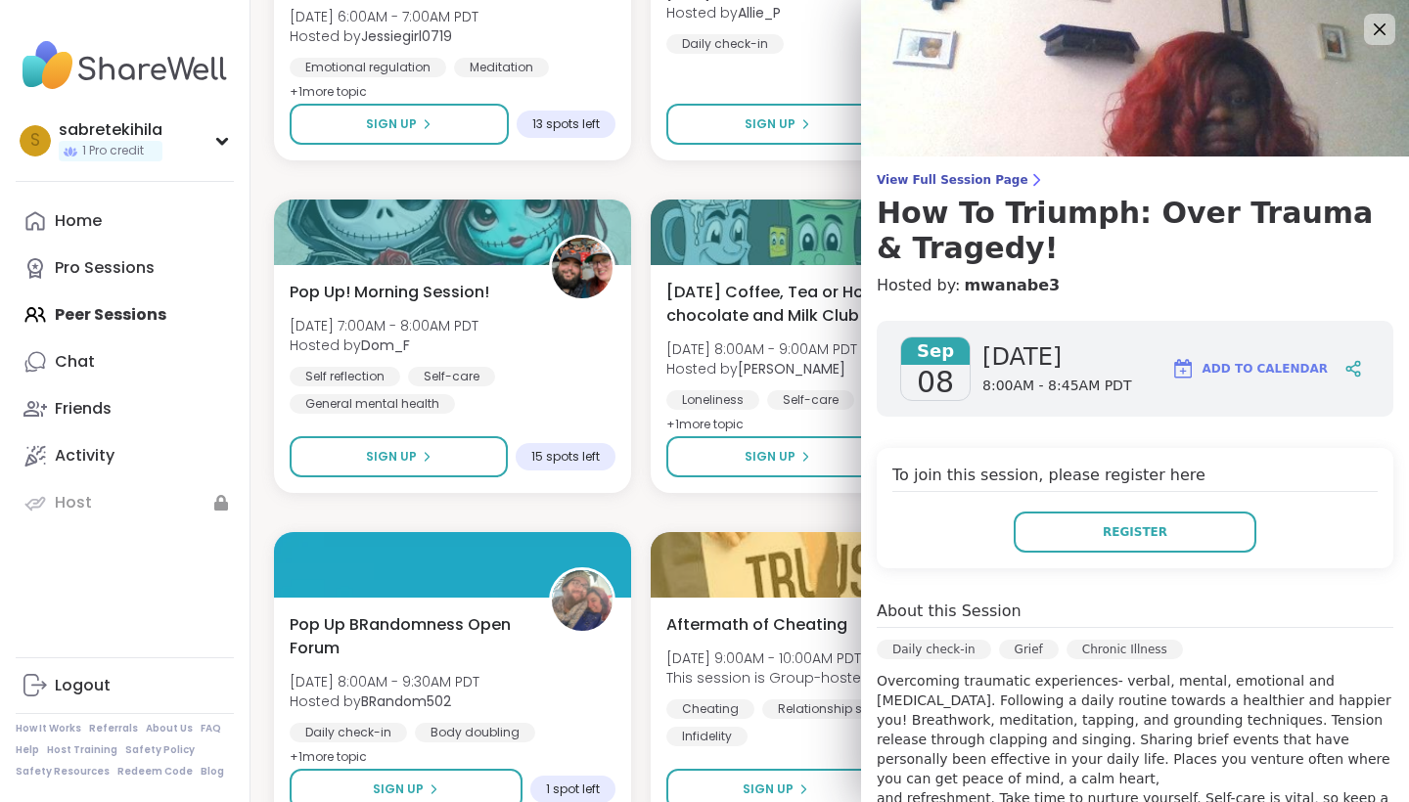
scroll to position [0, 0]
click at [983, 280] on link "mwanabe3" at bounding box center [1012, 285] width 96 height 23
click at [1066, 34] on icon at bounding box center [1379, 29] width 24 height 24
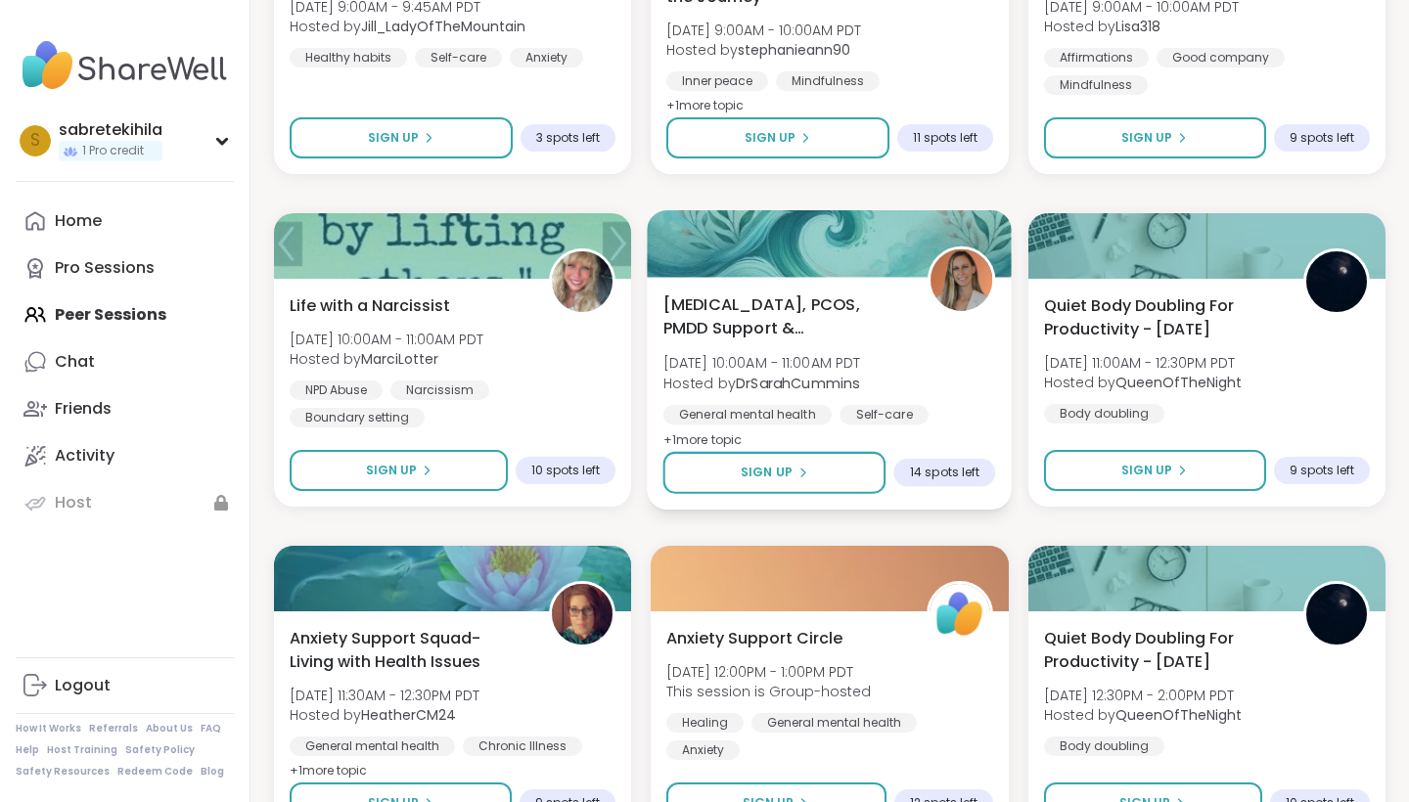
scroll to position [1871, 0]
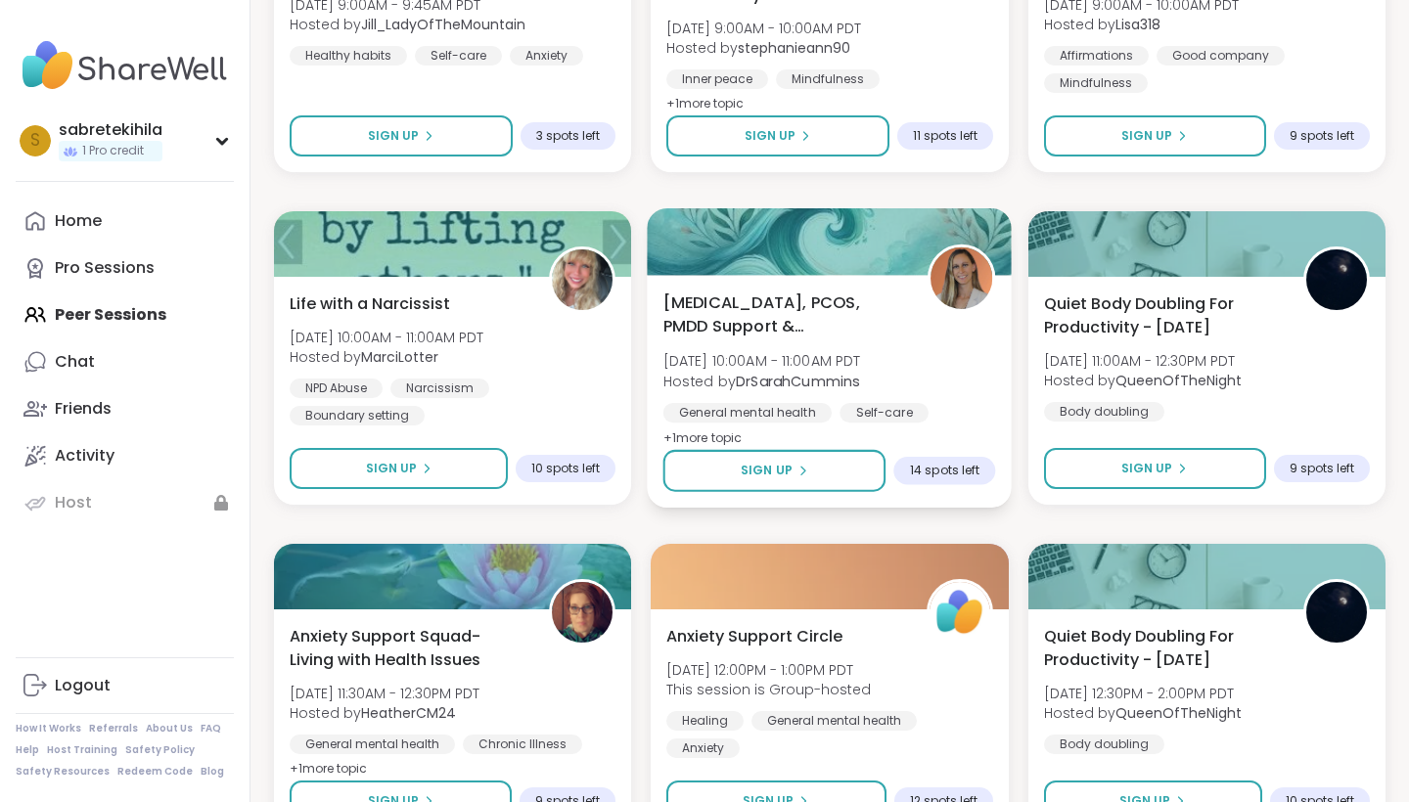
click at [955, 364] on div "[MEDICAL_DATA], PCOS, PMDD Support & Empowerment [DATE] 10:00AM - 11:00AM PDT H…" at bounding box center [829, 370] width 333 height 159
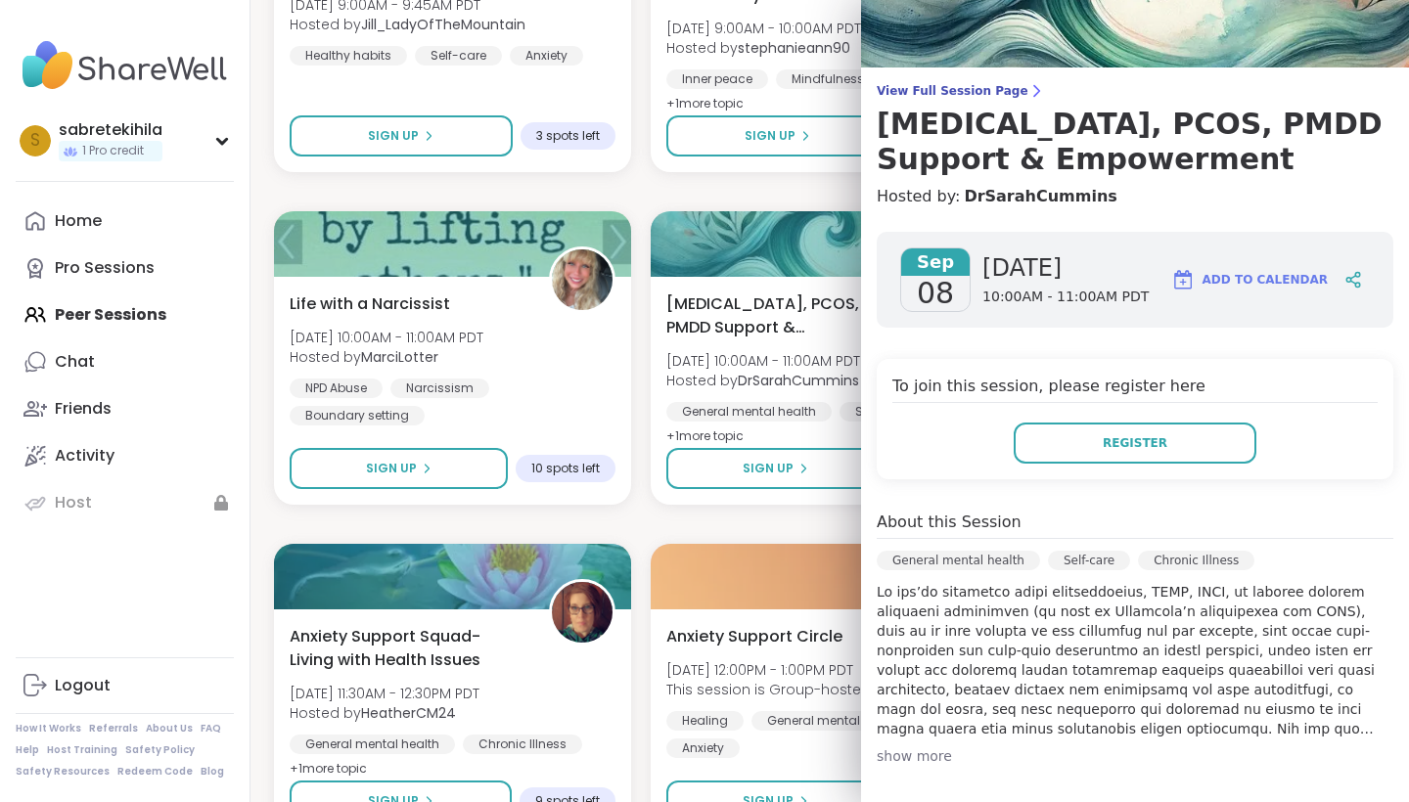
scroll to position [90, 0]
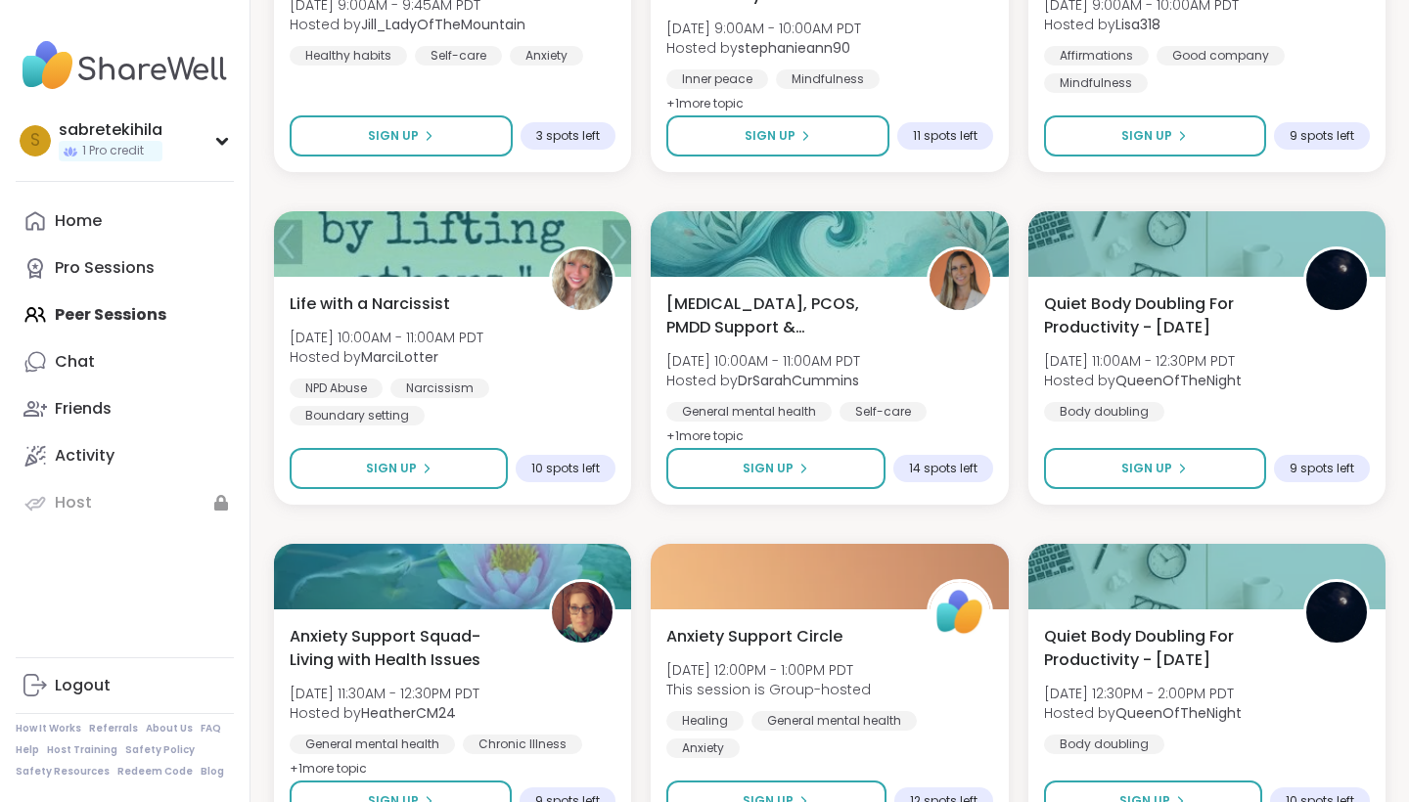
click at [700, 517] on div "✨ᴀᴡᴀᴋᴇɴ ᴡɪᴛʜ ʙᴇᴀᴜᴛɪғᴜʟ sᴏᴜʟs✨ [DATE] 4:00AM - 5:00AM PDT Hosted by lyssa Inner …" at bounding box center [829, 524] width 1111 height 3952
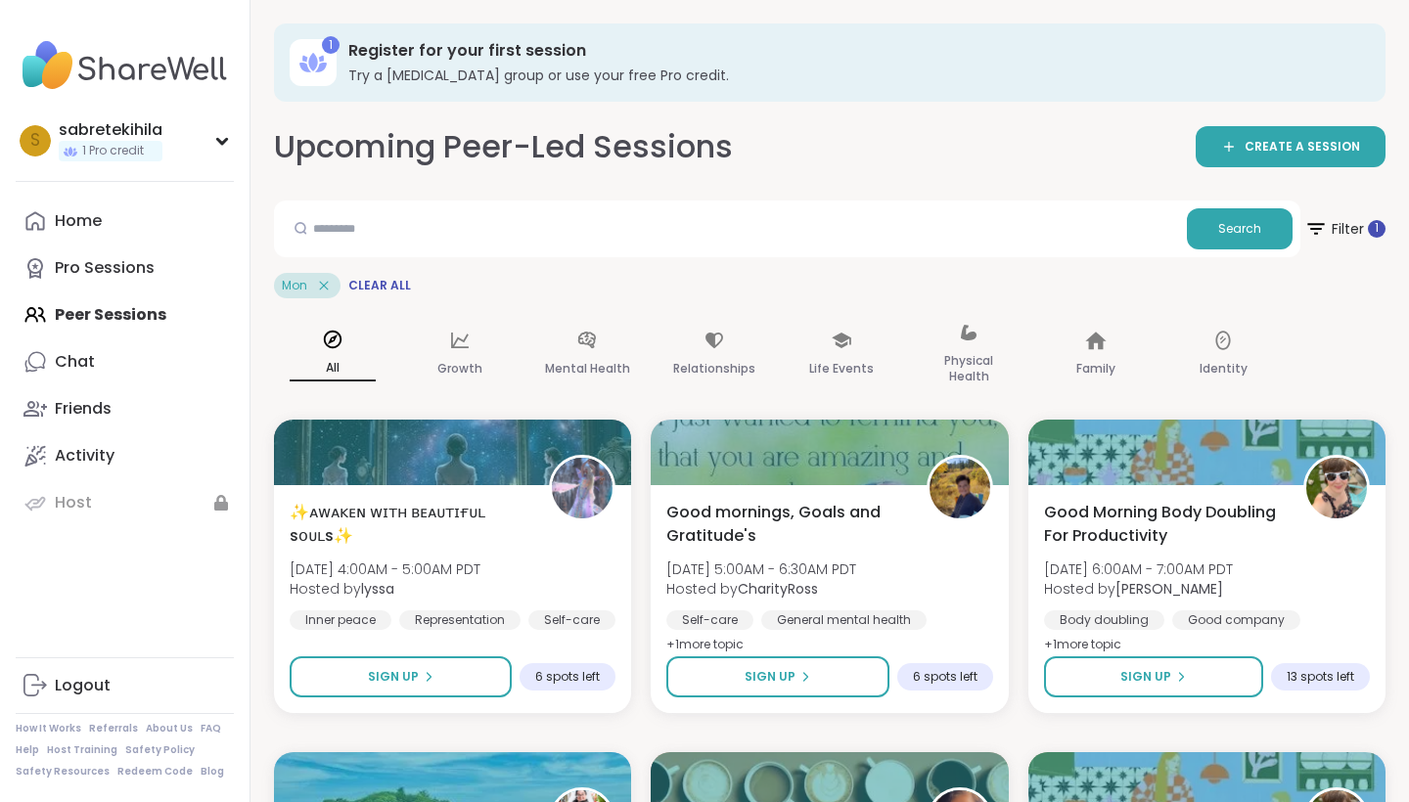
scroll to position [0, 0]
click at [114, 236] on link "Home" at bounding box center [125, 221] width 218 height 47
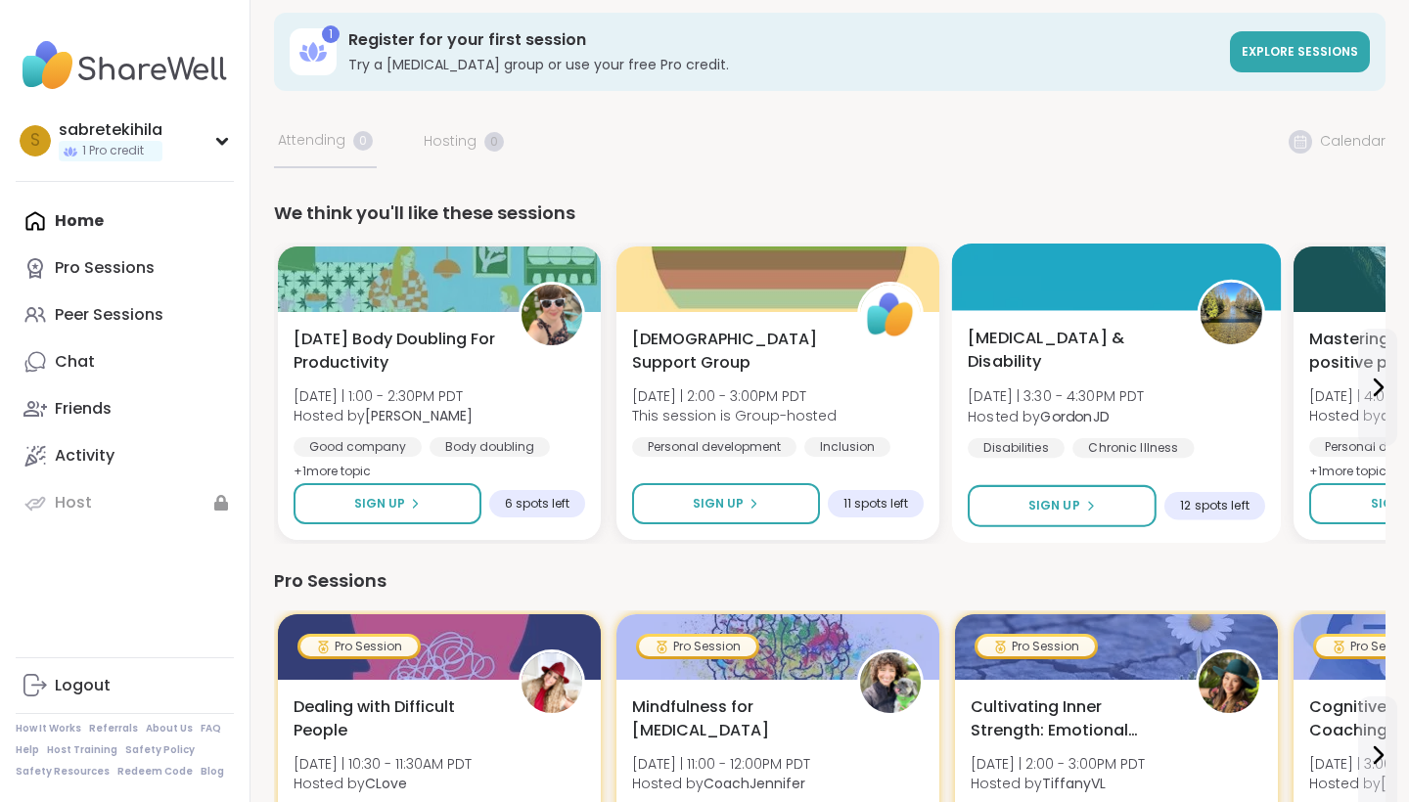
scroll to position [18, 0]
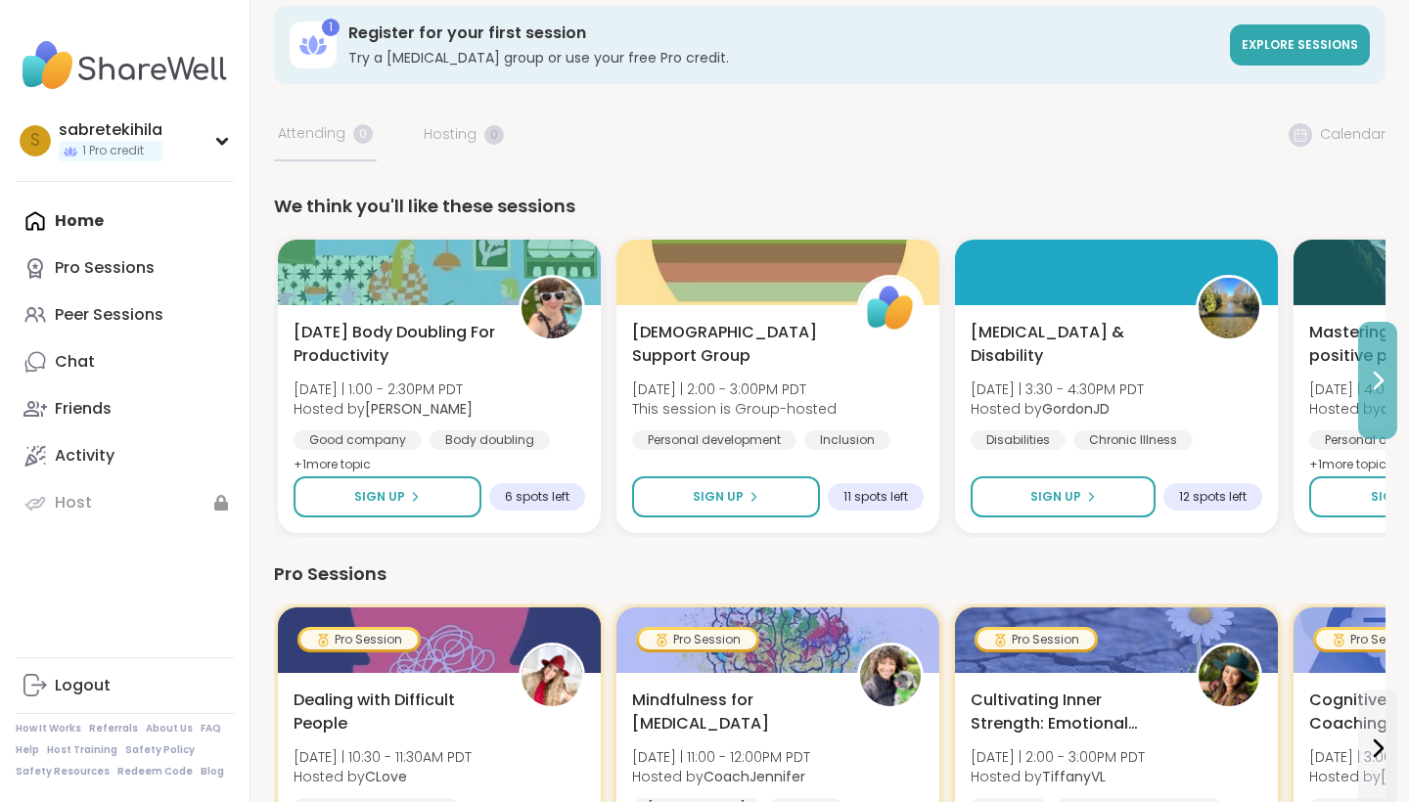
click at [1066, 383] on icon at bounding box center [1377, 380] width 23 height 23
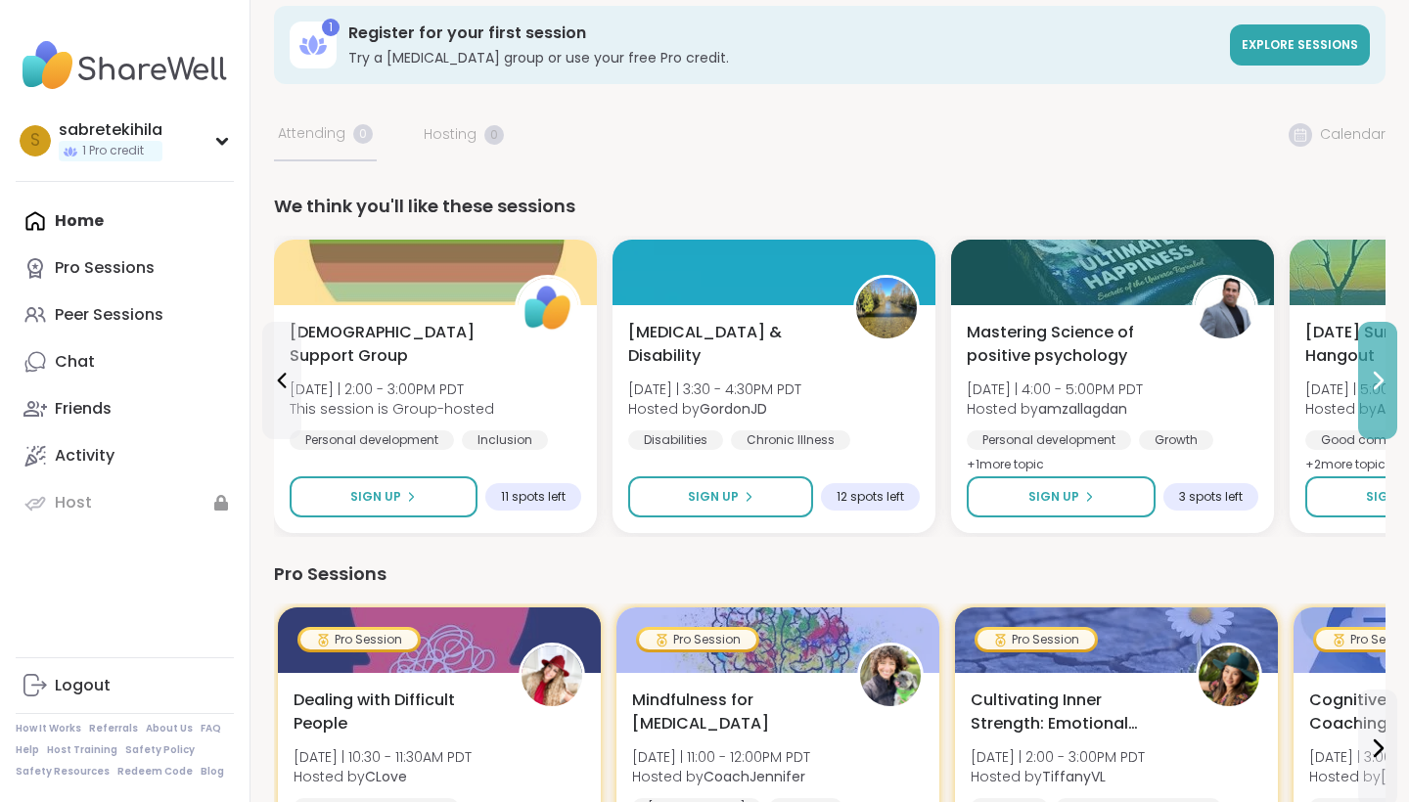
click at [1066, 383] on icon at bounding box center [1377, 380] width 23 height 23
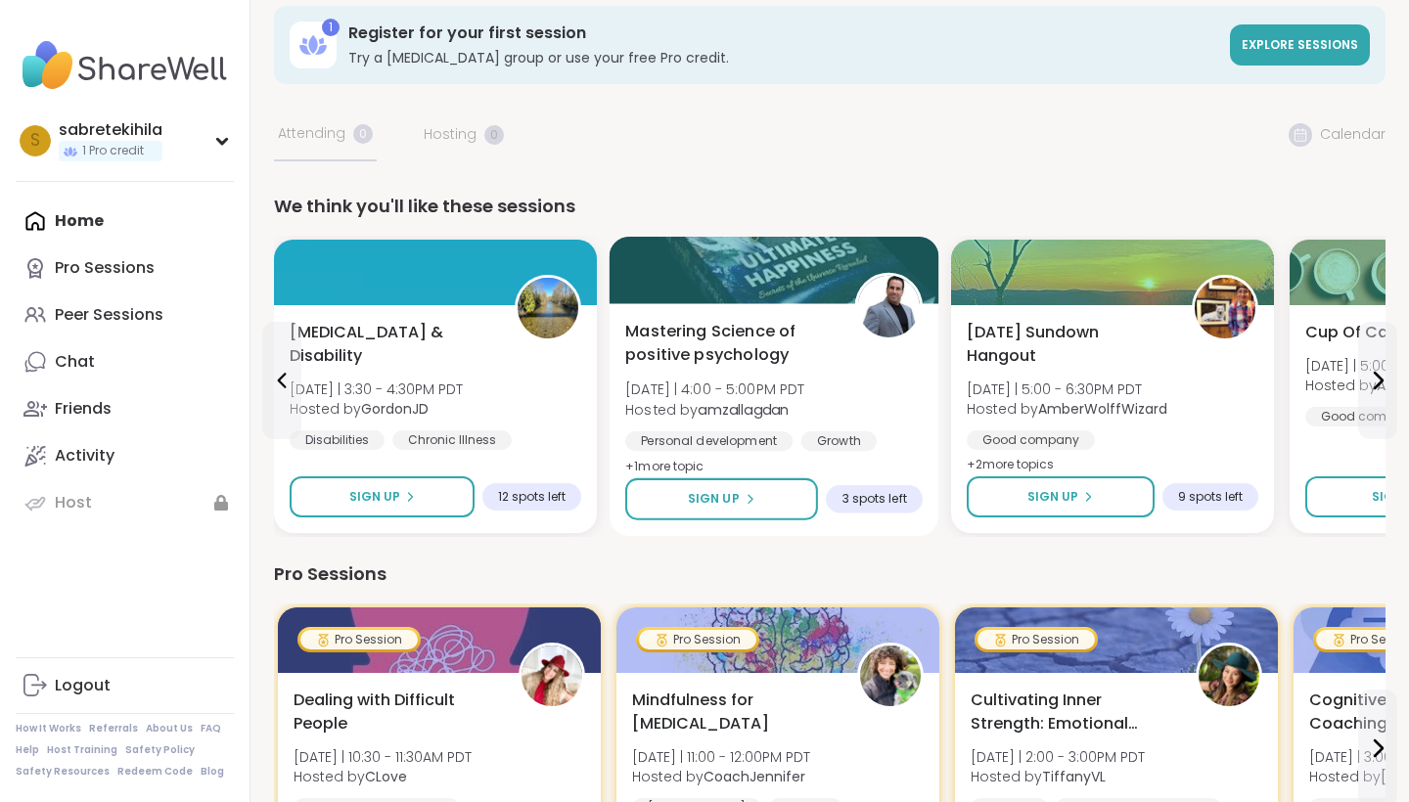
click at [854, 361] on div "Mastering Science of positive psychology [DATE] | 4:00 - 5:00PM PDT Hosted by a…" at bounding box center [773, 399] width 297 height 159
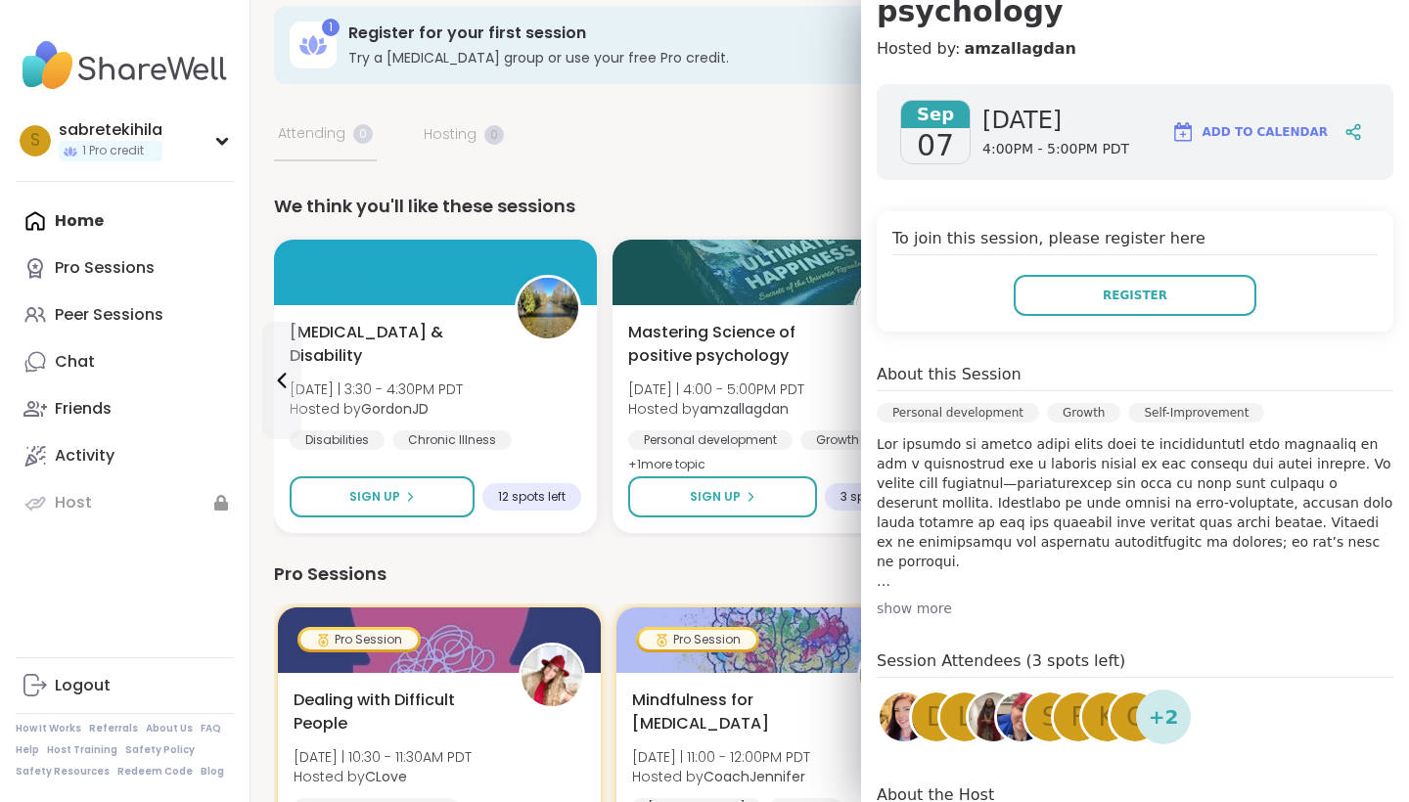
scroll to position [239, 0]
click at [905, 598] on div "show more" at bounding box center [1134, 607] width 516 height 20
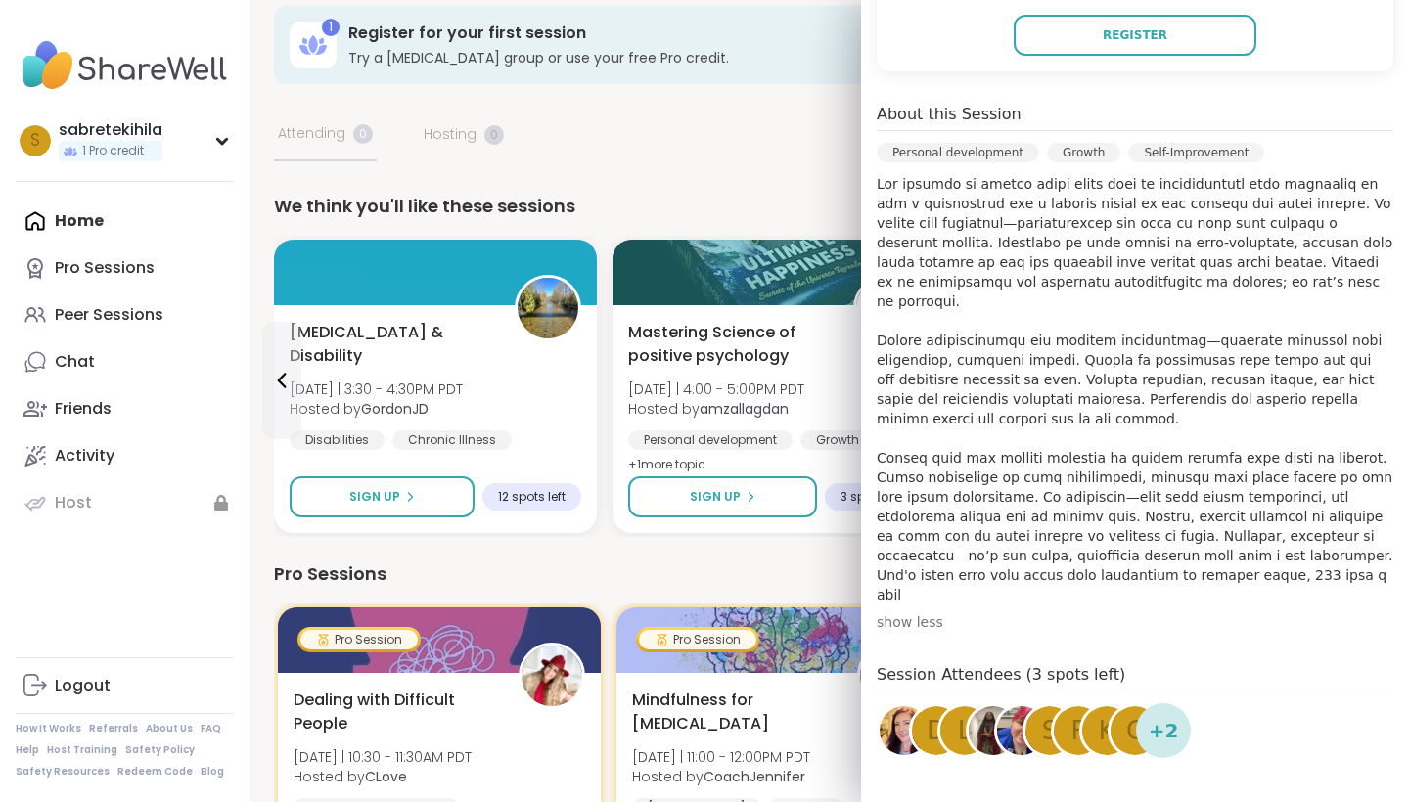
scroll to position [483, 0]
